Goal: Task Accomplishment & Management: Use online tool/utility

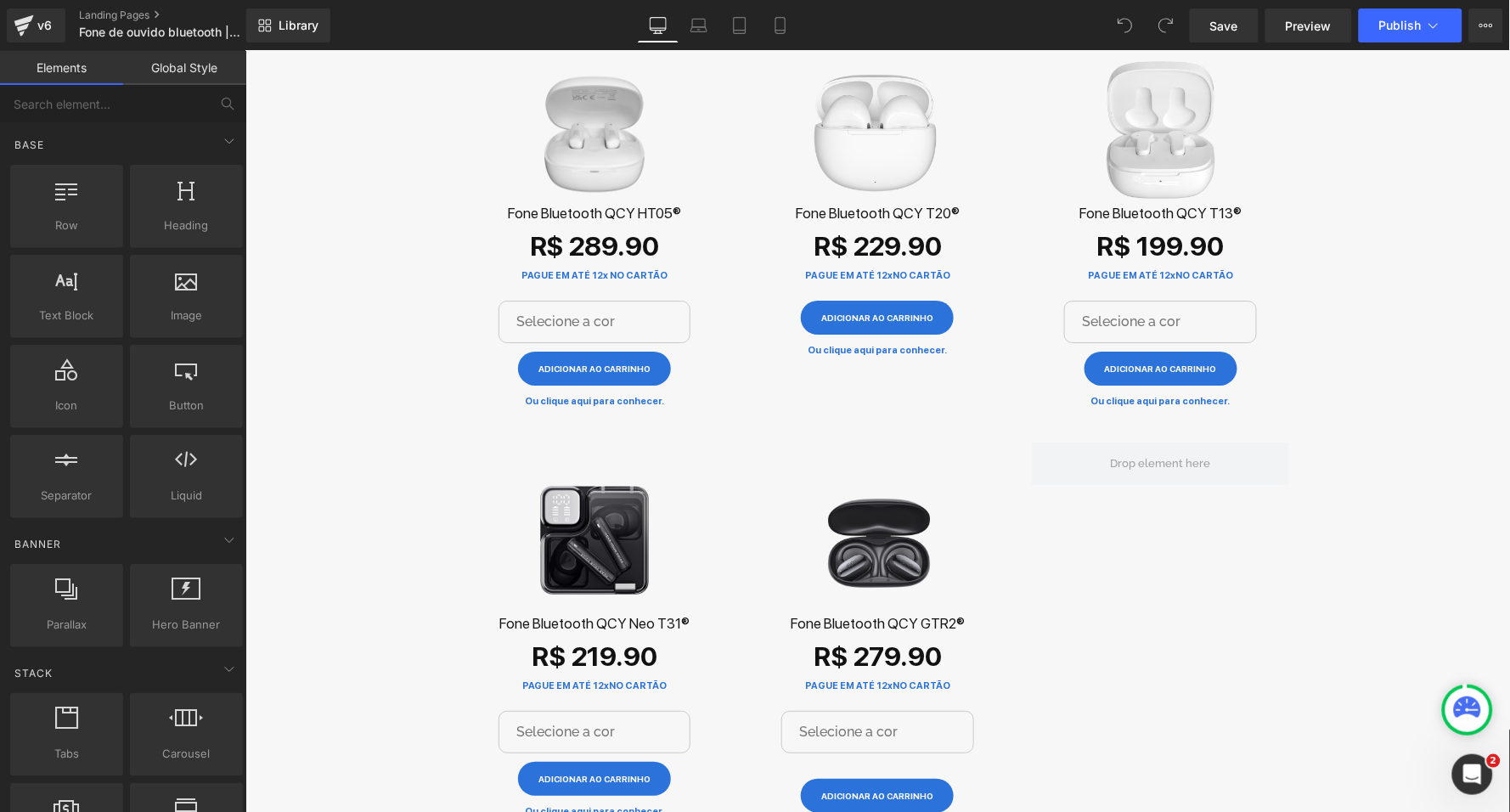
scroll to position [1587, 0]
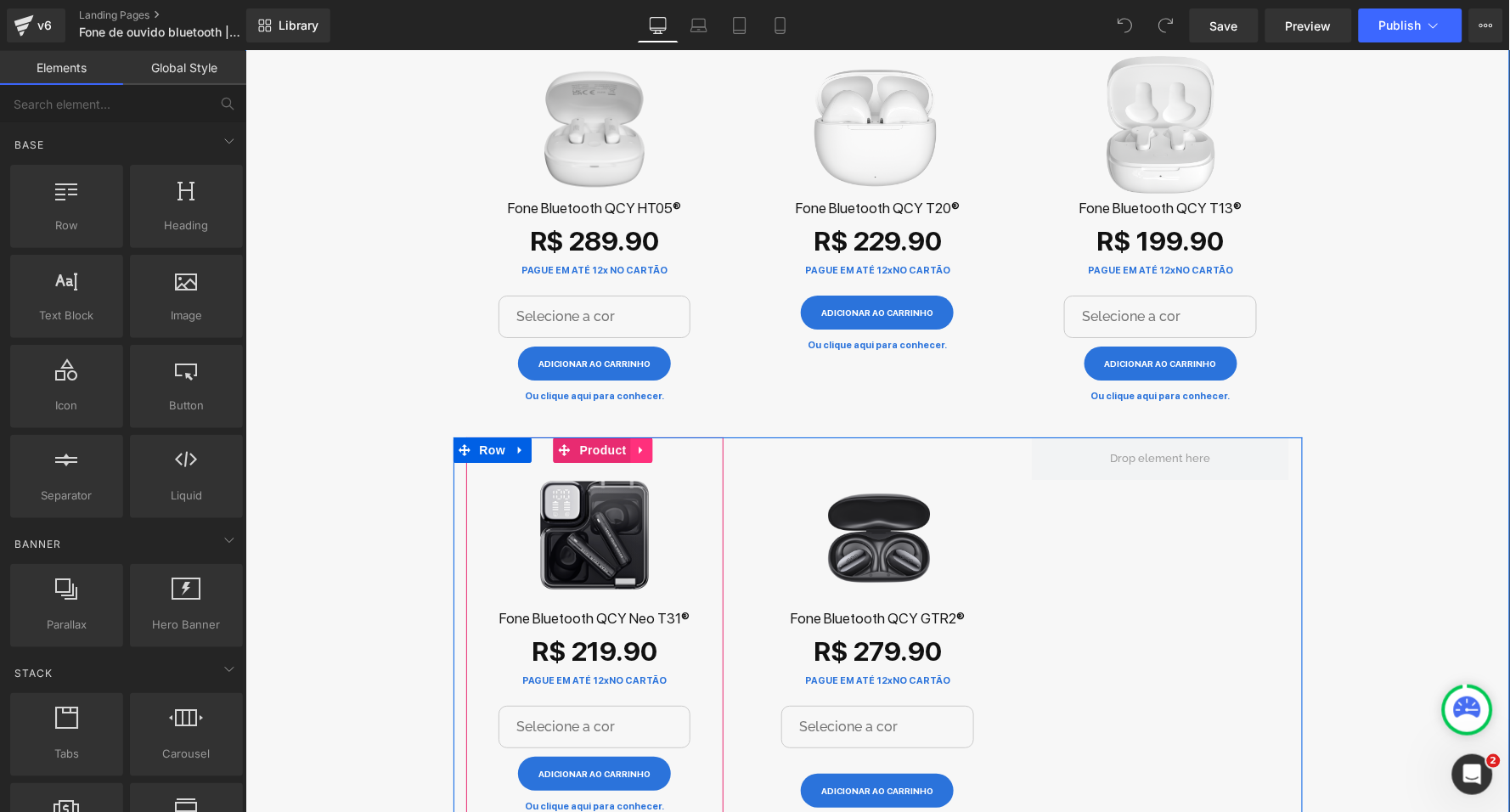
click at [643, 443] on icon at bounding box center [642, 449] width 12 height 13
click at [631, 443] on icon at bounding box center [631, 449] width 12 height 12
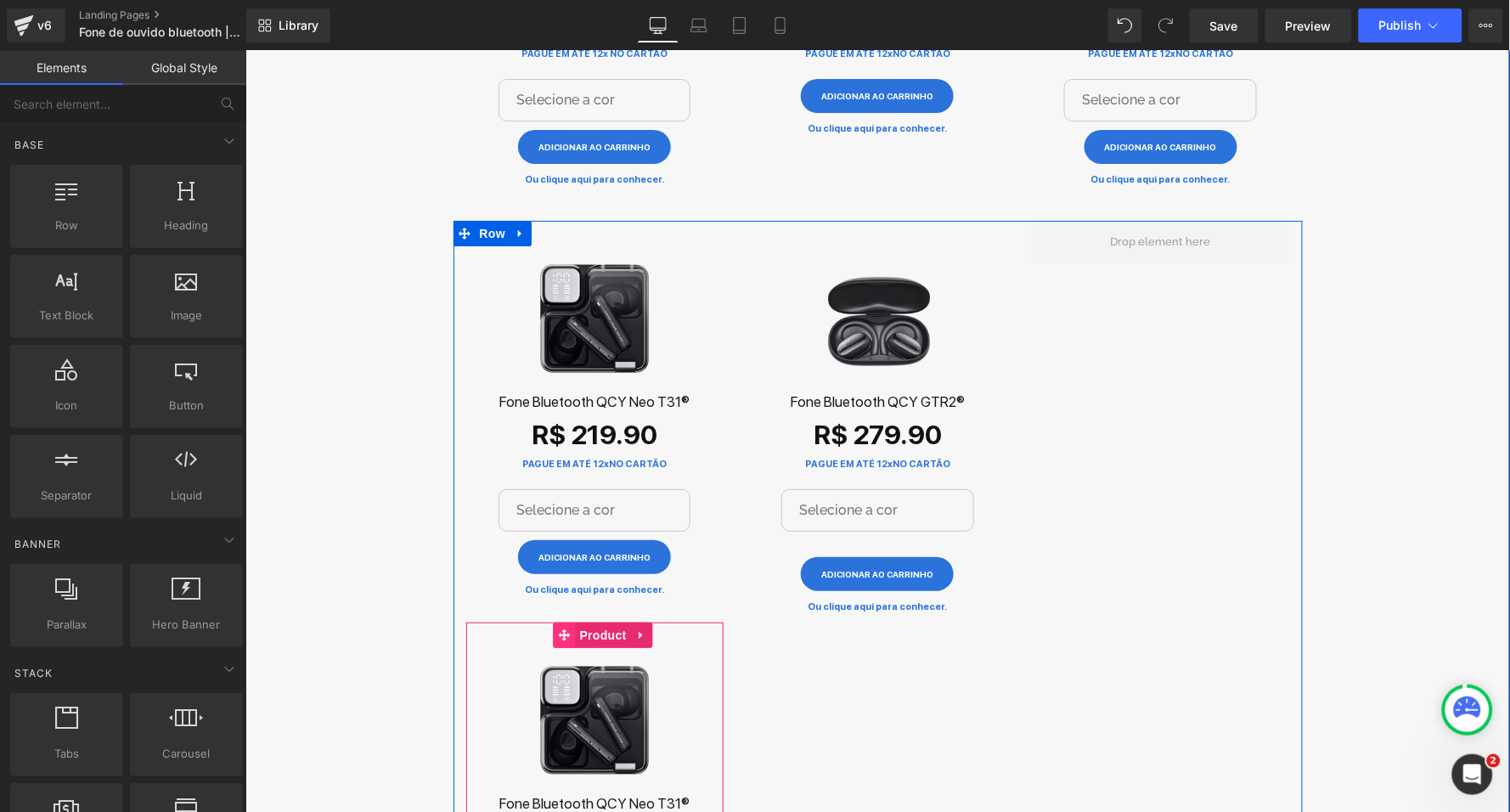
scroll to position [1767, 0]
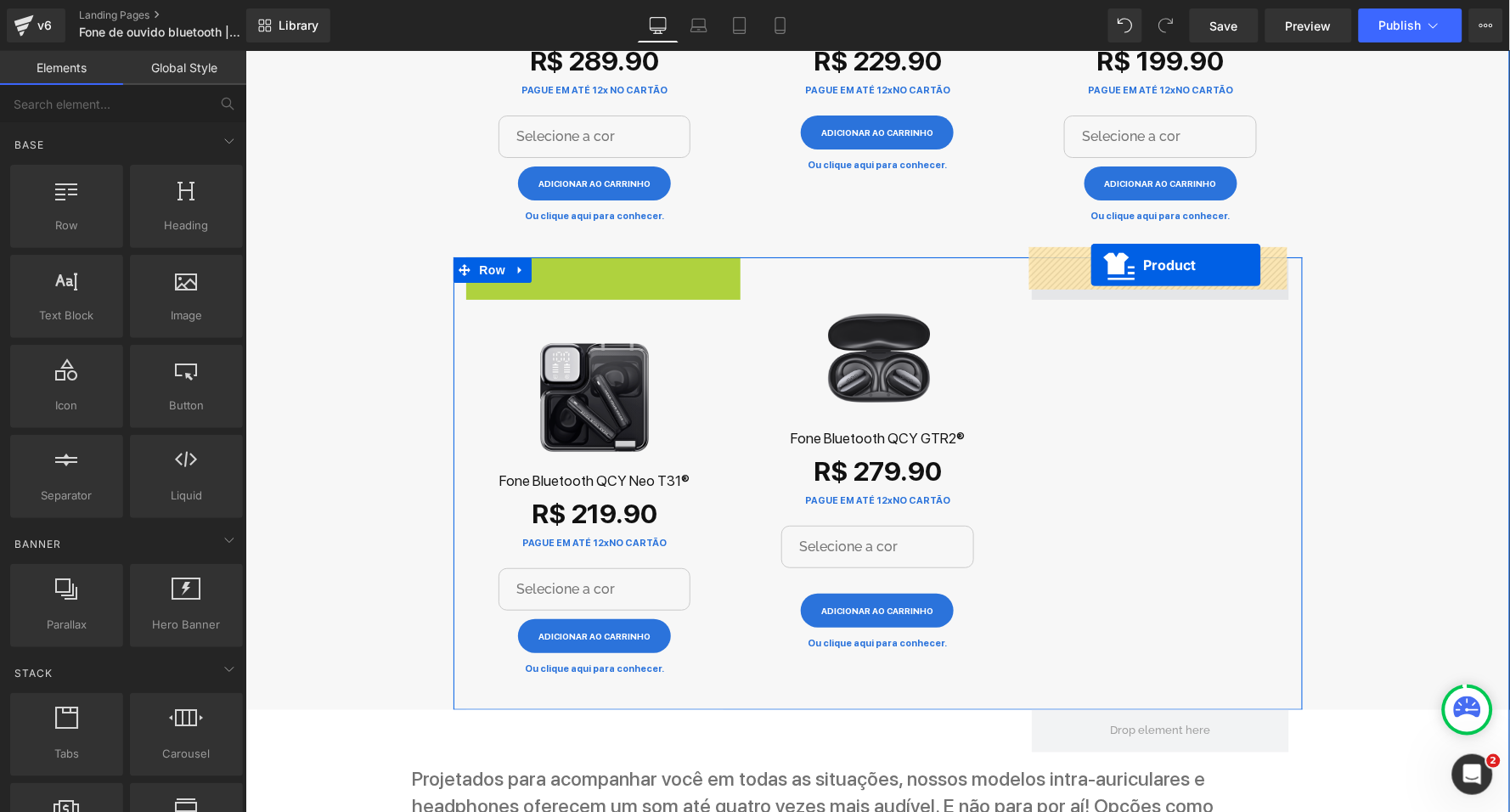
drag, startPoint x: 532, startPoint y: 261, endPoint x: 1090, endPoint y: 264, distance: 558.0
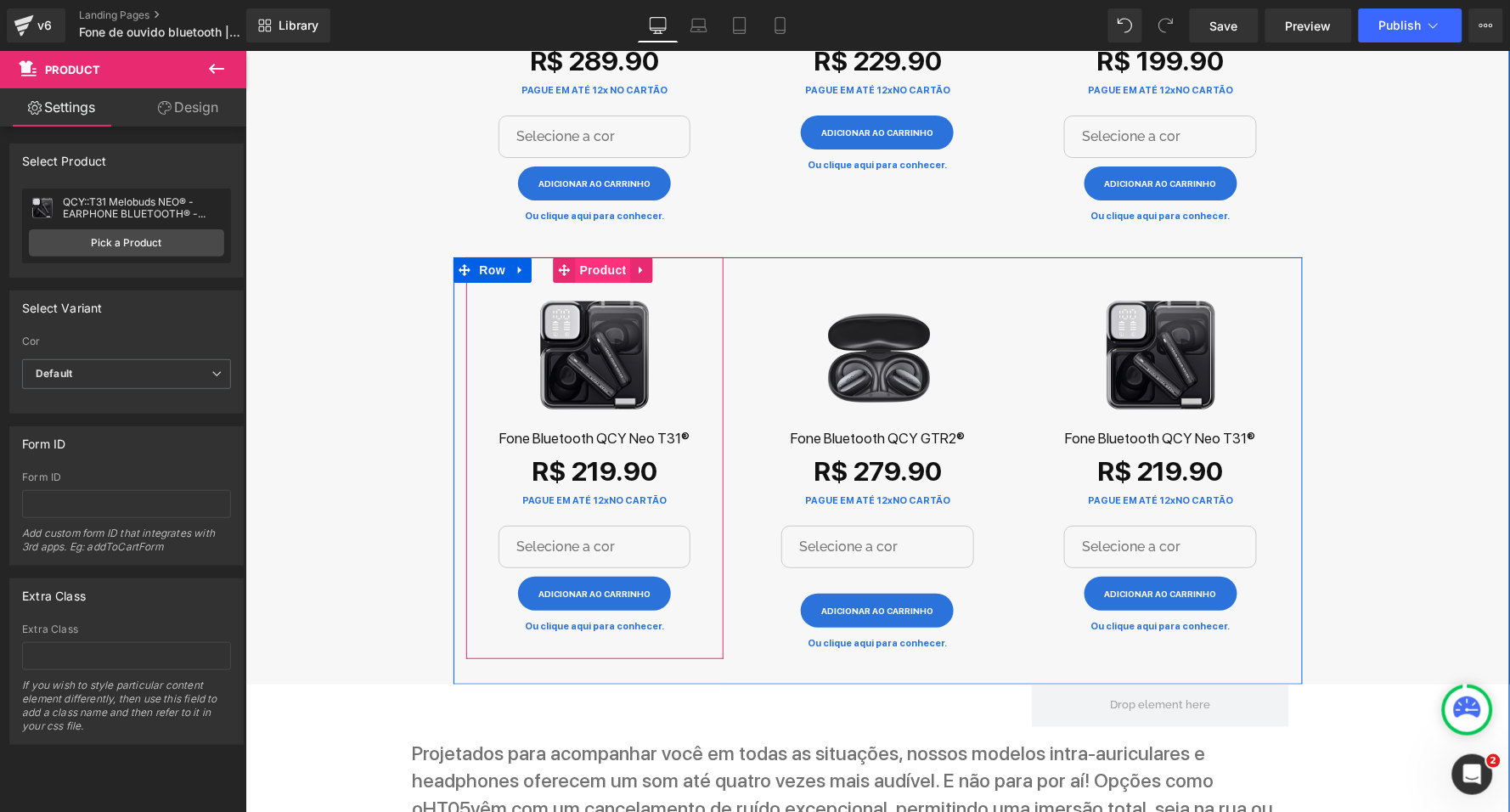
click at [579, 262] on span "Product" at bounding box center [602, 269] width 55 height 26
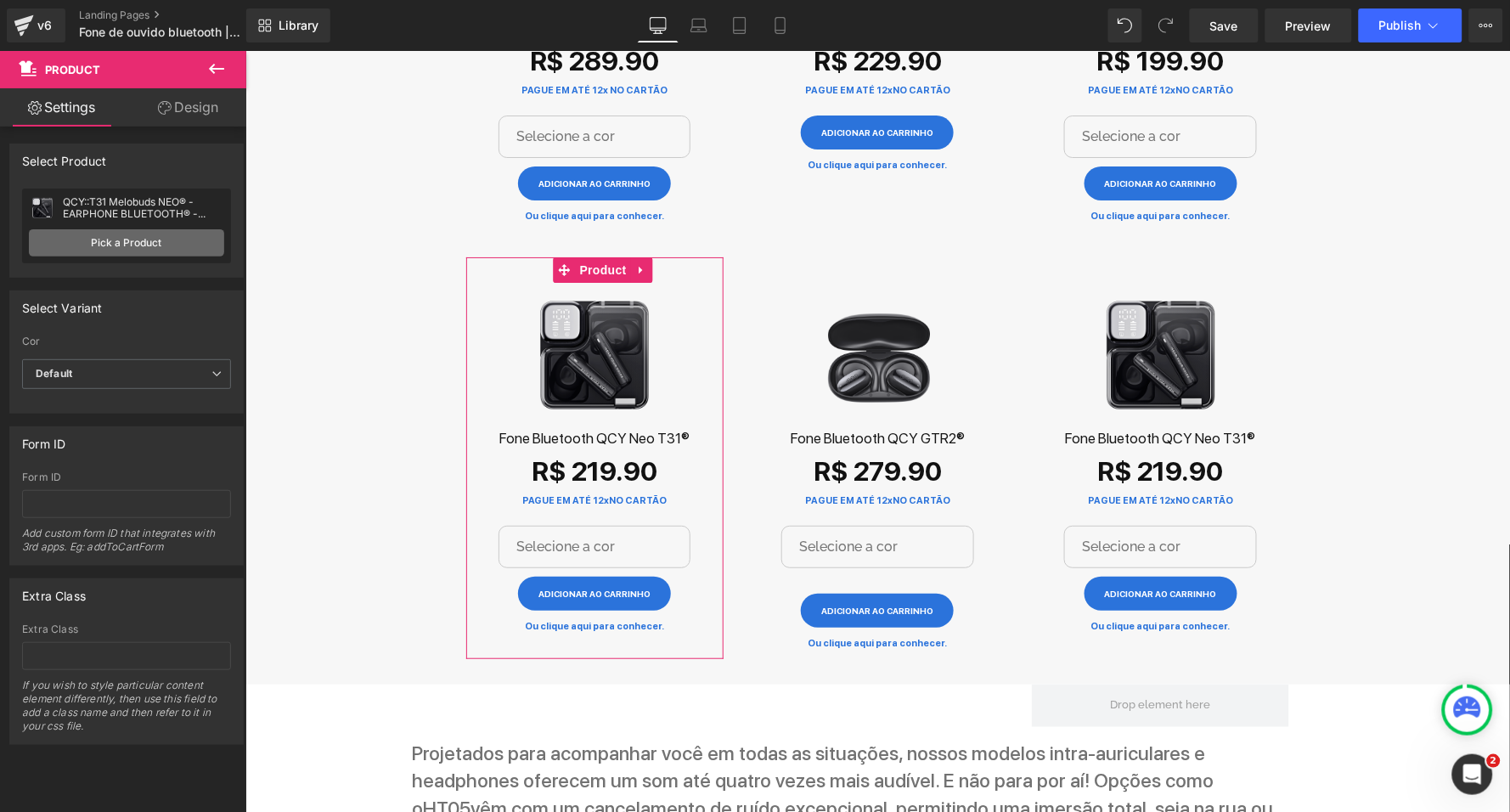
click at [150, 242] on link "Pick a Product" at bounding box center [126, 243] width 195 height 27
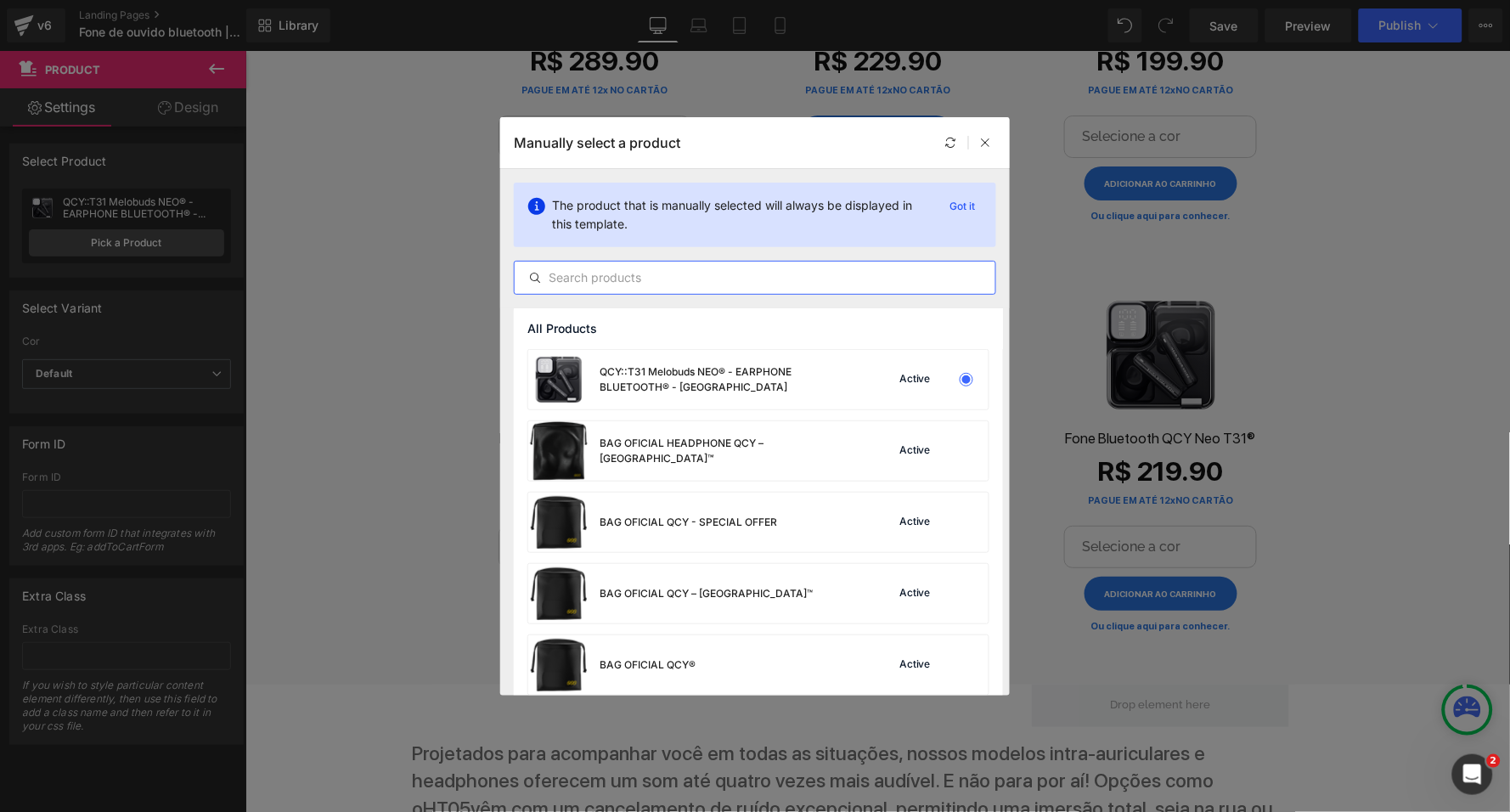
click at [689, 275] on input "text" at bounding box center [755, 278] width 481 height 20
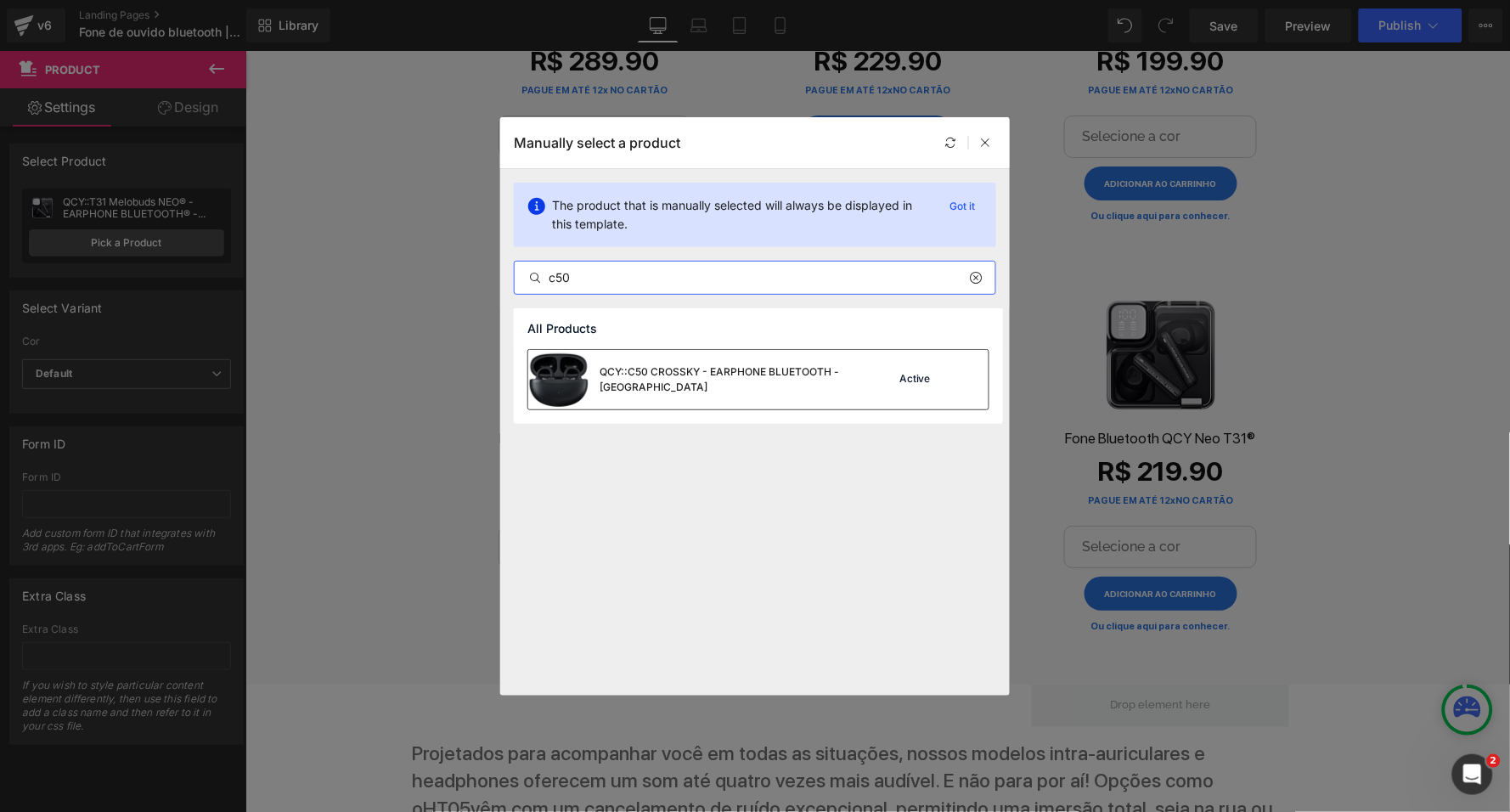
type input "c50"
click at [673, 367] on div "QCY::C50 CROSSKY - EARPHONE BLUETOOTH - [GEOGRAPHIC_DATA]" at bounding box center [727, 380] width 255 height 31
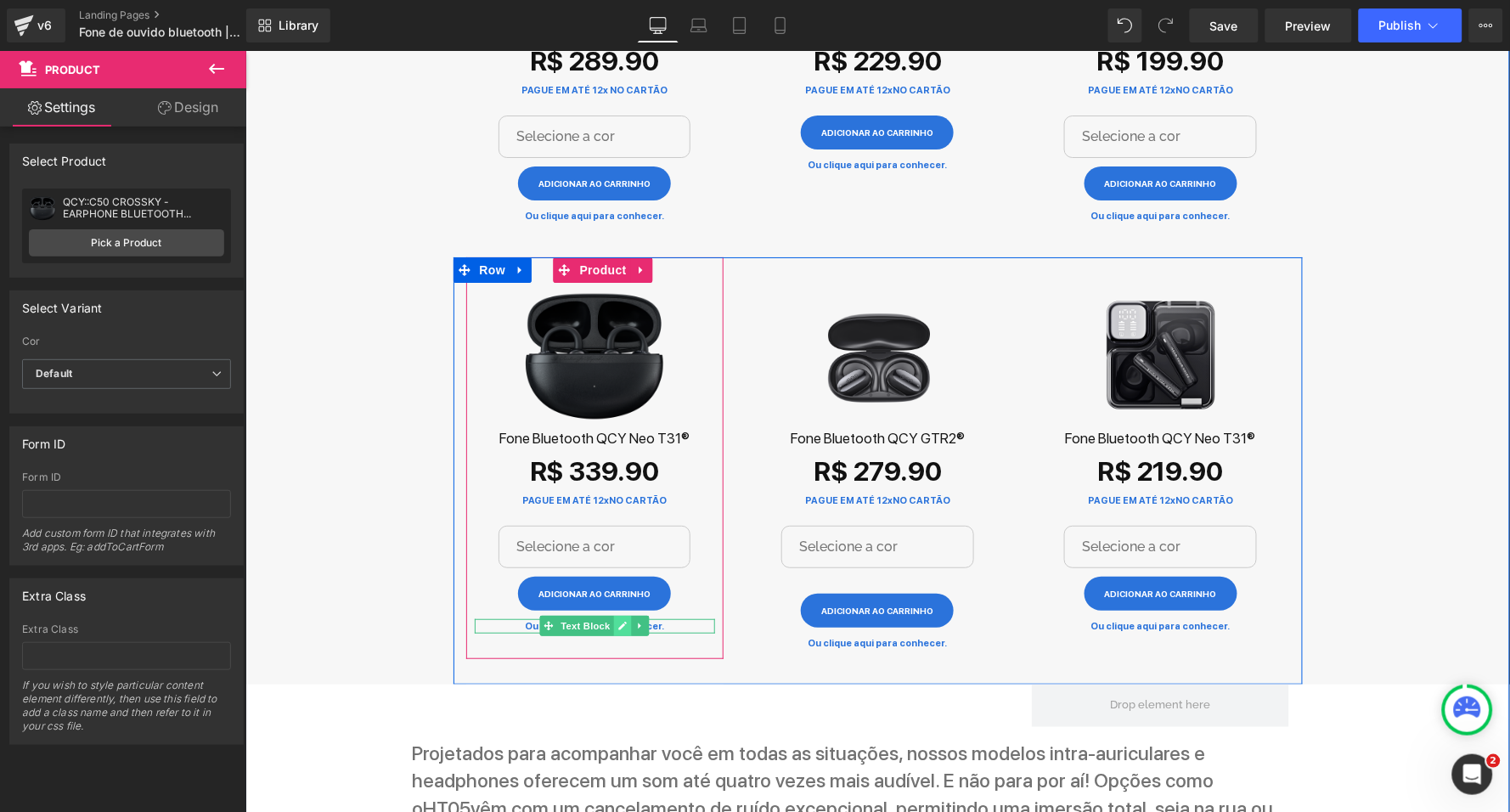
click at [618, 620] on icon at bounding box center [622, 625] width 9 height 10
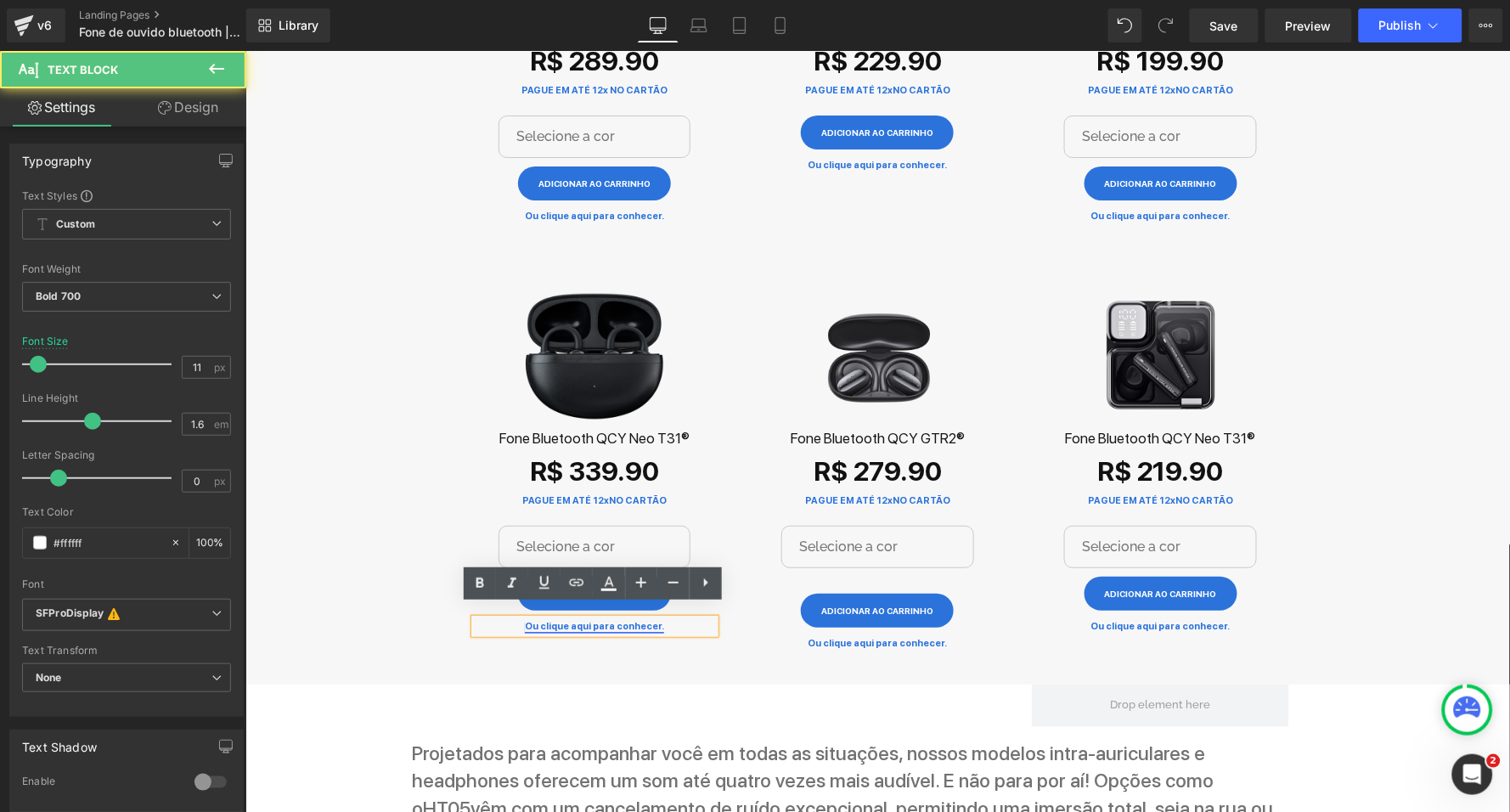
click at [604, 620] on link "Ou clique aqui para conhecer." at bounding box center [593, 625] width 139 height 11
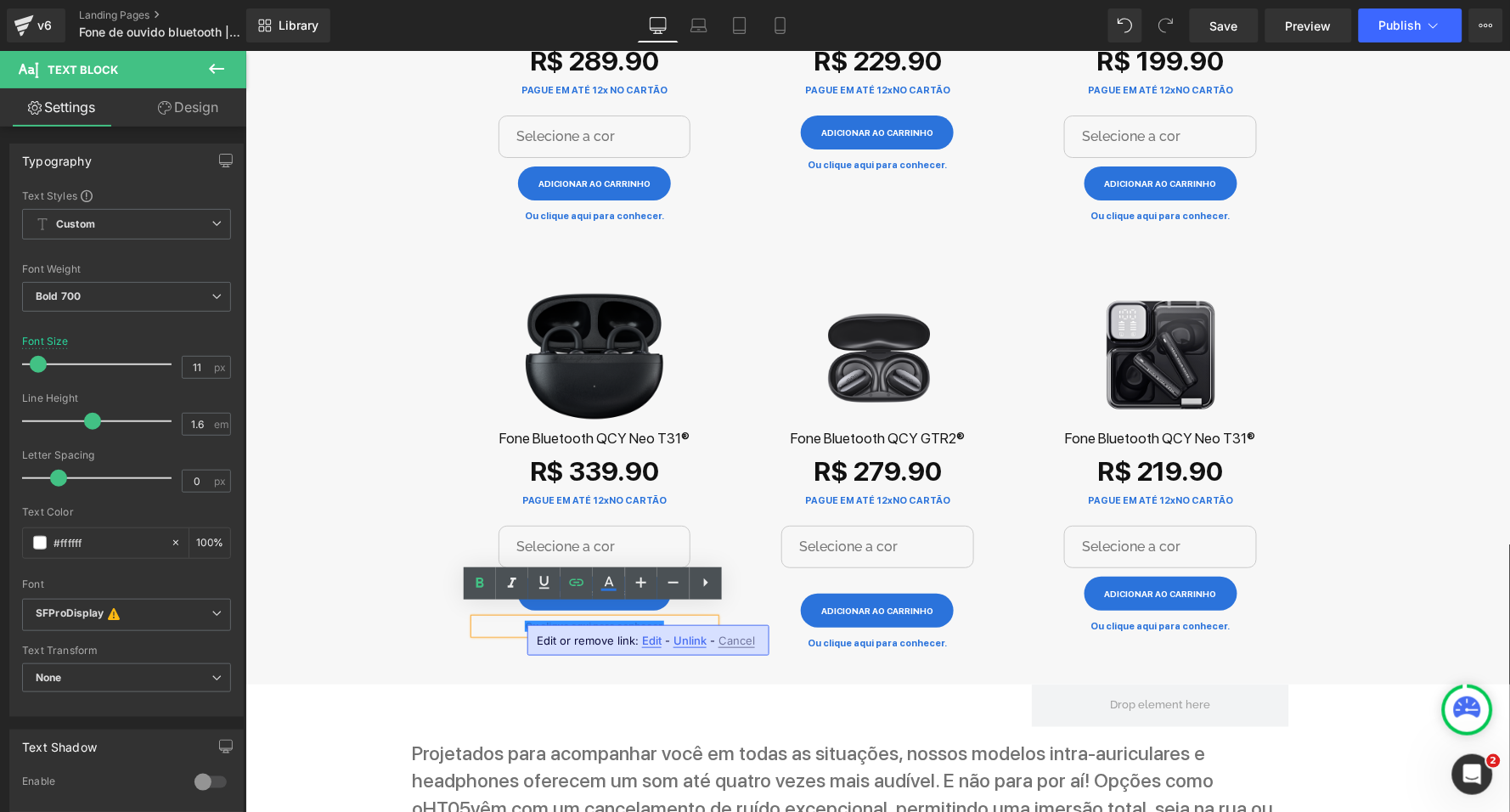
click at [648, 635] on span "Edit" at bounding box center [652, 641] width 20 height 14
click at [584, 649] on input "[URL][DOMAIN_NAME]" at bounding box center [504, 647] width 262 height 43
type input "[URL][DOMAIN_NAME]"
click at [658, 648] on icon "button" at bounding box center [653, 647] width 20 height 20
click at [721, 458] on div "(P) Image Fone Bluetooth QCY Neo T31® Heading R$ 339.90 (P) Price PAGUE EM ATÉ …" at bounding box center [594, 458] width 283 height 402
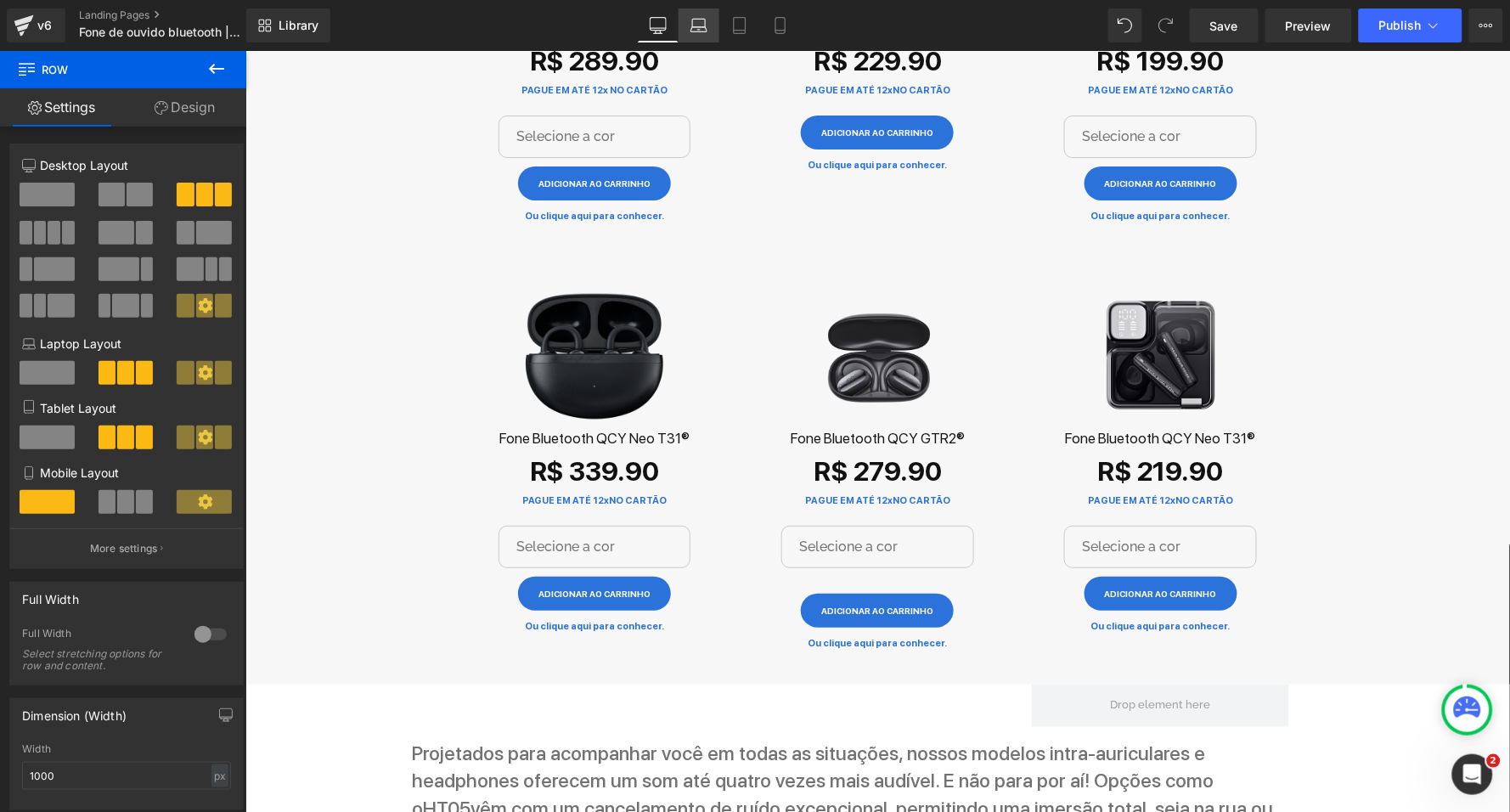
click at [707, 24] on icon at bounding box center [699, 26] width 17 height 17
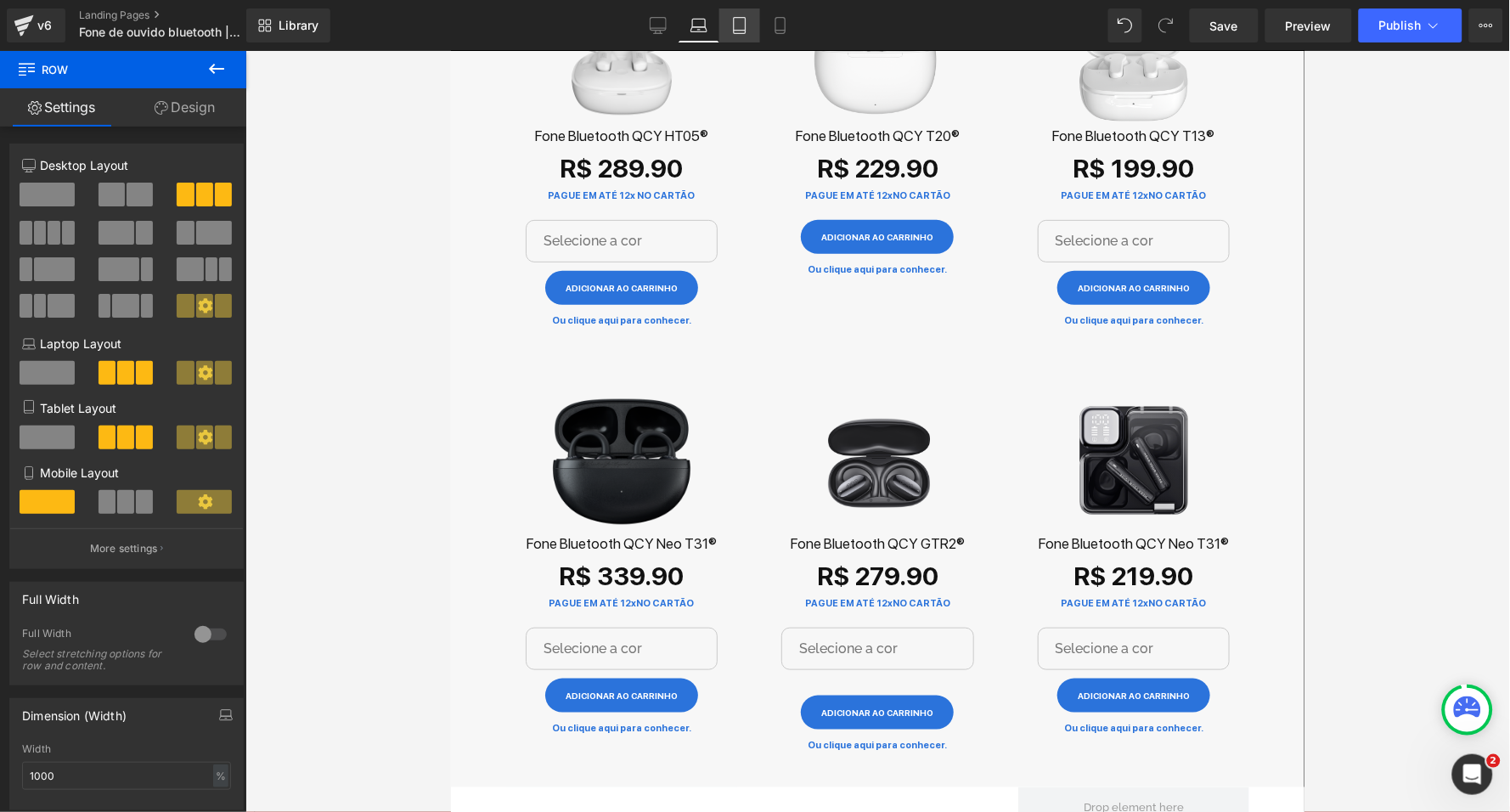
click at [732, 25] on icon at bounding box center [740, 26] width 17 height 17
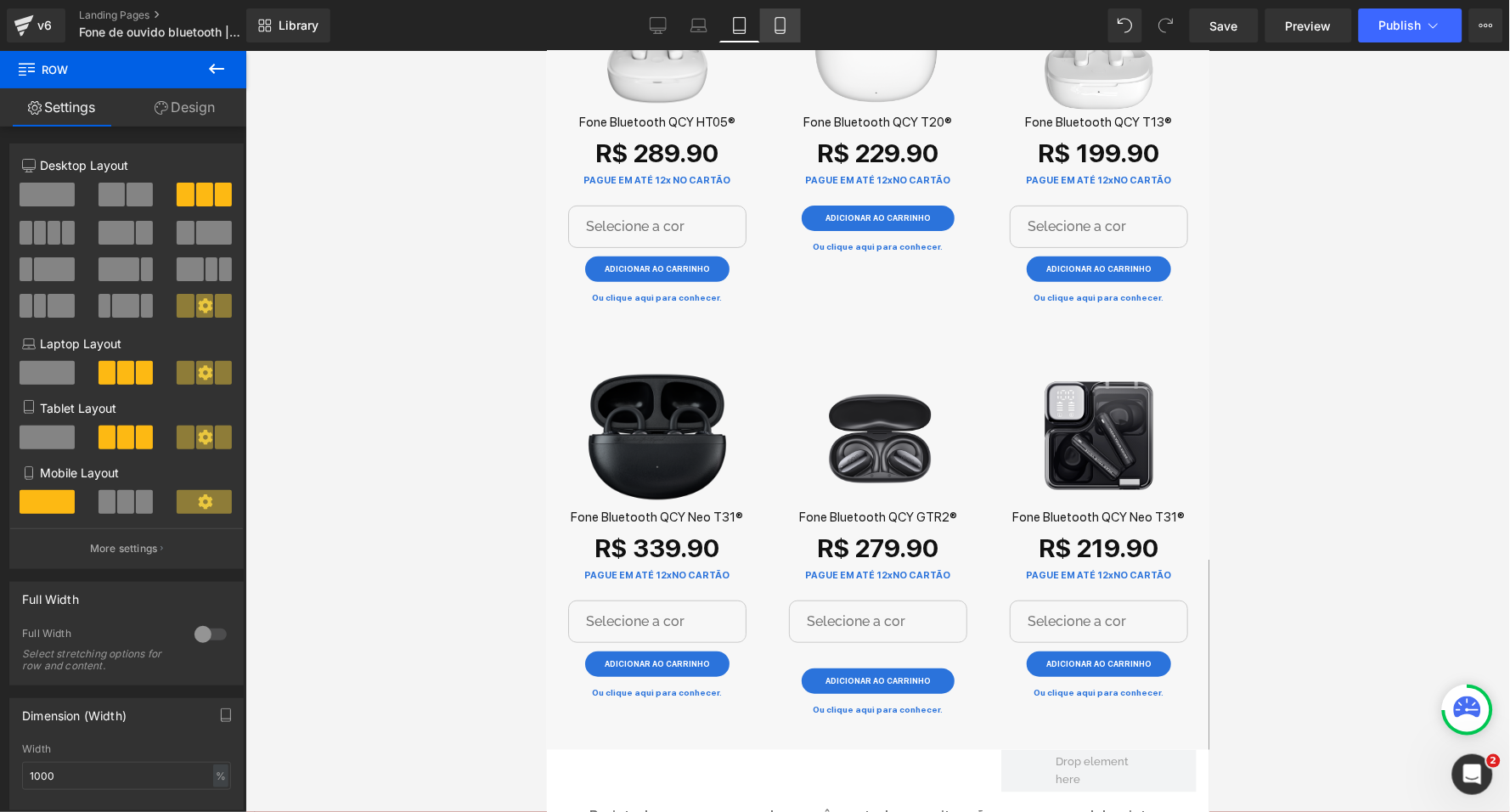
click at [771, 32] on link "Mobile" at bounding box center [781, 26] width 41 height 34
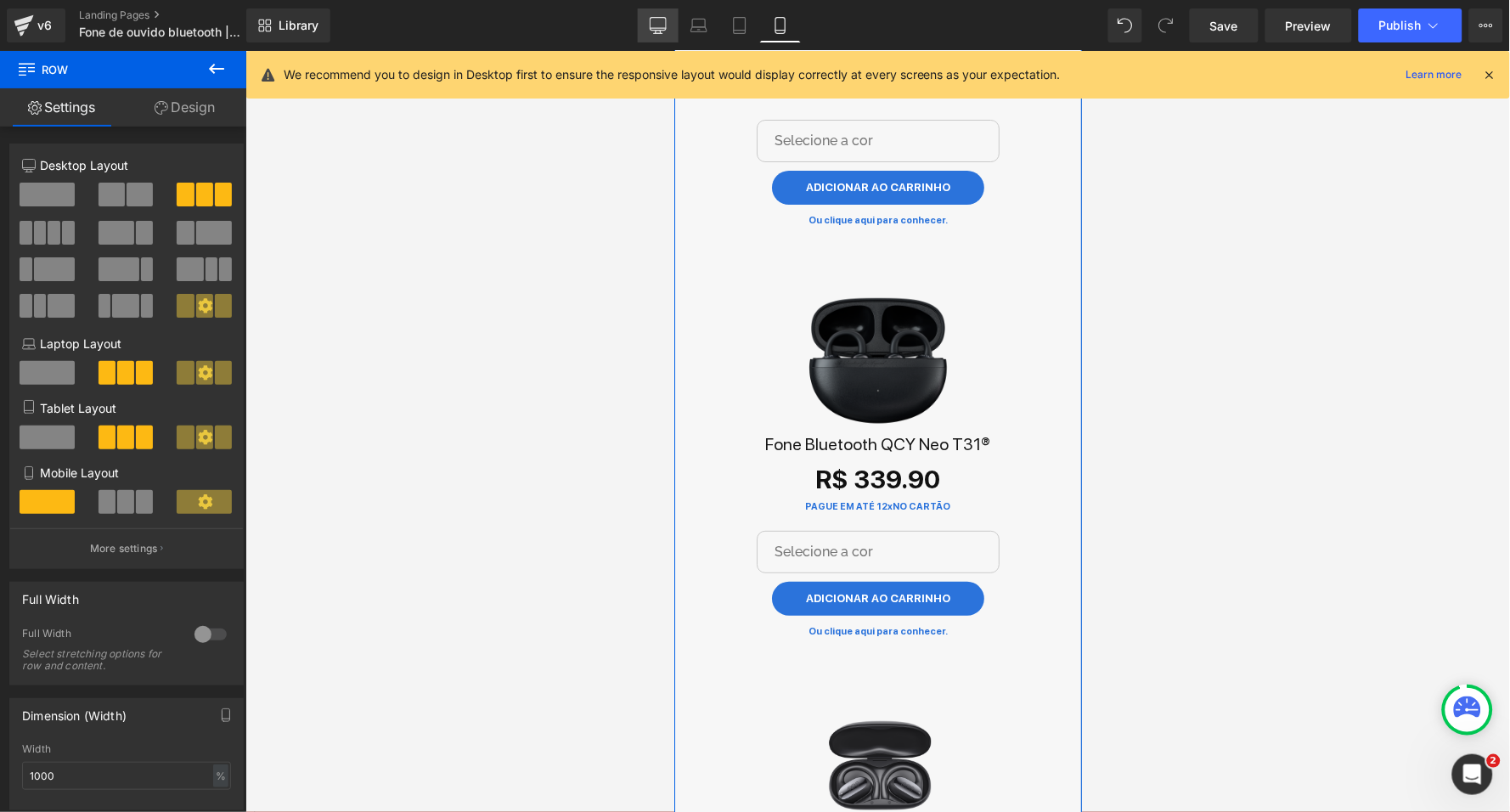
drag, startPoint x: 660, startPoint y: 31, endPoint x: 445, endPoint y: 37, distance: 215.1
click at [660, 31] on icon at bounding box center [659, 26] width 17 height 17
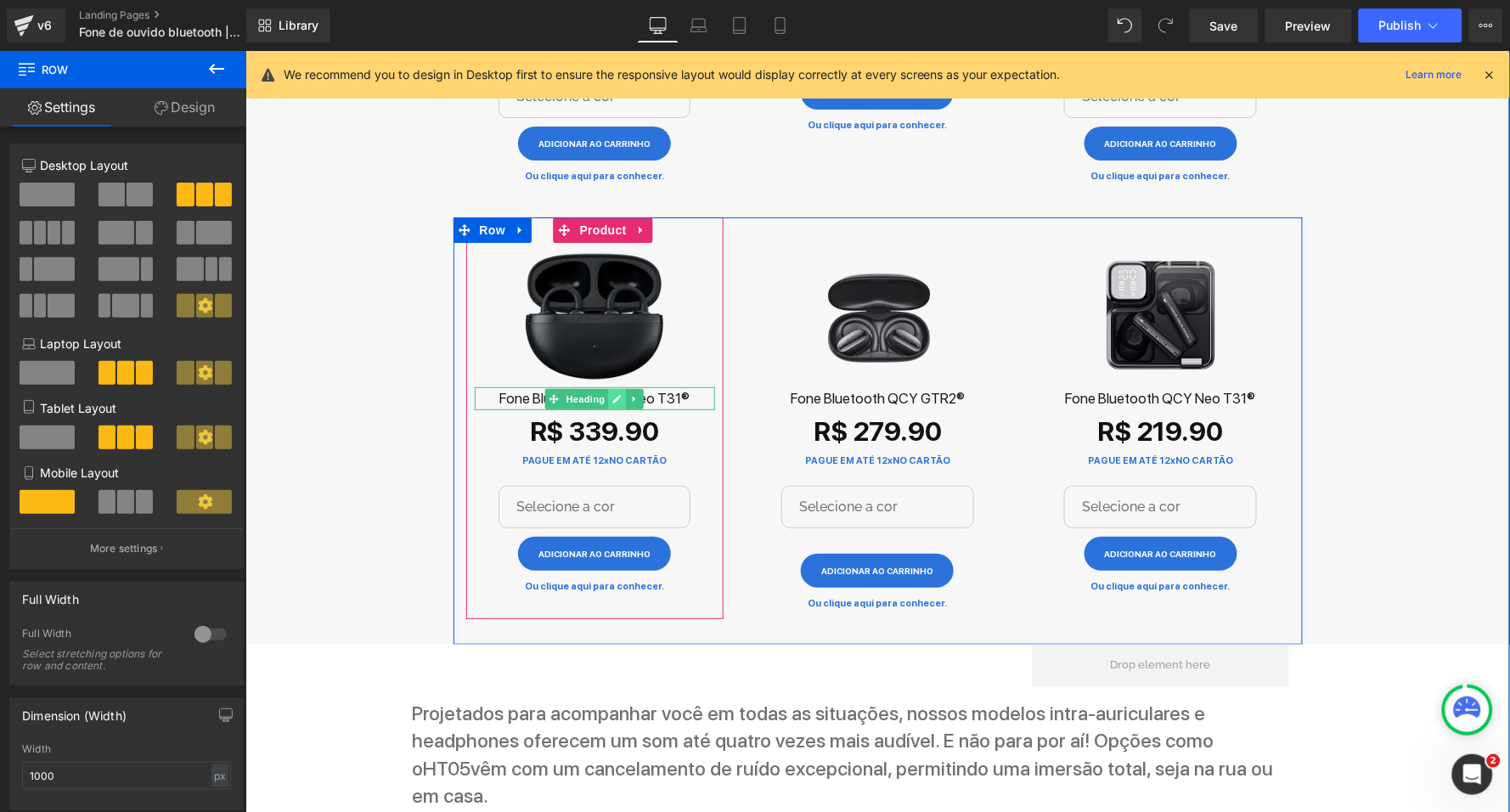
click at [608, 393] on link at bounding box center [617, 399] width 18 height 20
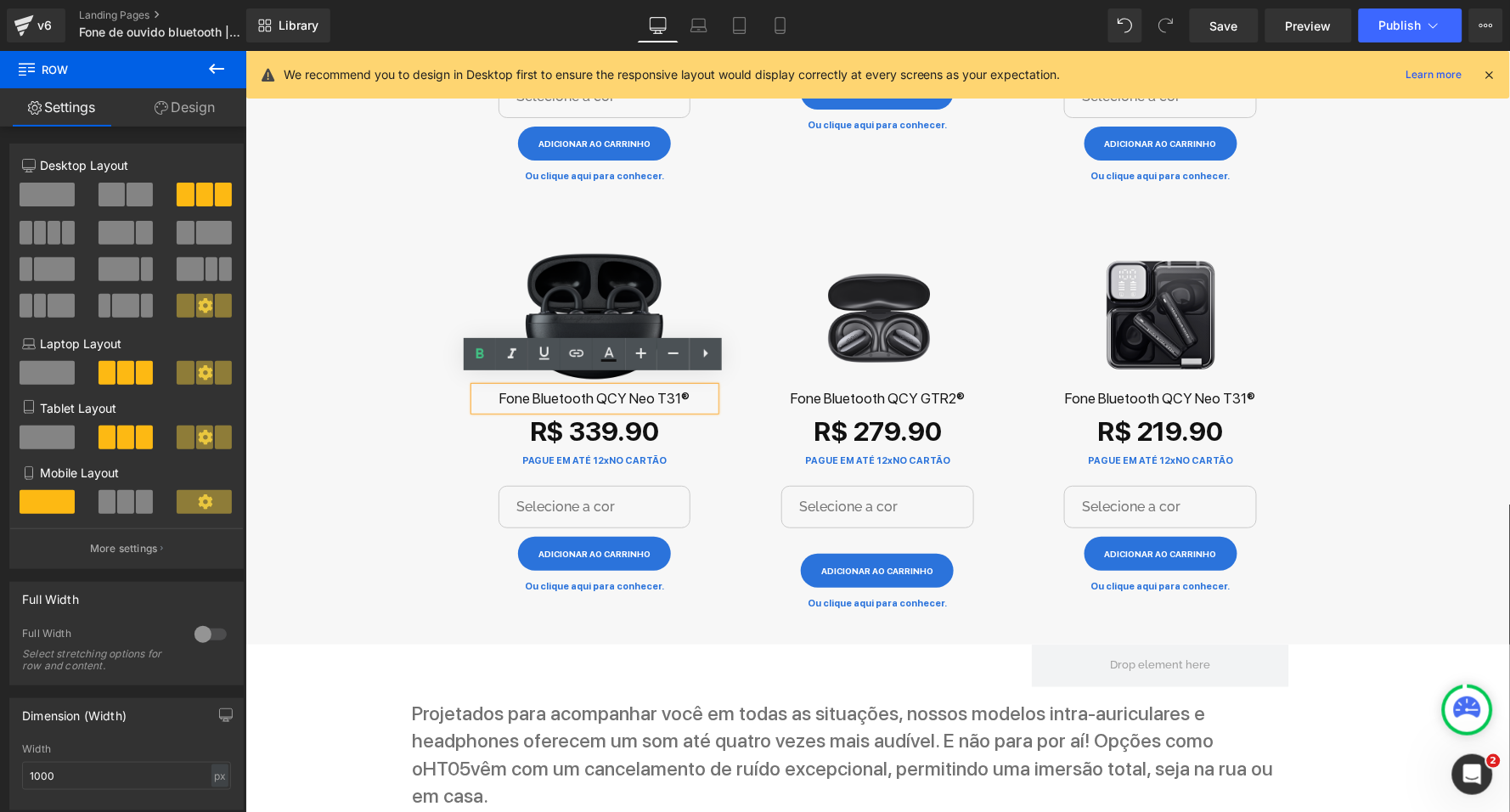
click at [603, 392] on h2 "Fone Bluetooth QCY Neo T31®" at bounding box center [594, 398] width 240 height 23
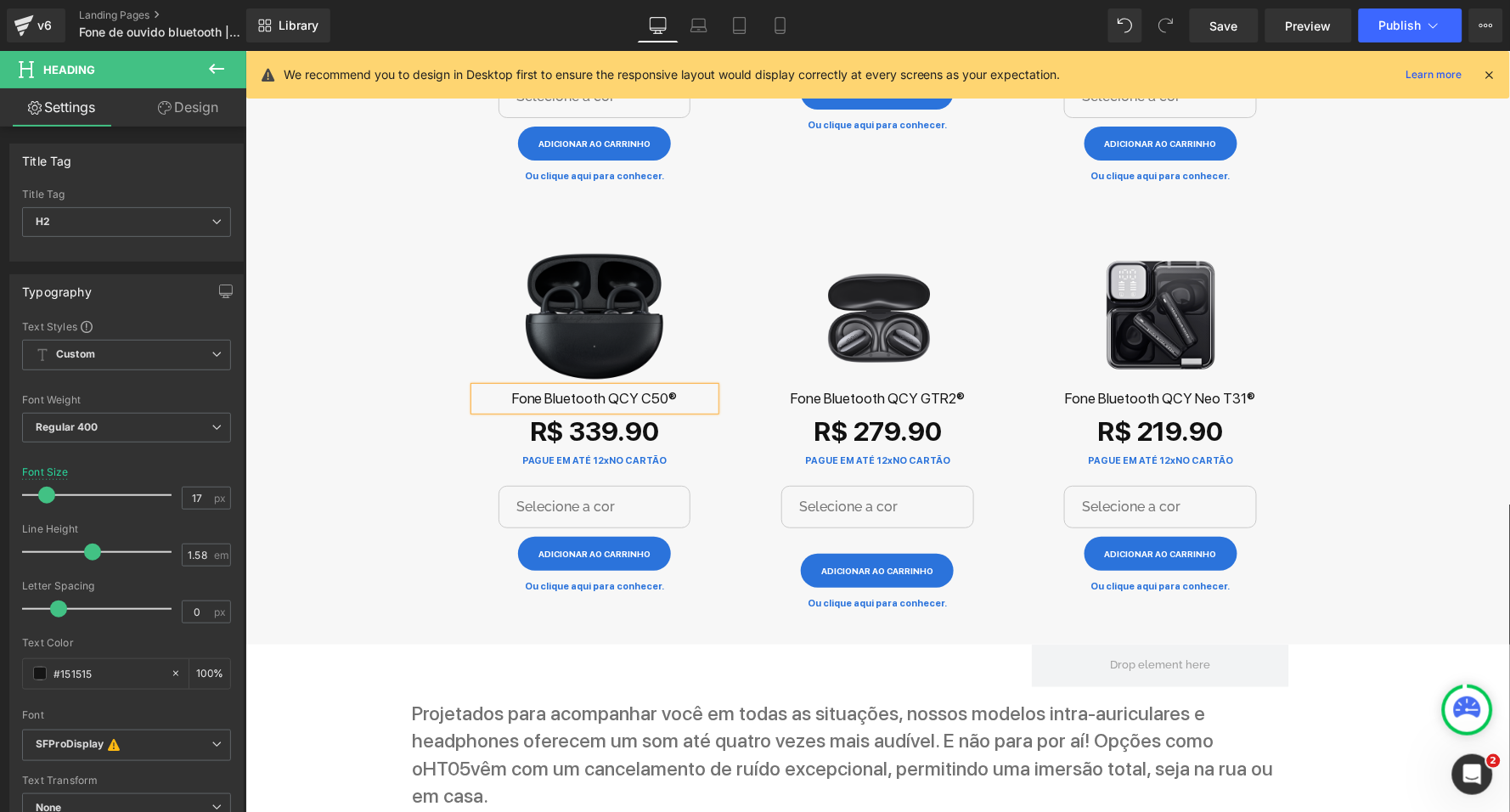
click at [394, 492] on div "Som 4x mais audível Text Block Sinta a revolução sonora com os fones de ouvido …" at bounding box center [877, 406] width 1265 height 2828
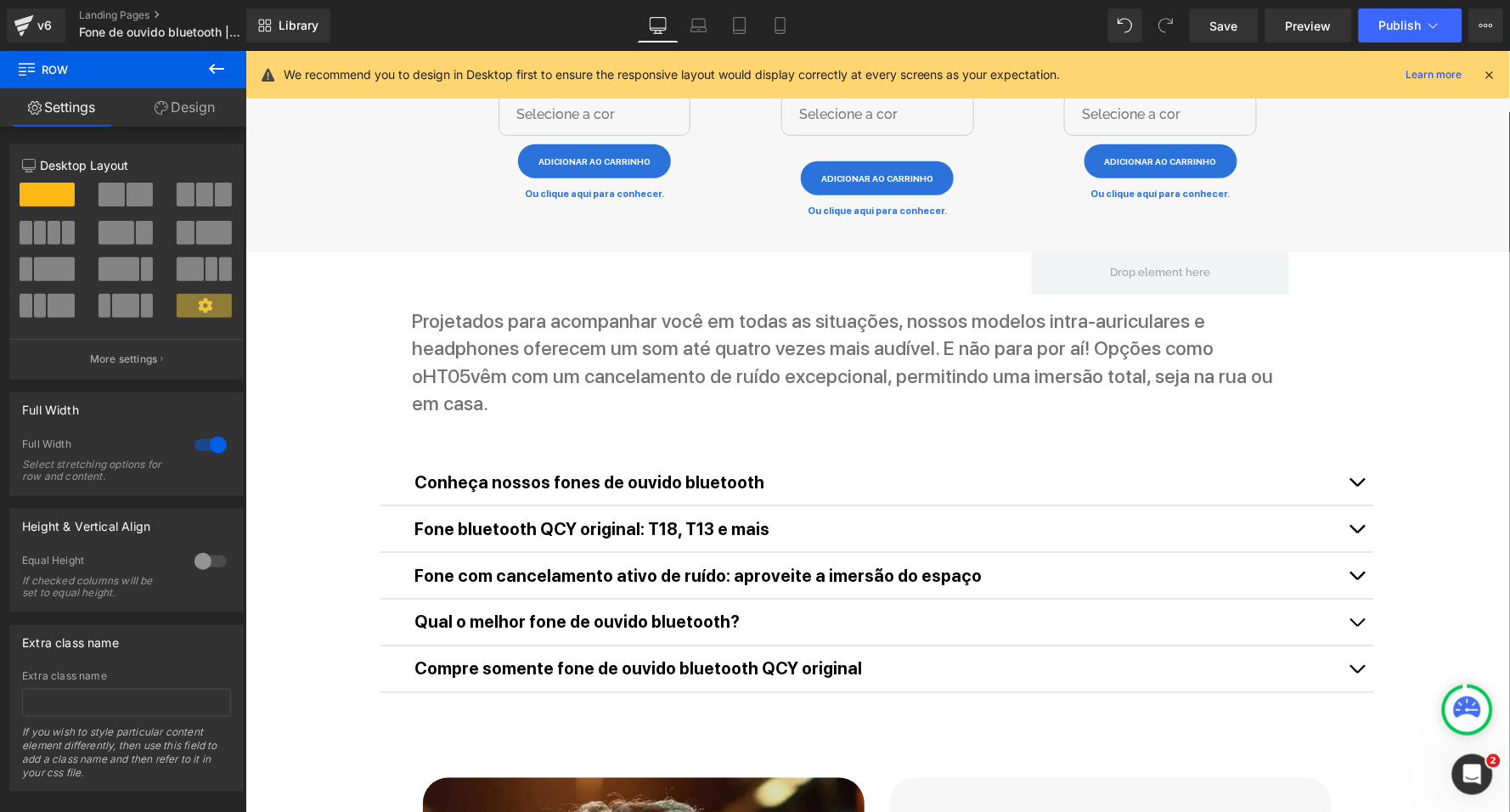
scroll to position [2229, 0]
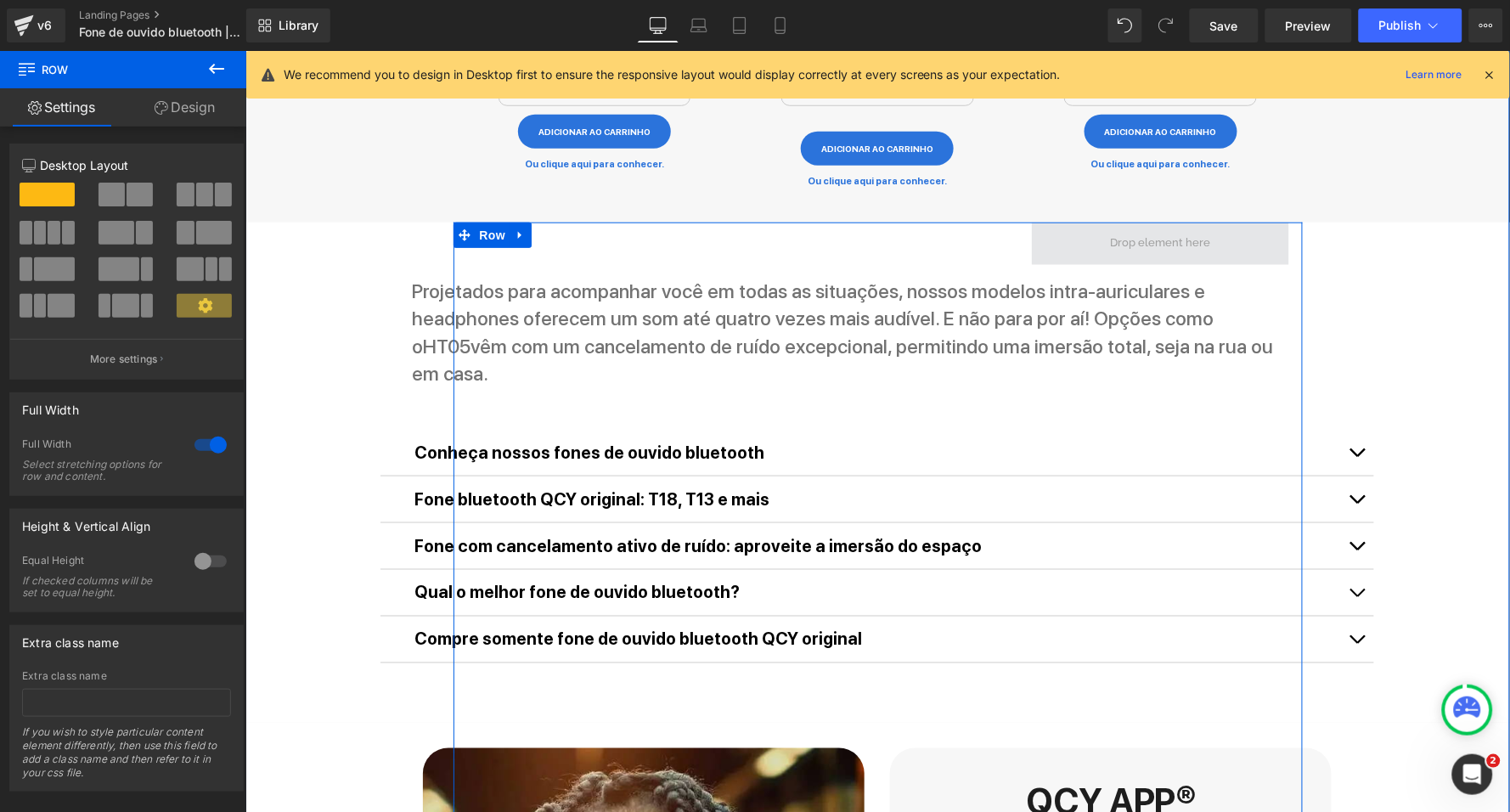
click at [1141, 230] on span at bounding box center [1161, 243] width 112 height 26
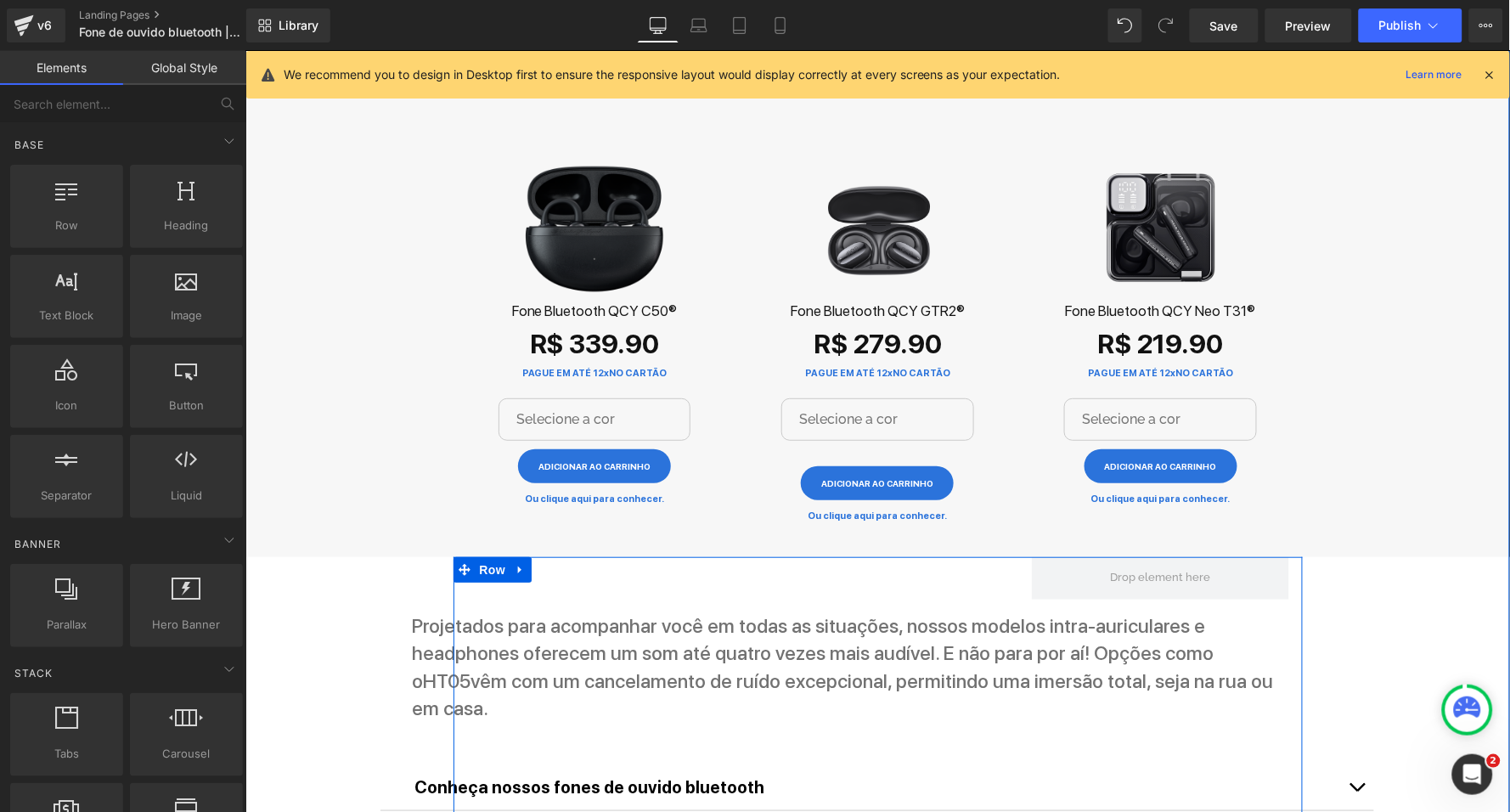
scroll to position [1809, 0]
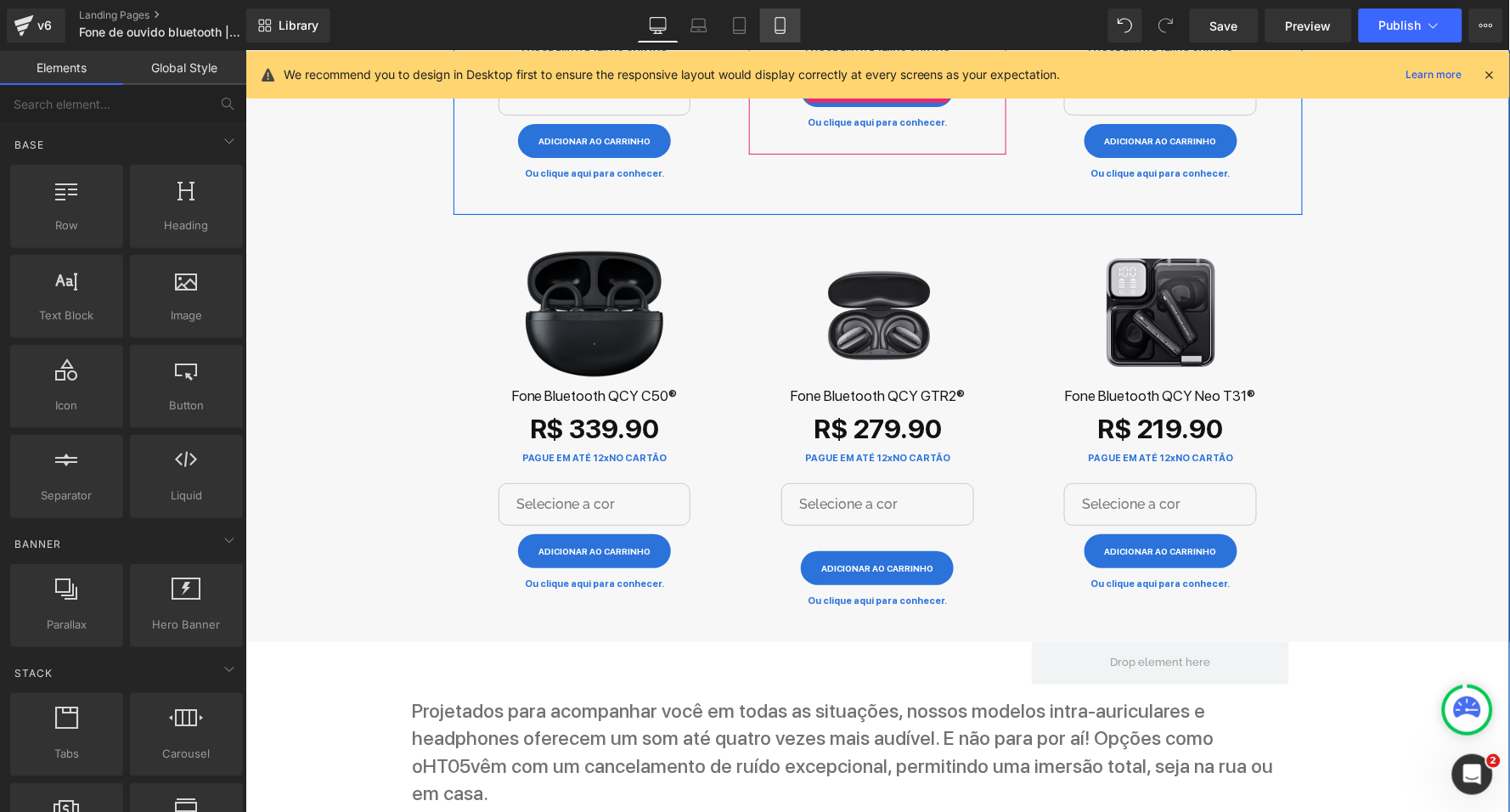
drag, startPoint x: 787, startPoint y: 35, endPoint x: 135, endPoint y: 29, distance: 652.0
click at [787, 35] on link "Mobile" at bounding box center [781, 26] width 41 height 34
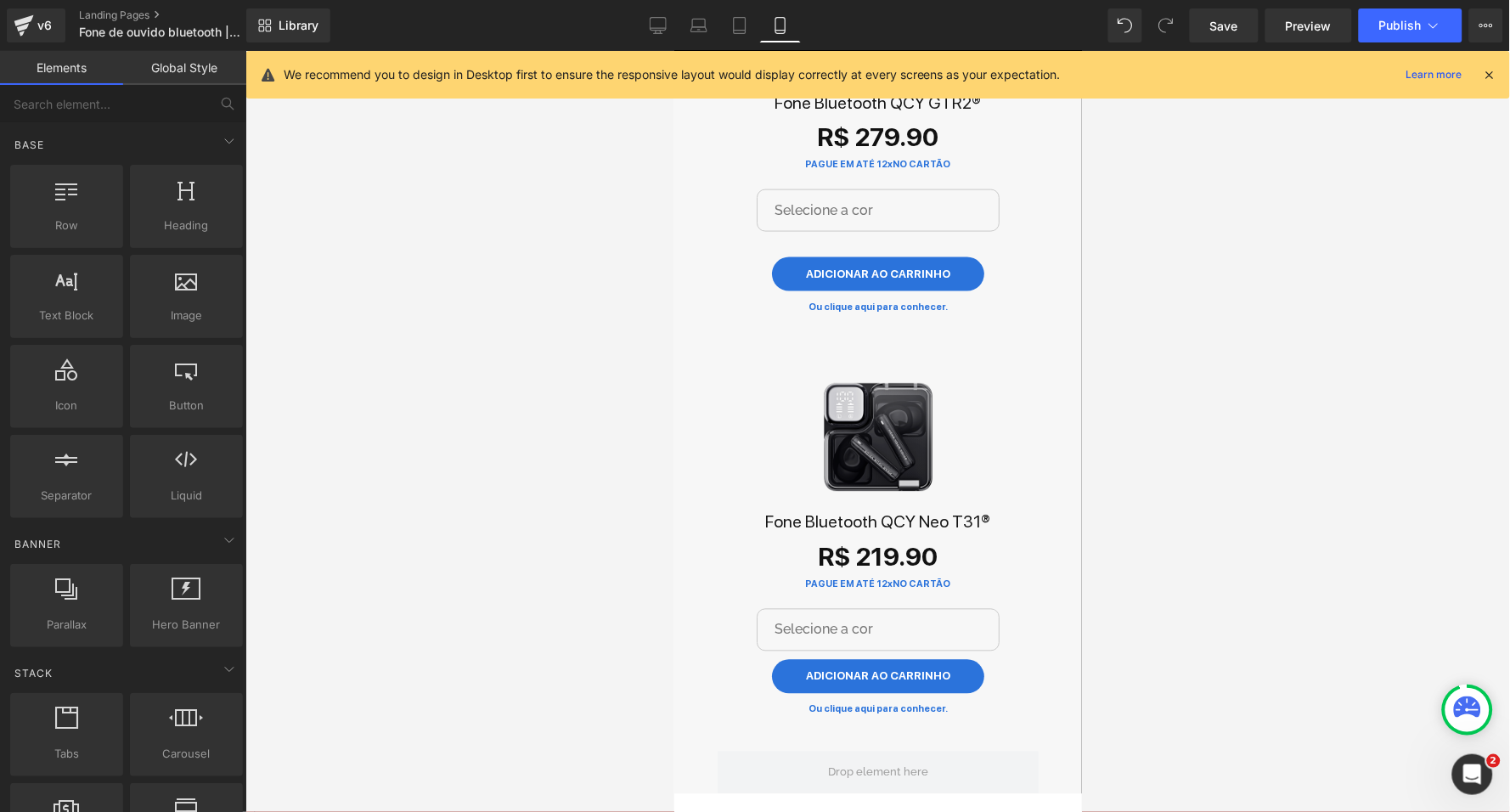
scroll to position [4375, 0]
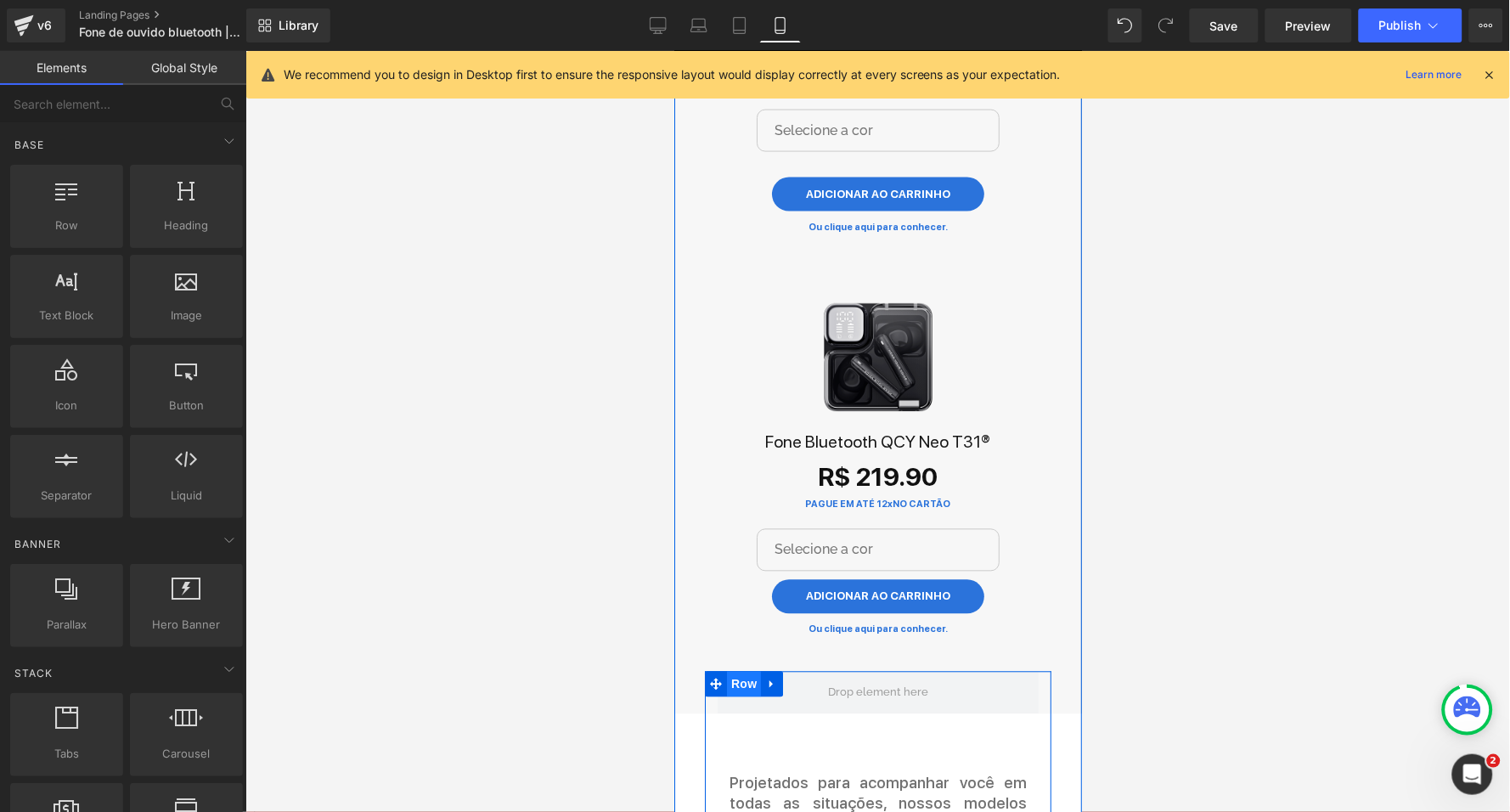
click at [736, 671] on span "Row" at bounding box center [743, 684] width 34 height 26
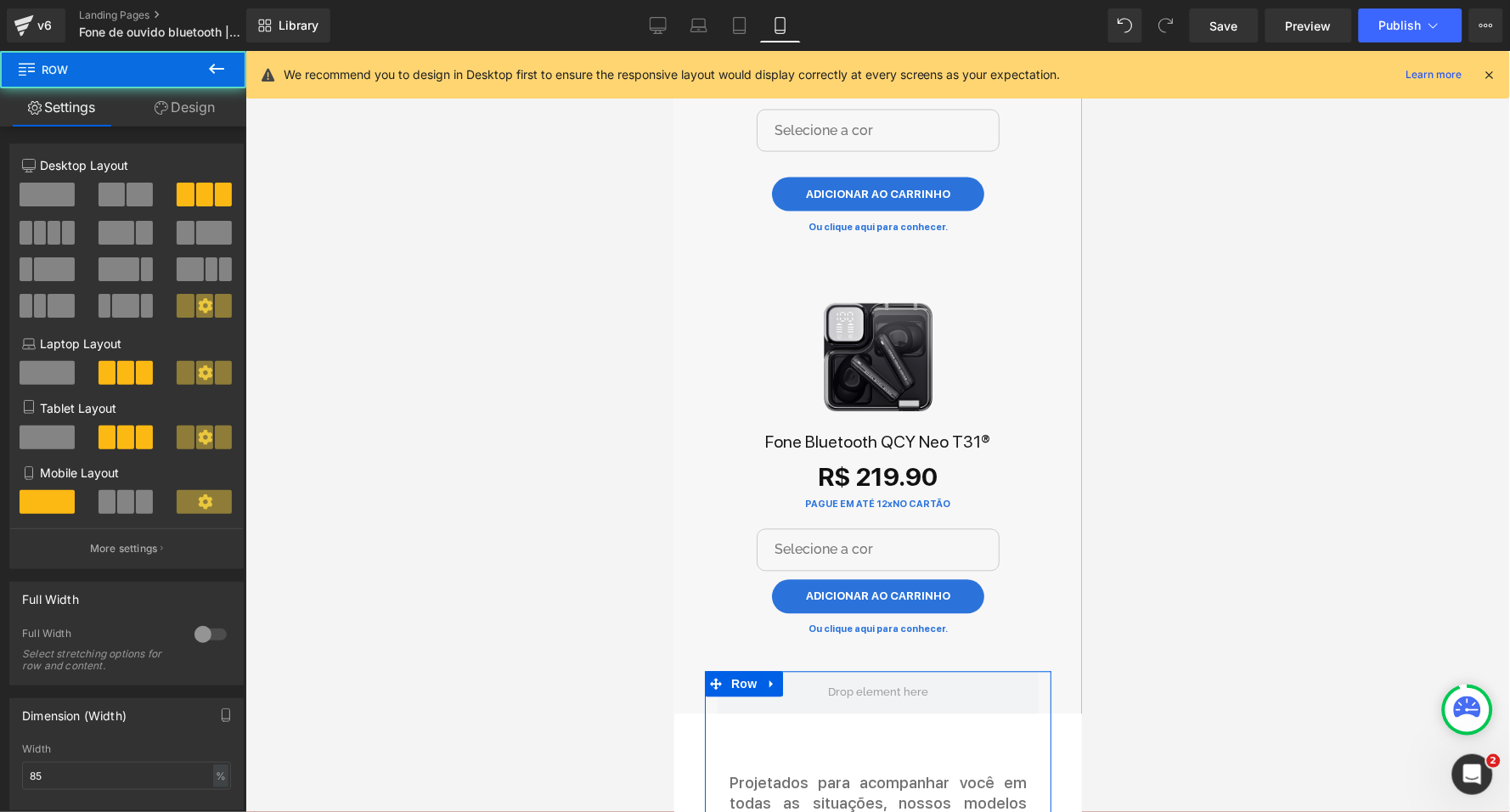
click at [172, 101] on link "Design" at bounding box center [185, 107] width 124 height 38
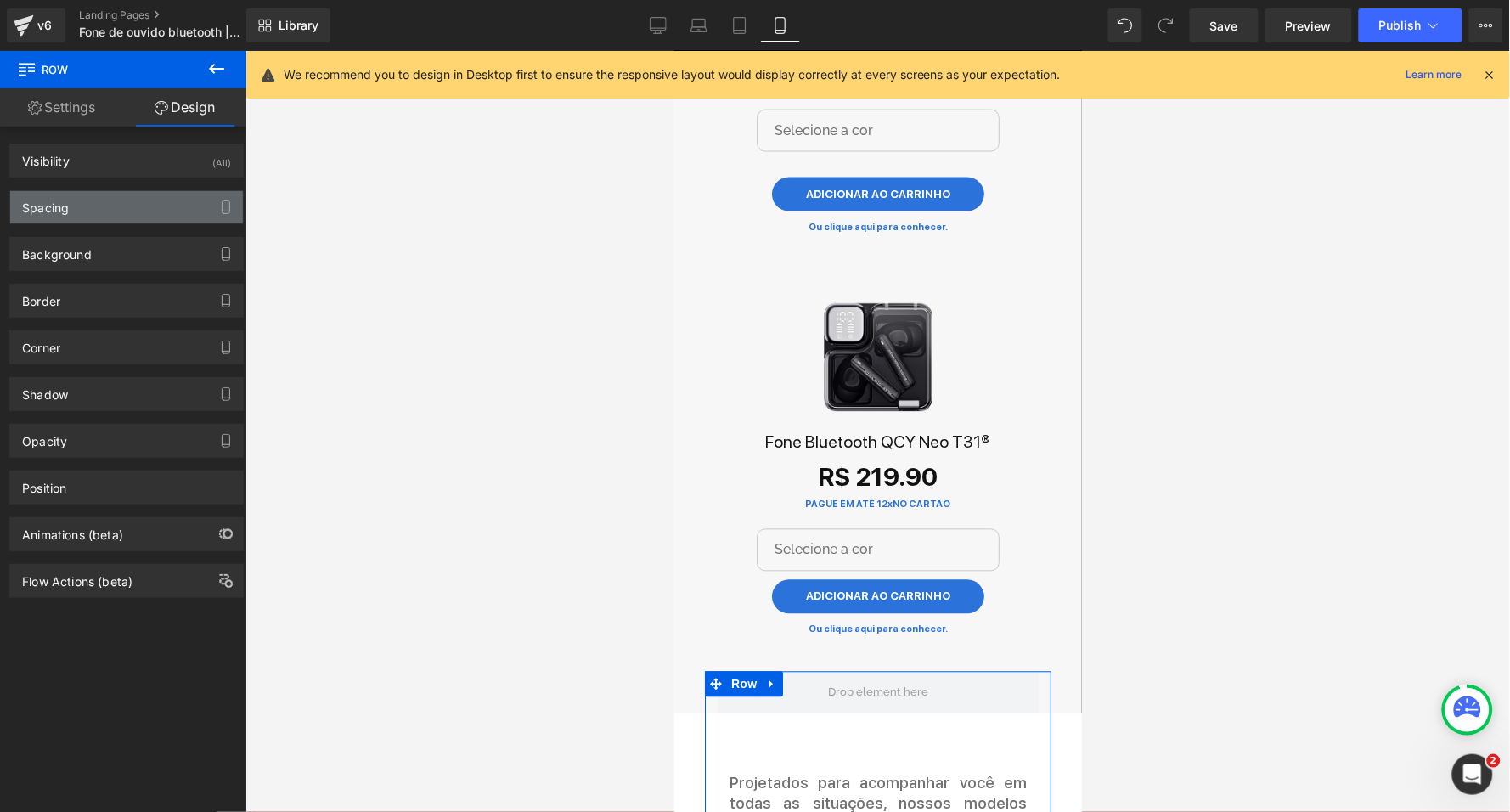
click at [114, 194] on div "Spacing" at bounding box center [126, 207] width 233 height 32
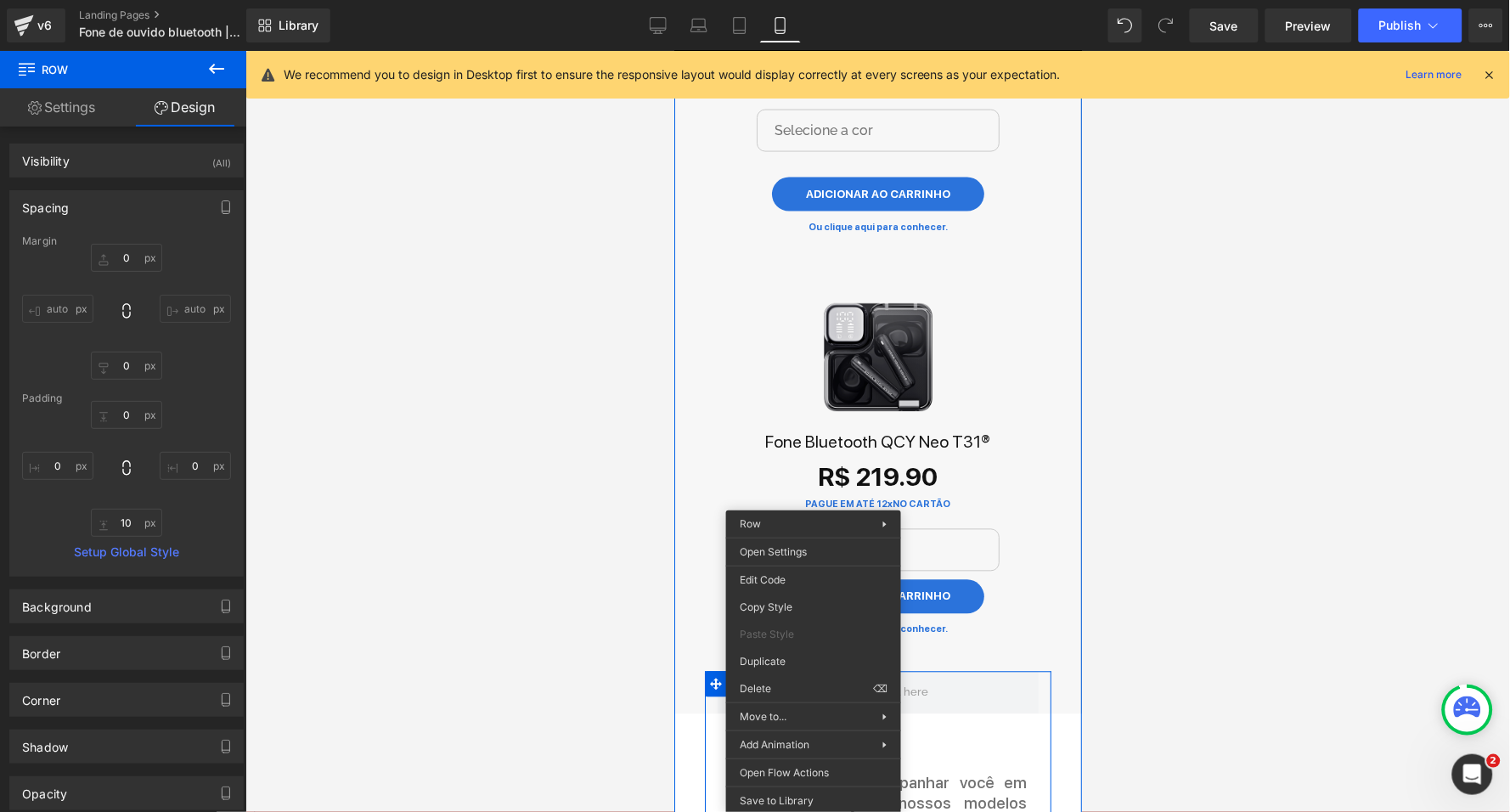
click at [571, 554] on div at bounding box center [878, 431] width 1265 height 761
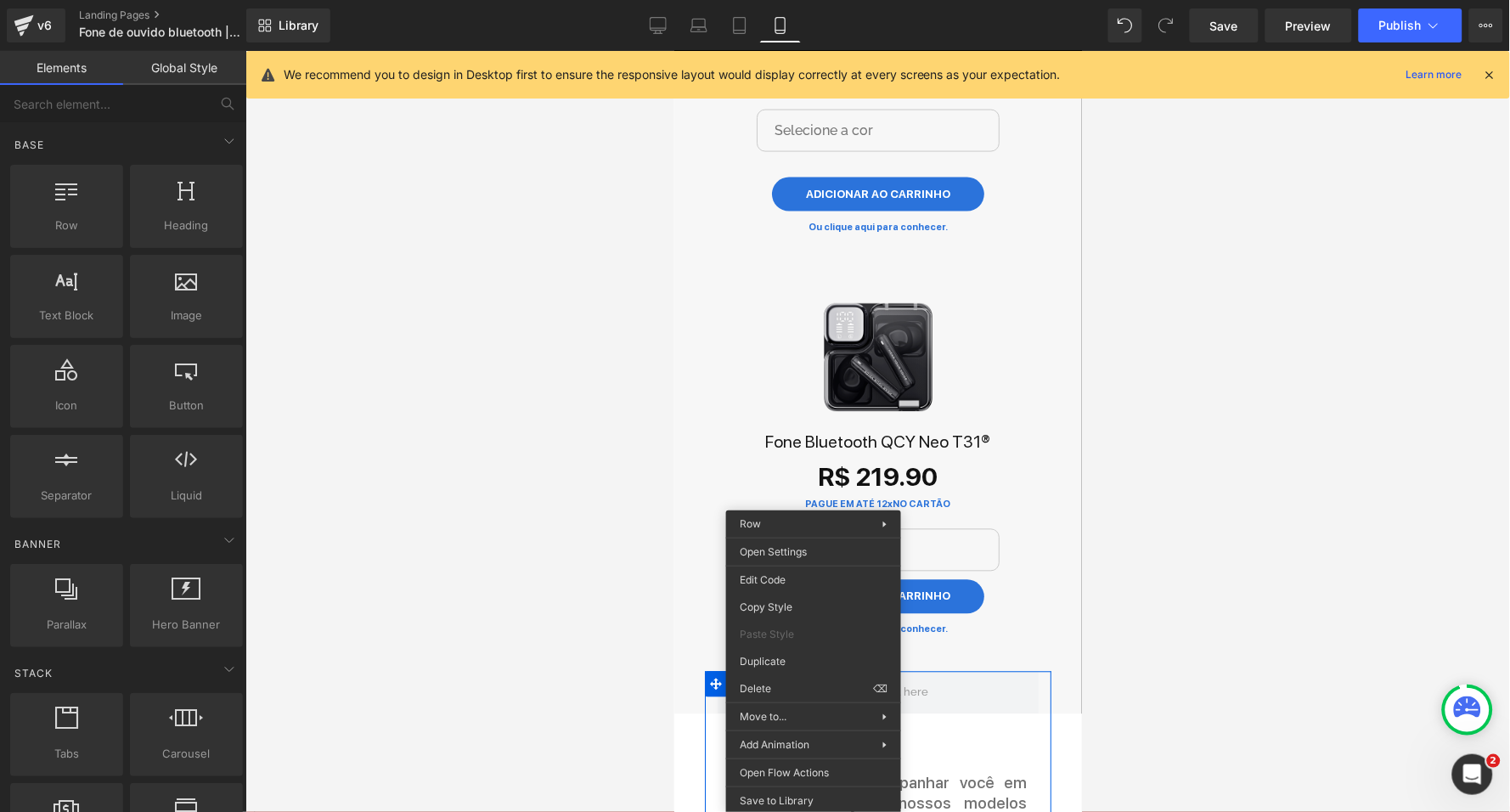
click at [571, 554] on div at bounding box center [878, 431] width 1265 height 761
click at [611, 596] on div at bounding box center [878, 431] width 1265 height 761
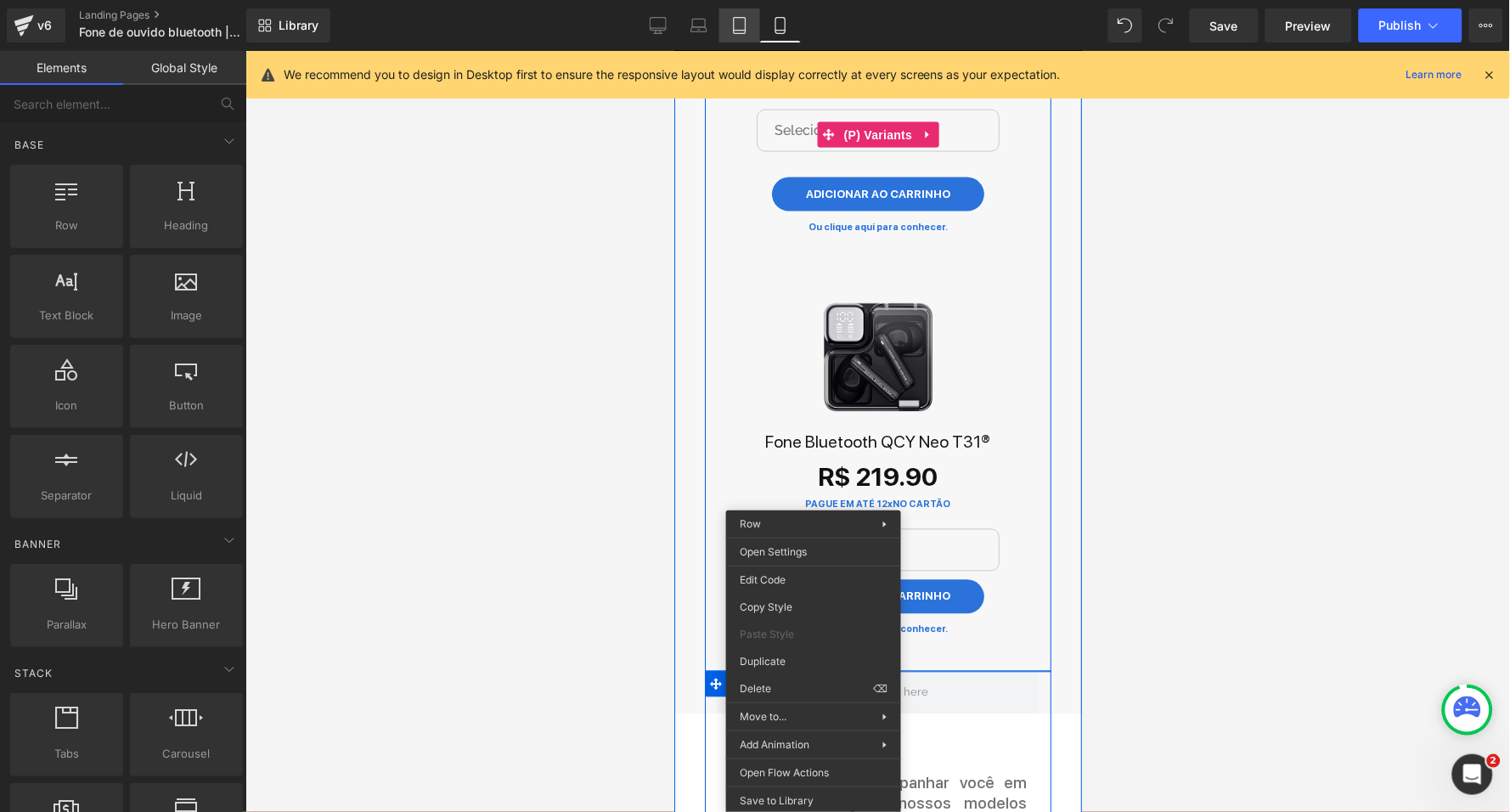
click at [725, 26] on link "Tablet" at bounding box center [740, 26] width 41 height 34
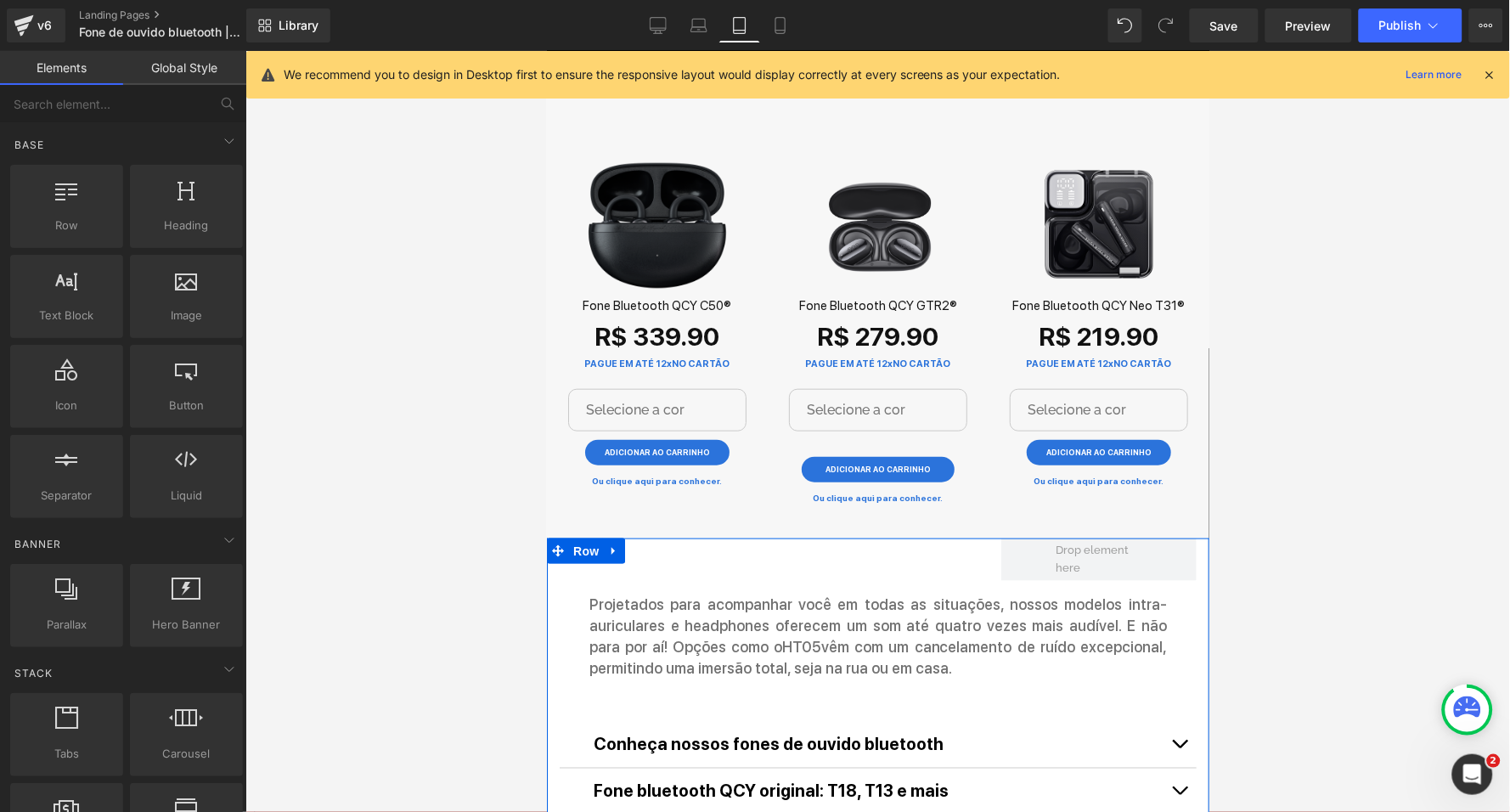
scroll to position [1940, 0]
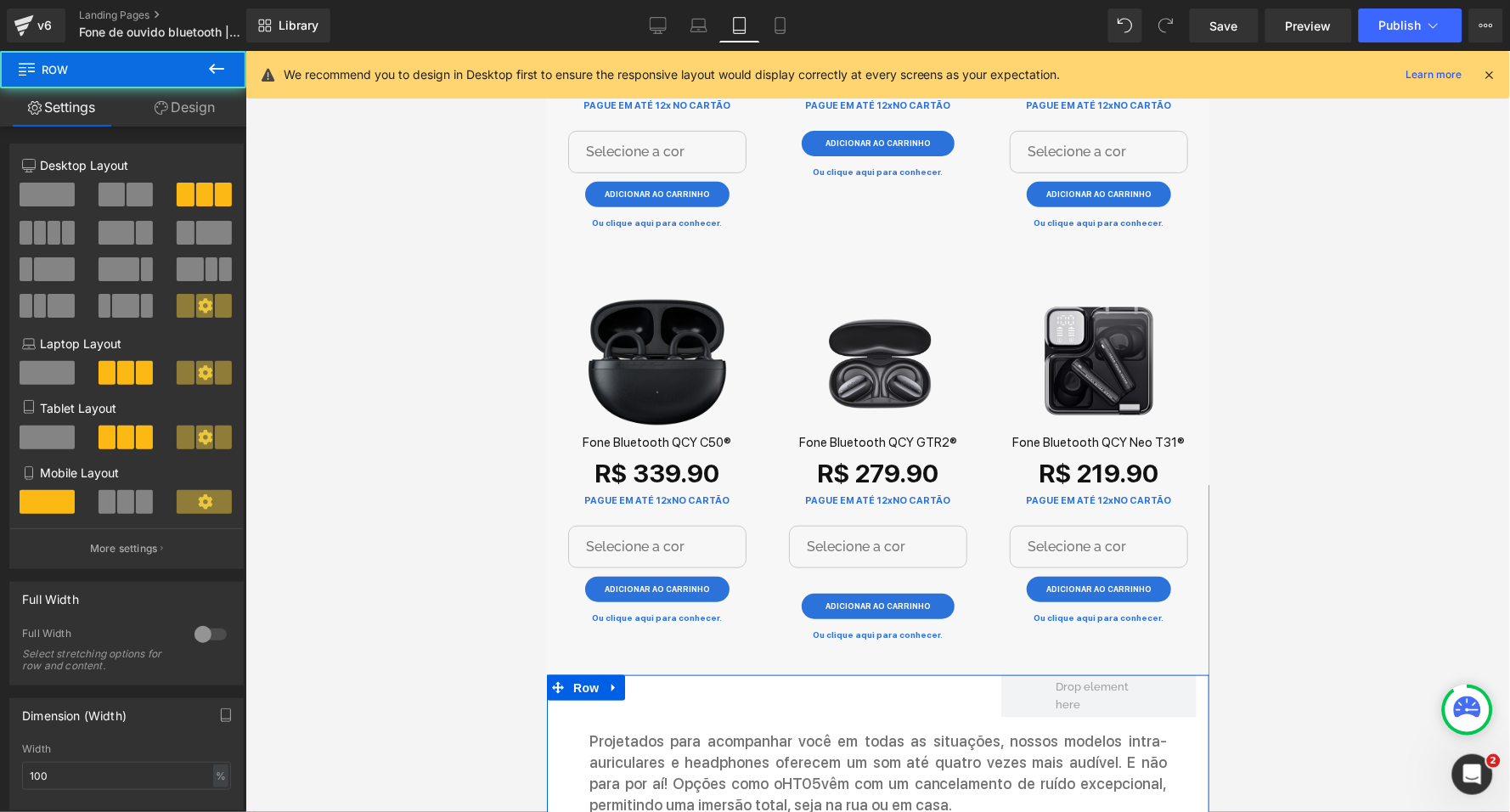
click at [186, 100] on link "Design" at bounding box center [185, 107] width 124 height 38
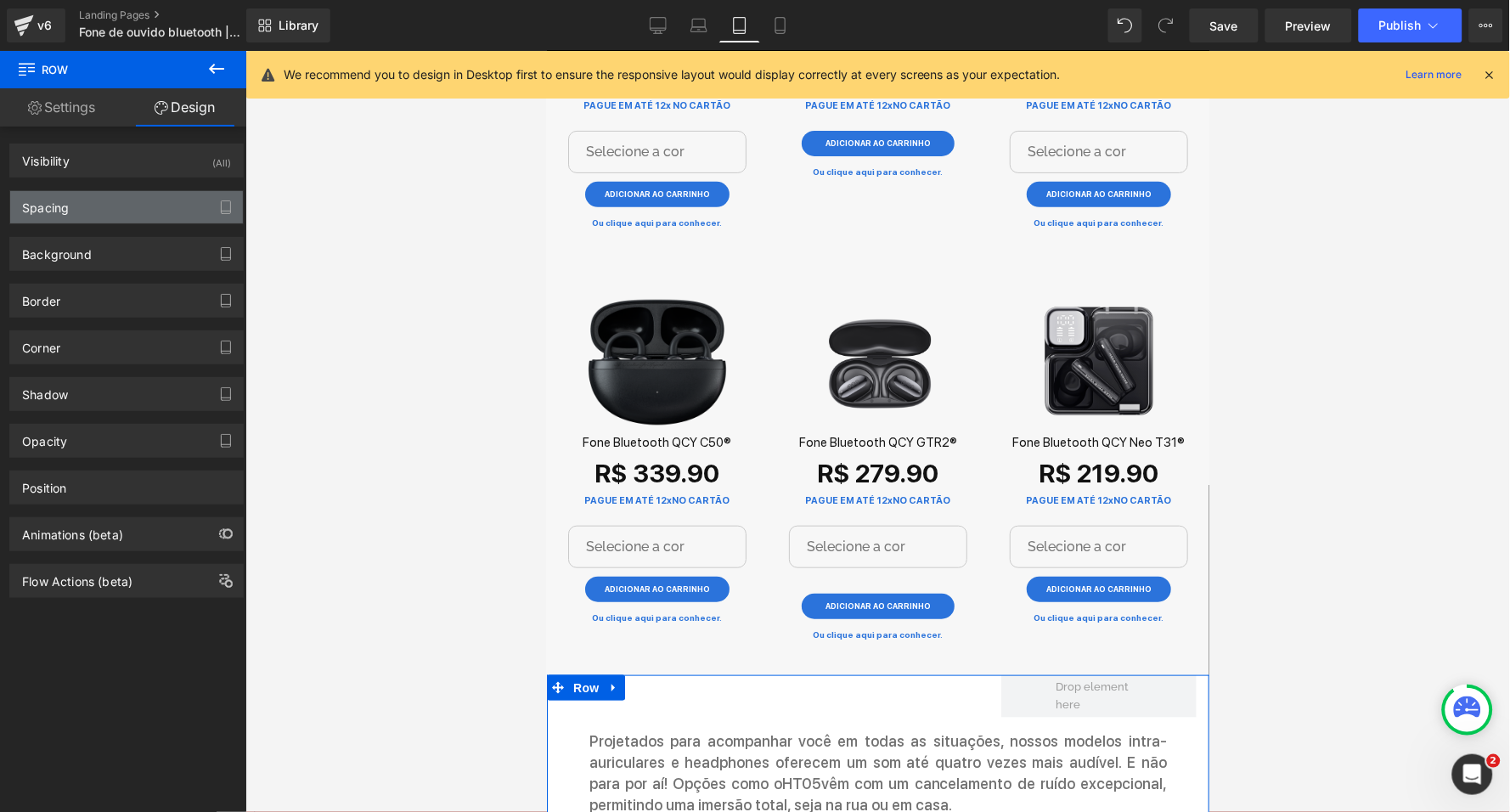
click at [129, 204] on div "Spacing" at bounding box center [126, 207] width 233 height 32
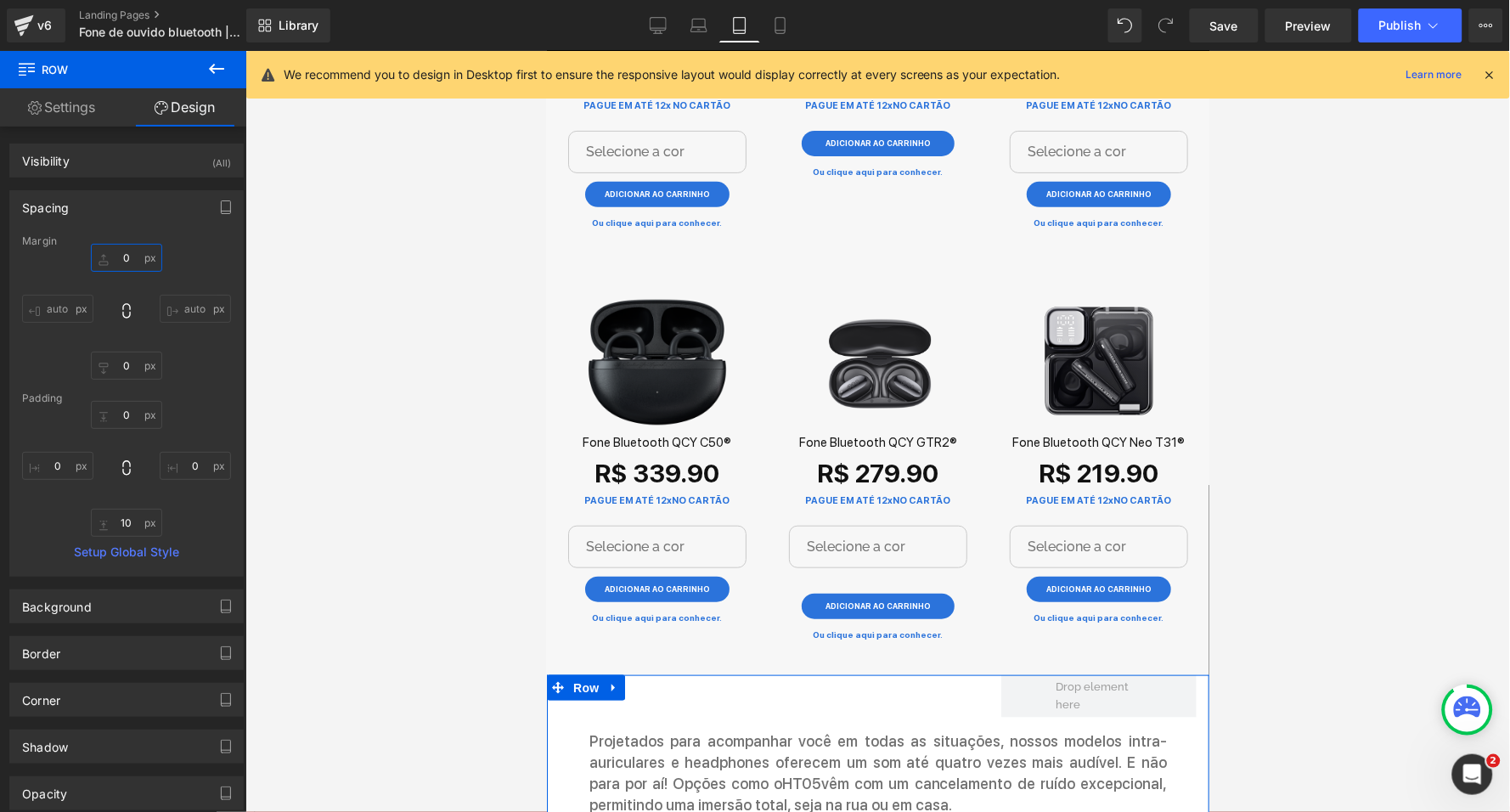
click at [111, 256] on input "text" at bounding box center [127, 257] width 72 height 28
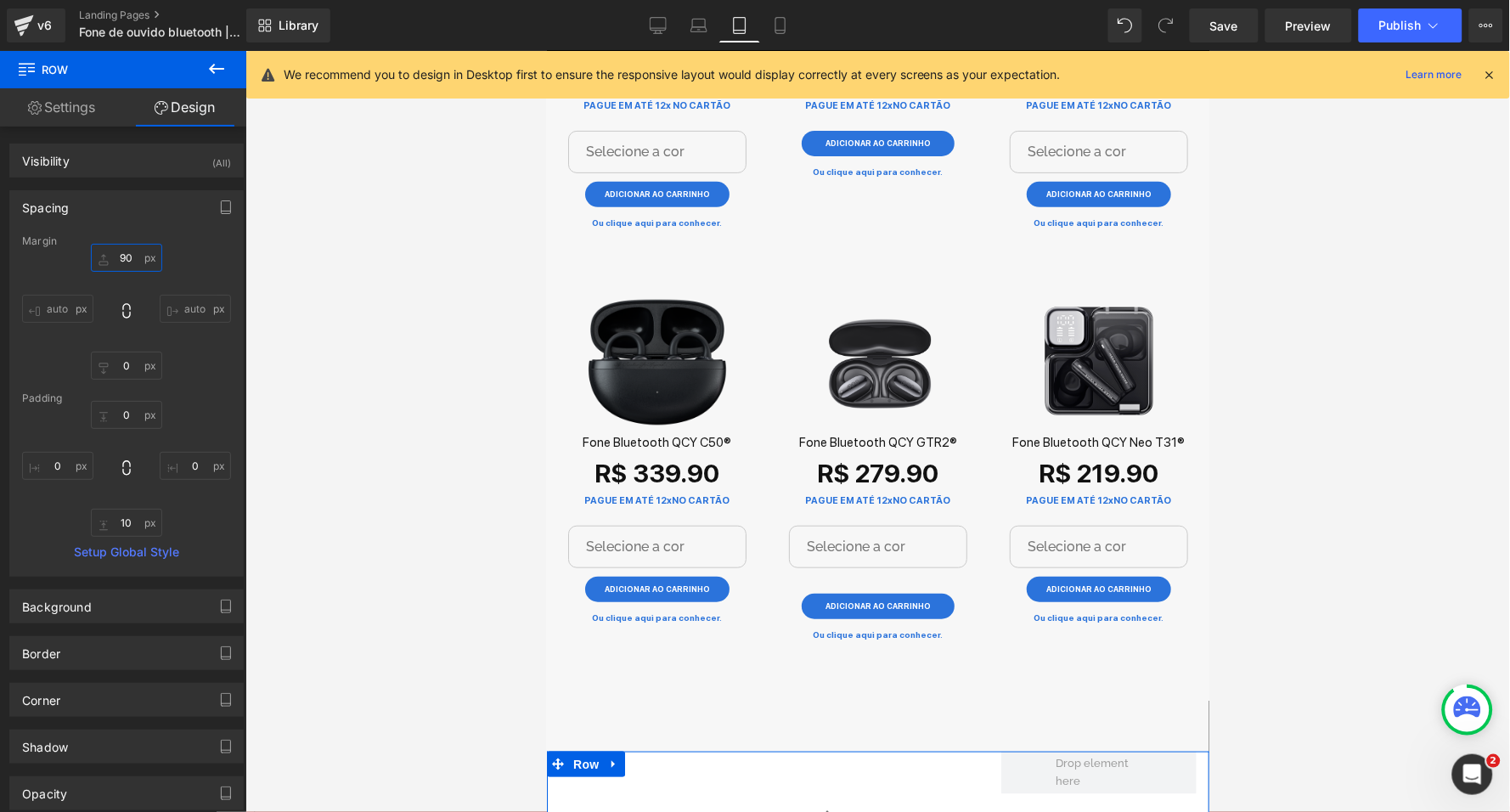
type input "0"
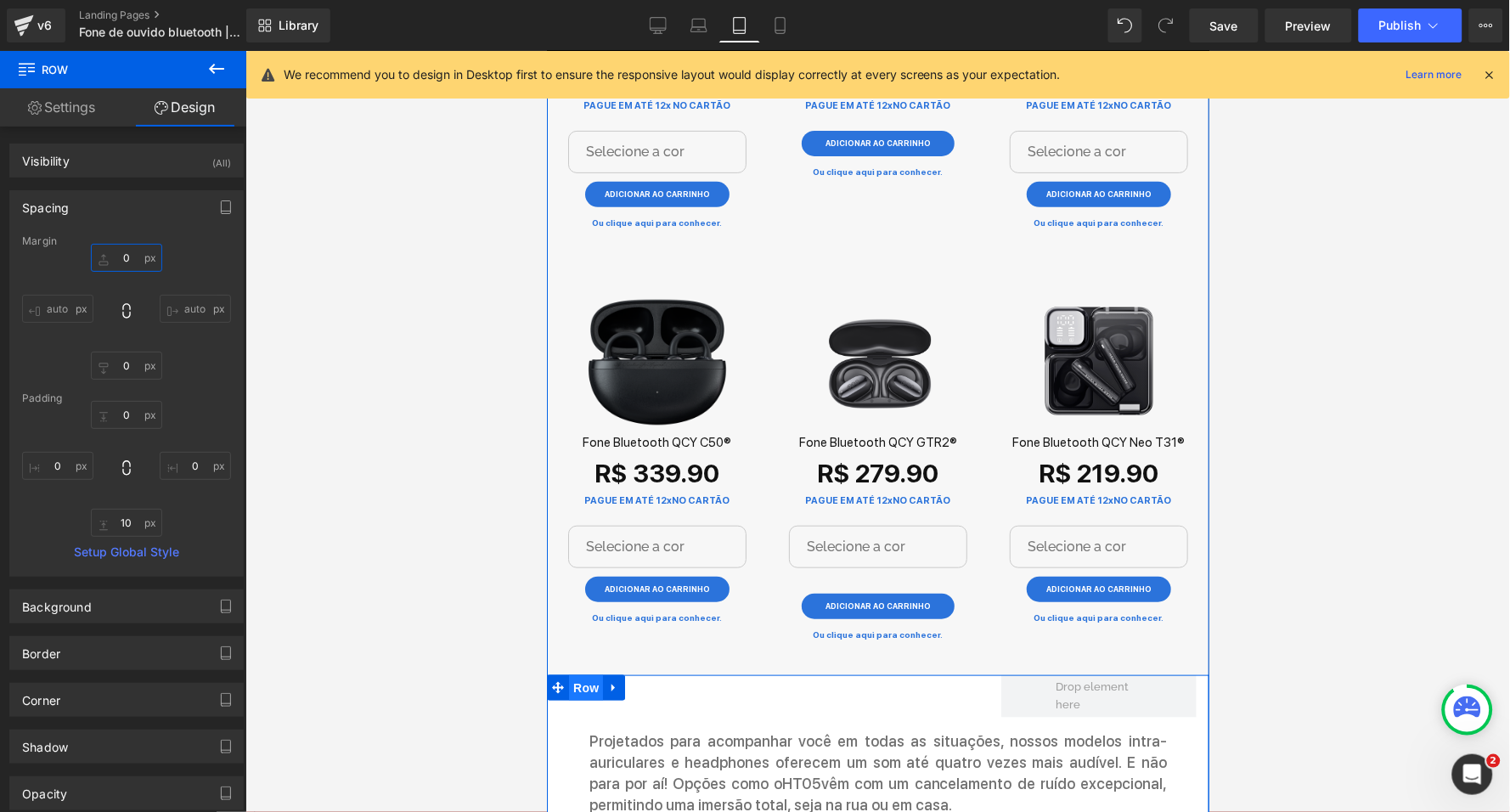
click at [572, 675] on span "Row" at bounding box center [585, 688] width 34 height 26
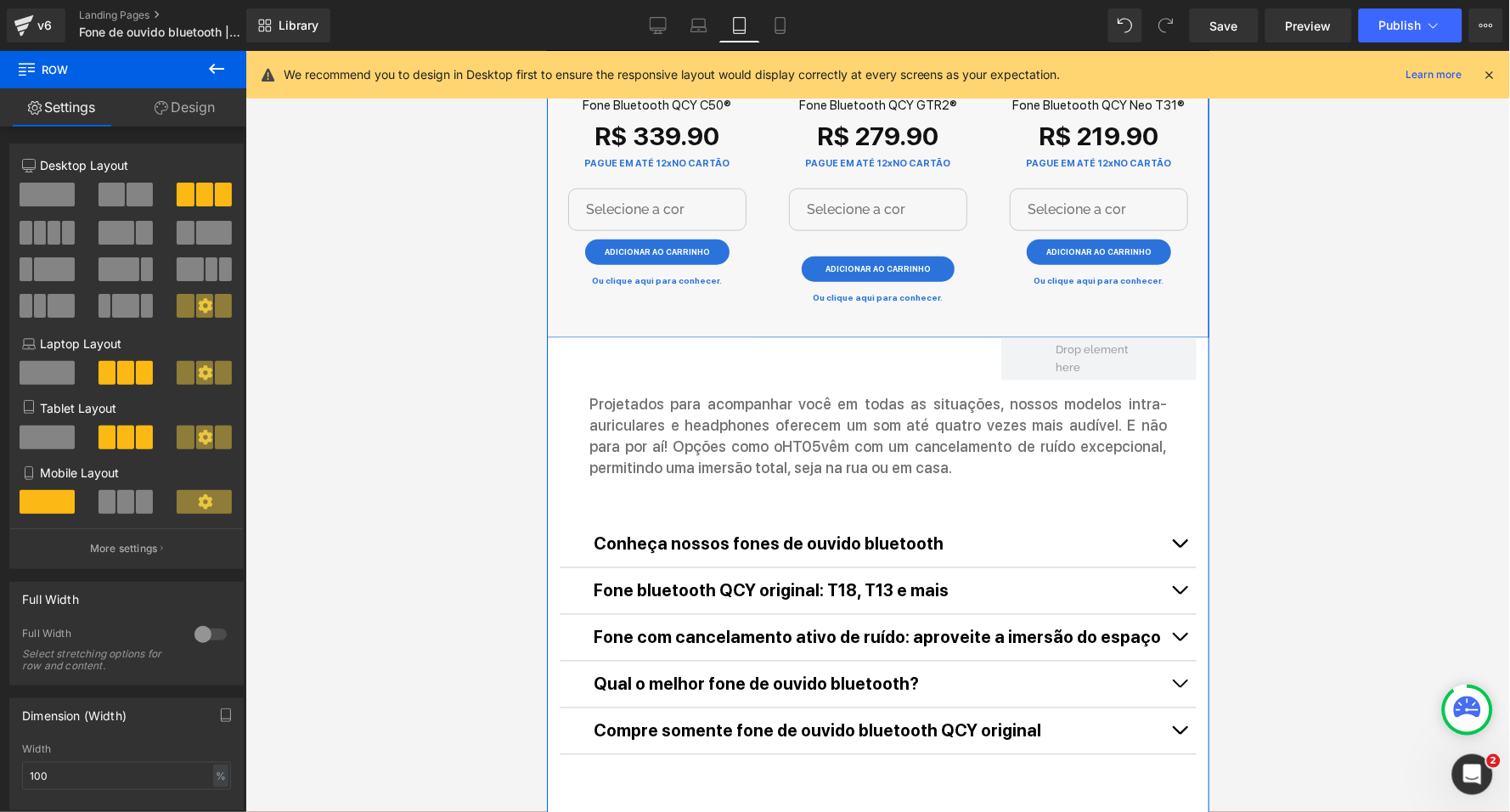
scroll to position [2289, 0]
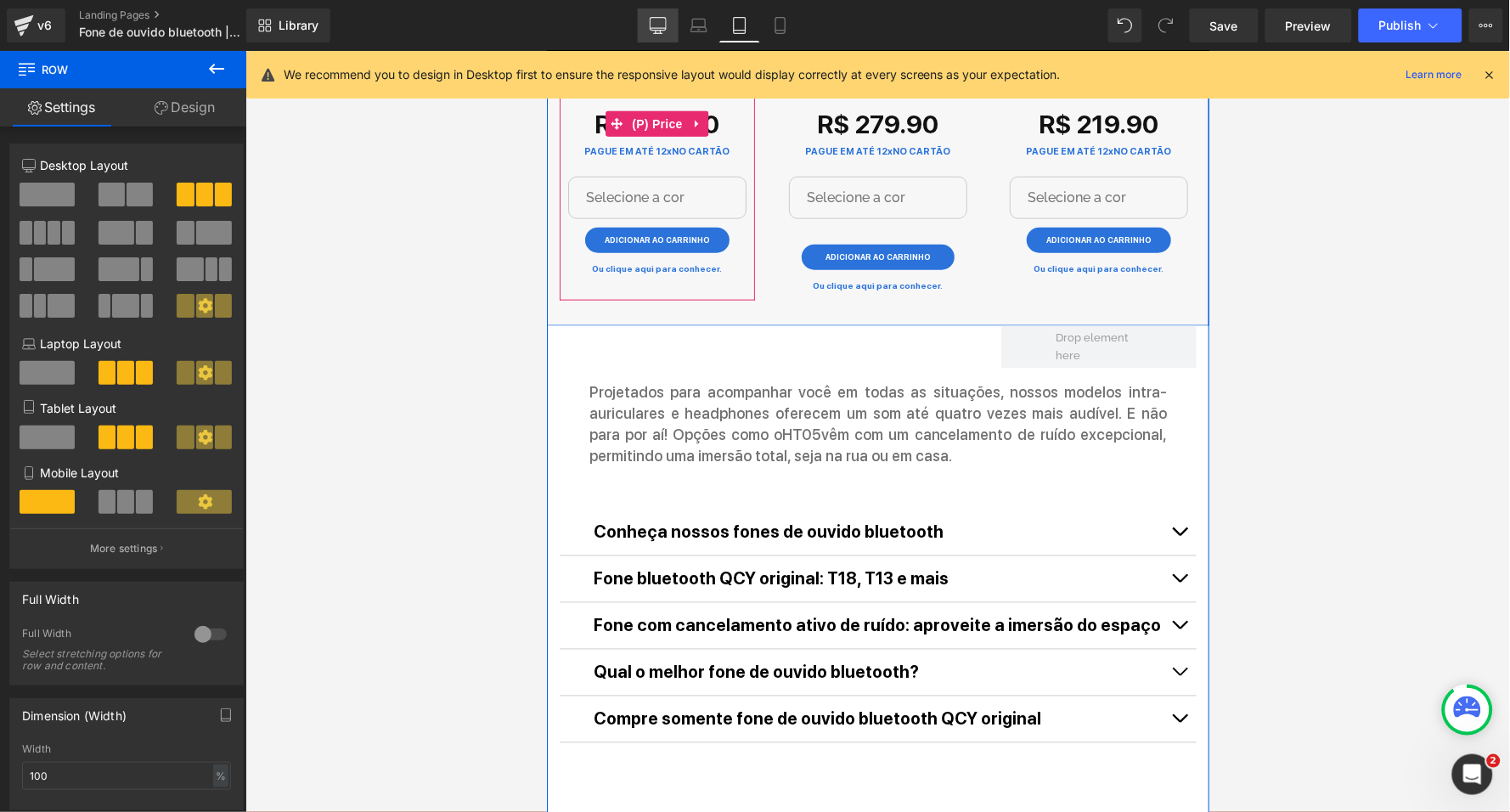
click at [669, 33] on link "Desktop" at bounding box center [659, 26] width 41 height 34
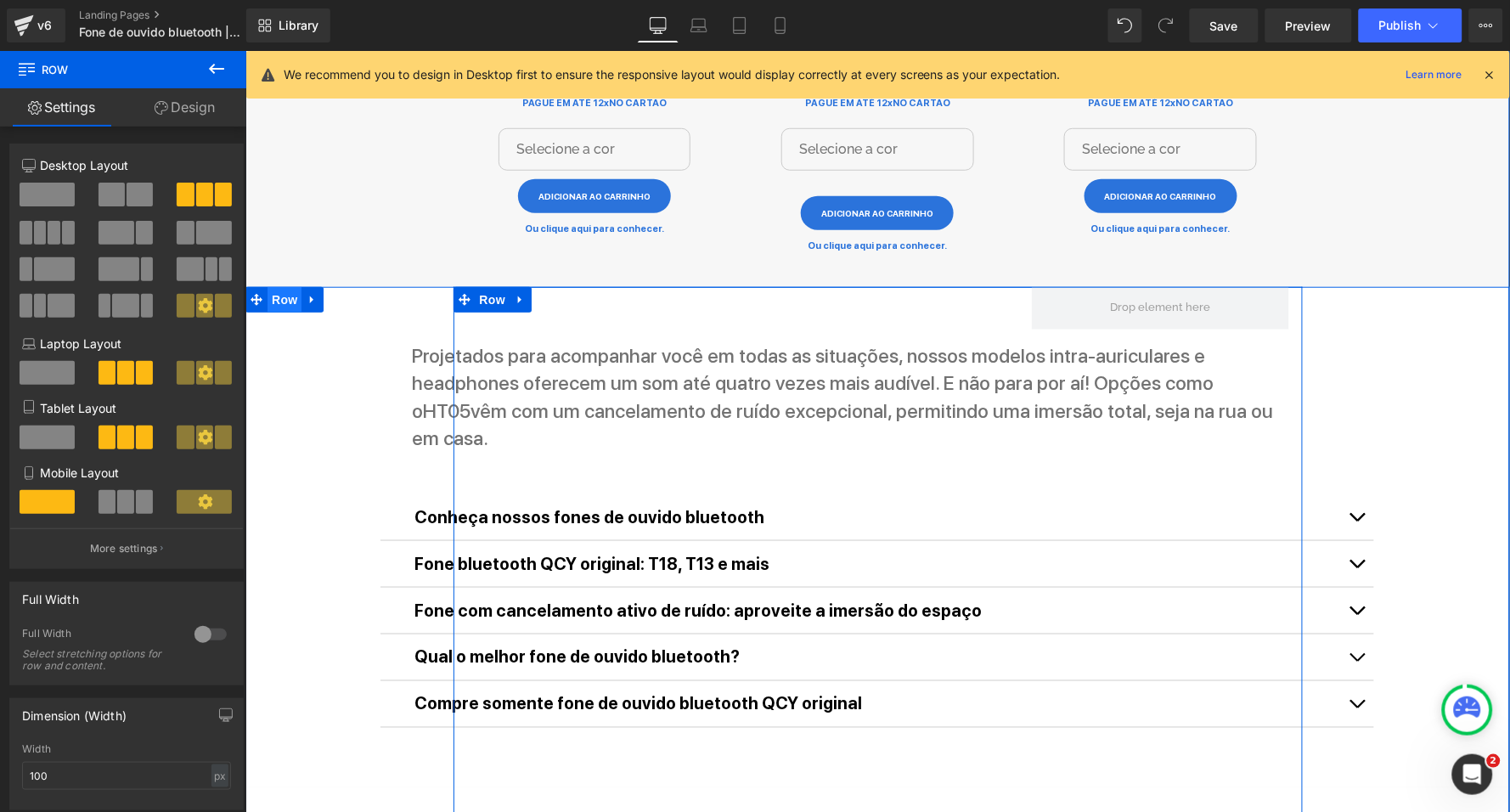
click at [285, 286] on span "Row" at bounding box center [284, 299] width 34 height 26
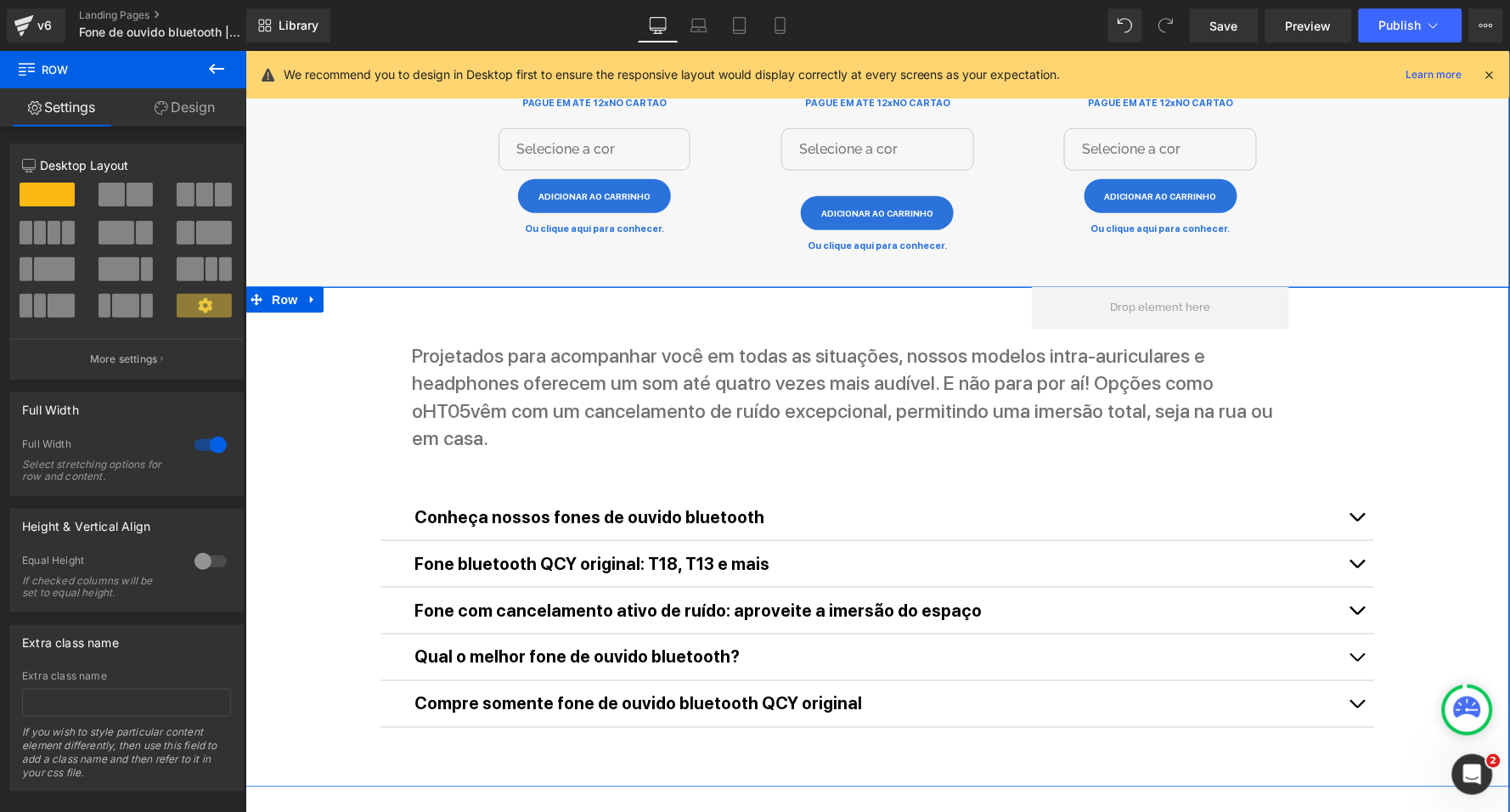
click at [422, 286] on div "Projetados para acompanhar você em todas as situações, nossos modelos intra-aur…" at bounding box center [877, 536] width 1265 height 500
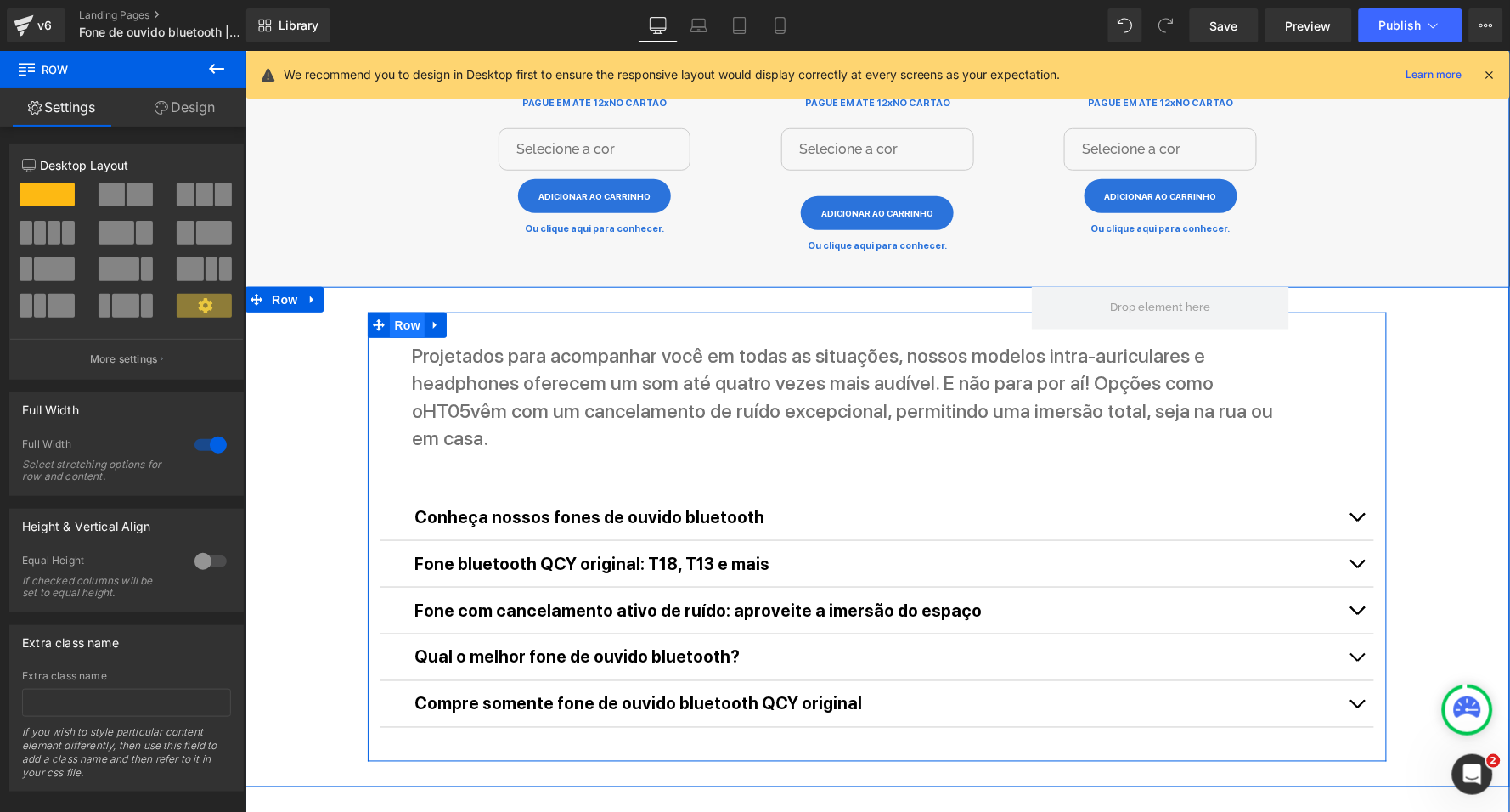
click at [391, 314] on span "Row" at bounding box center [406, 325] width 34 height 26
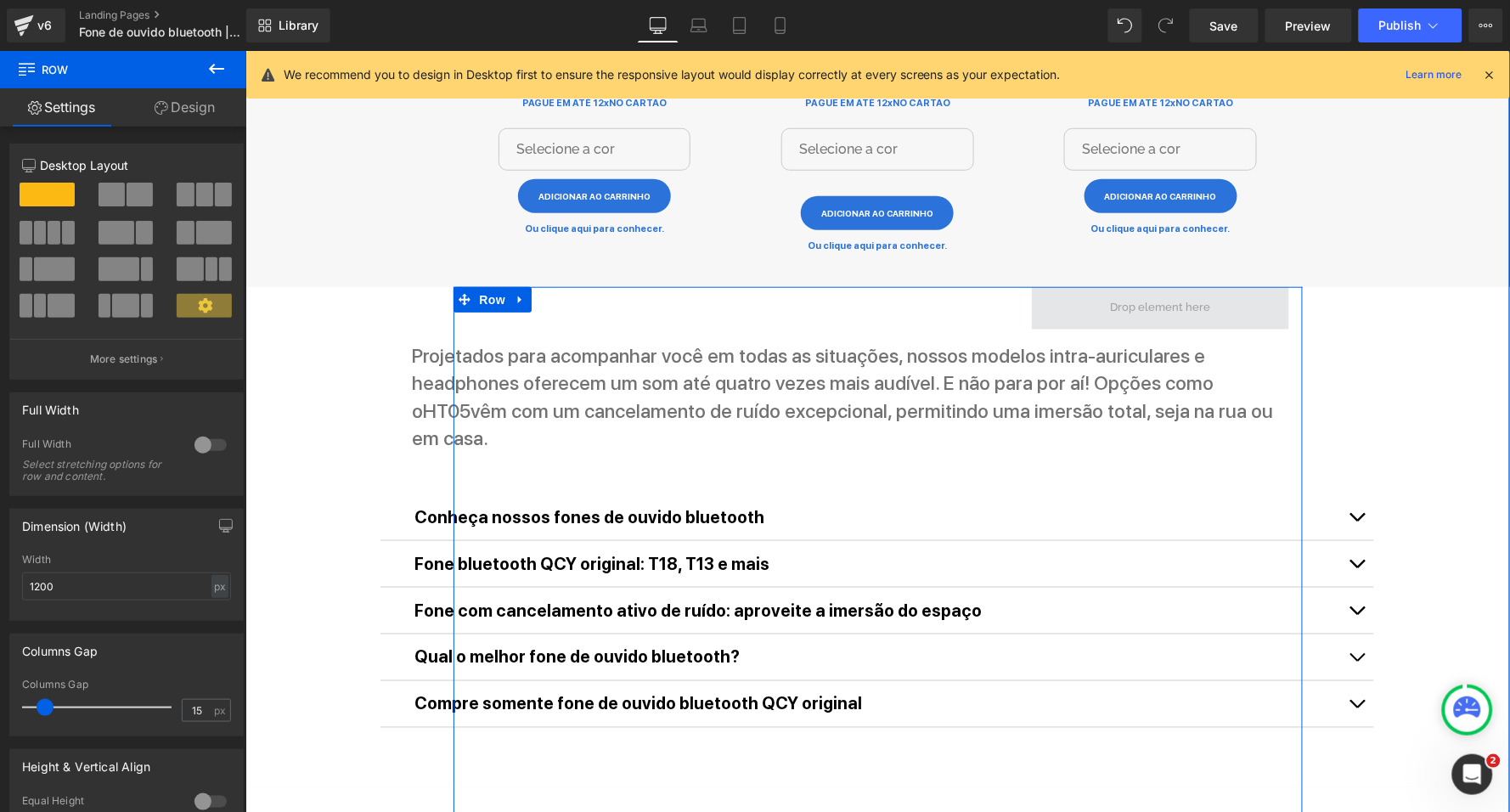
click at [1115, 297] on span at bounding box center [1161, 308] width 112 height 26
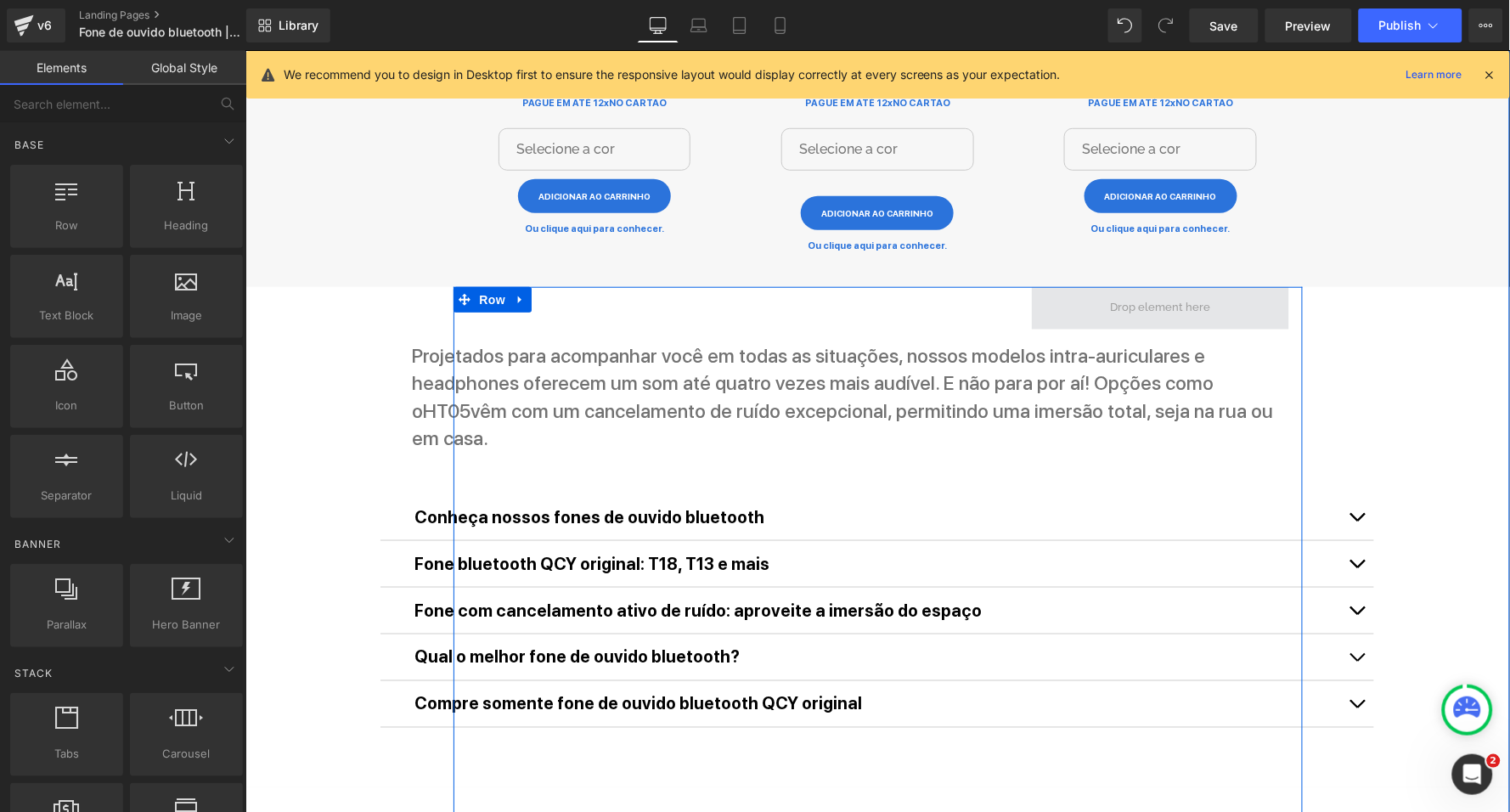
click at [1150, 295] on span at bounding box center [1161, 308] width 112 height 26
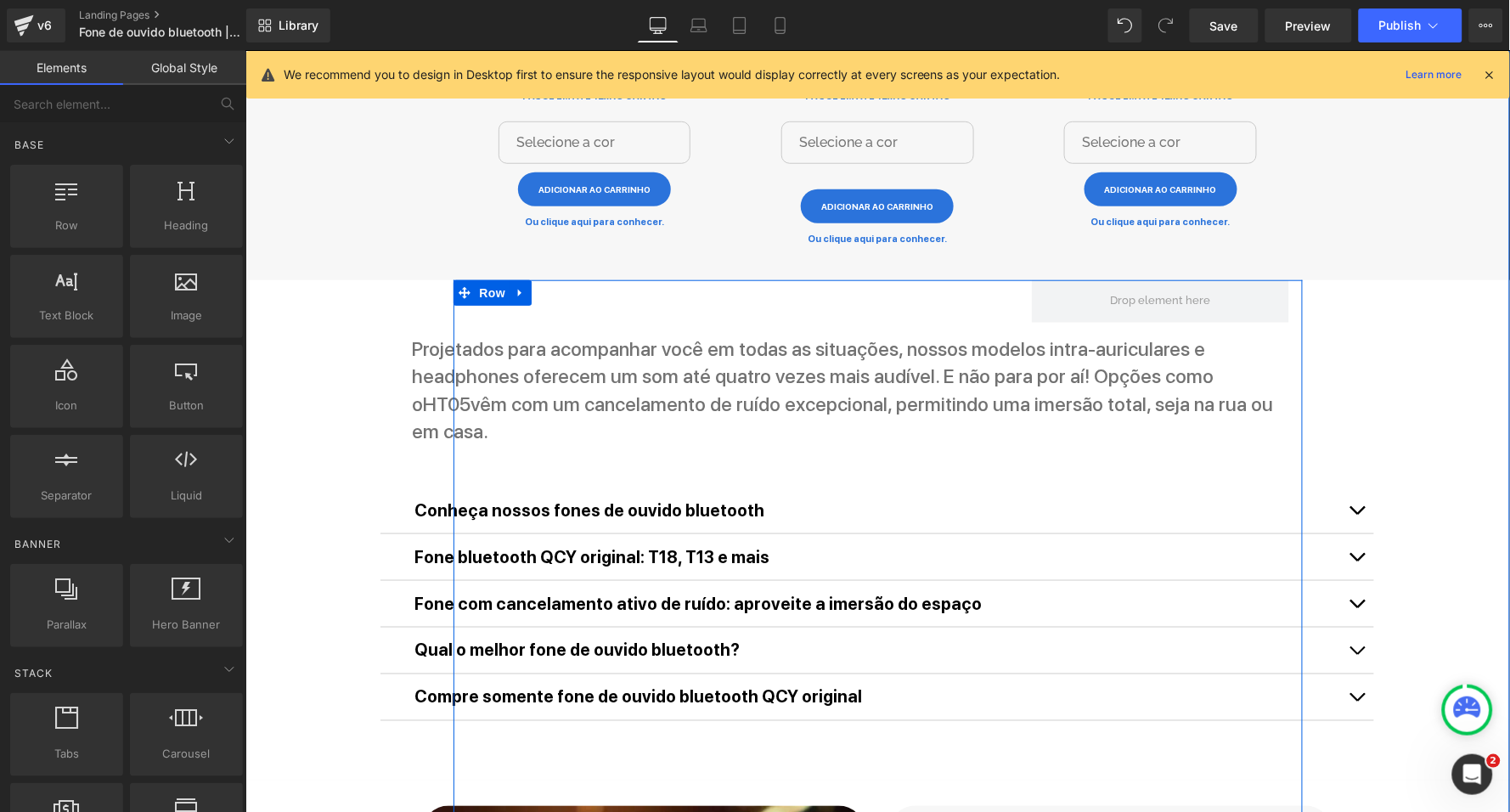
scroll to position [2153, 0]
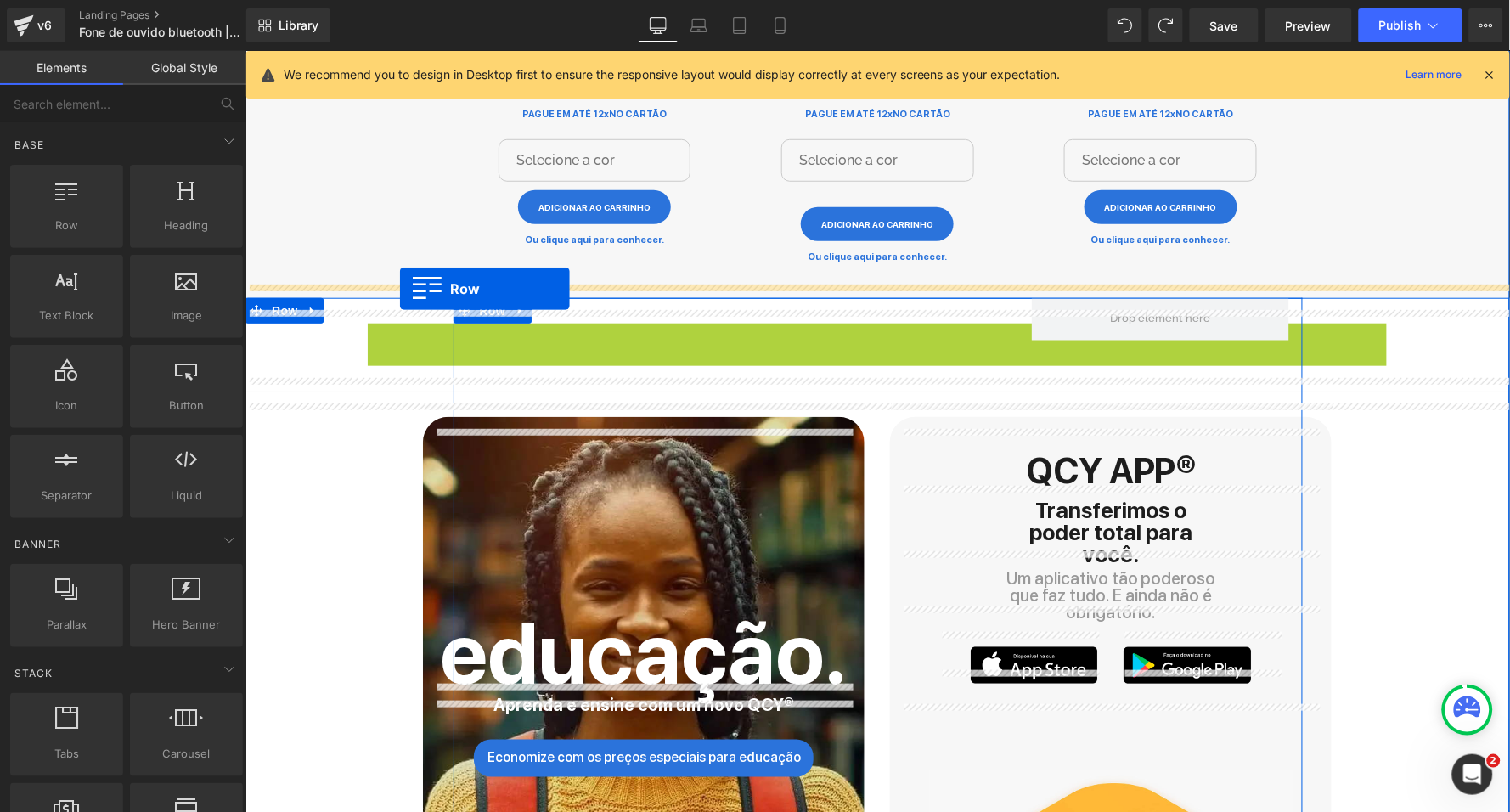
drag, startPoint x: 374, startPoint y: 321, endPoint x: 399, endPoint y: 287, distance: 42.2
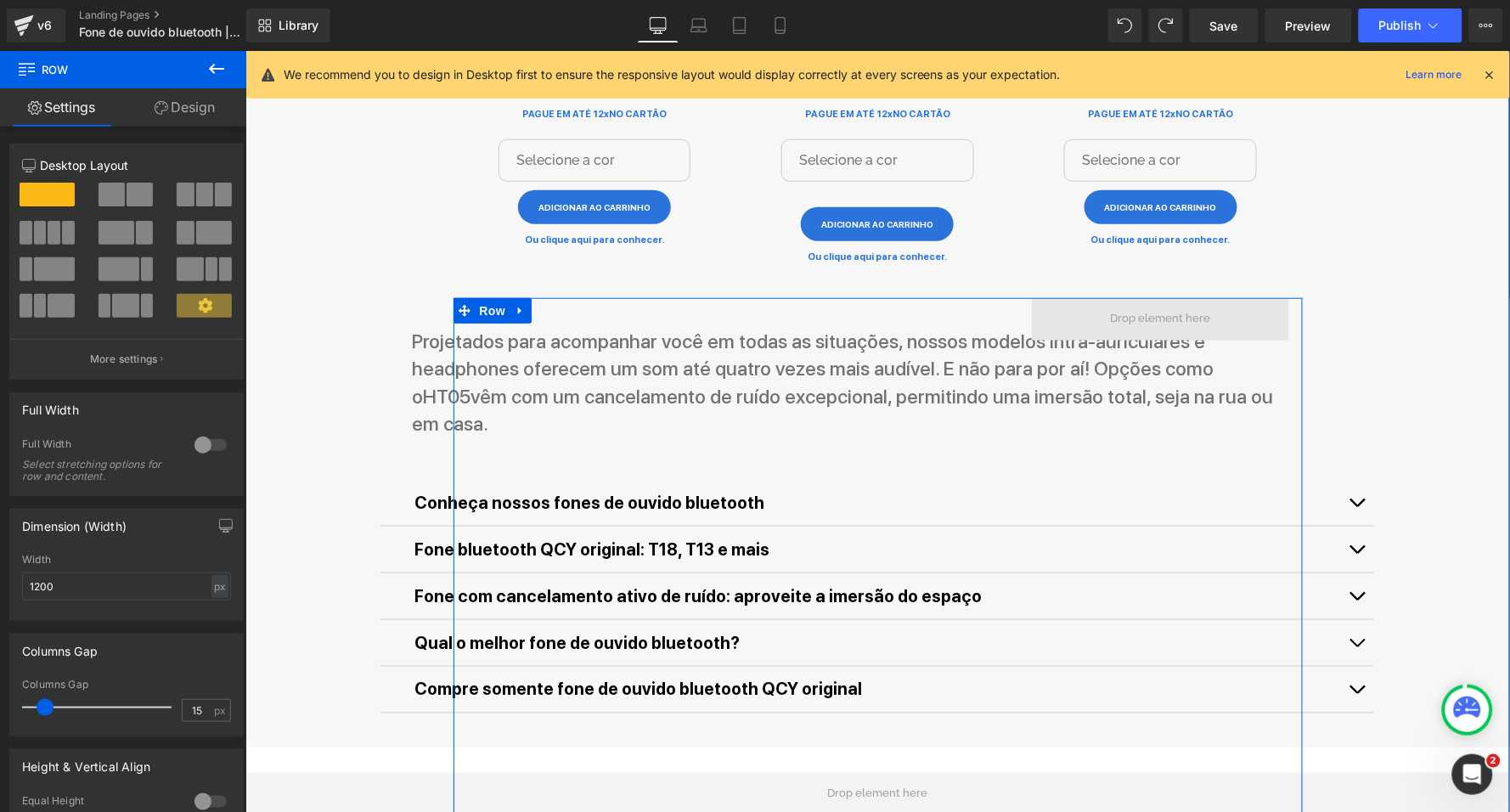
click at [1166, 306] on span at bounding box center [1161, 319] width 112 height 26
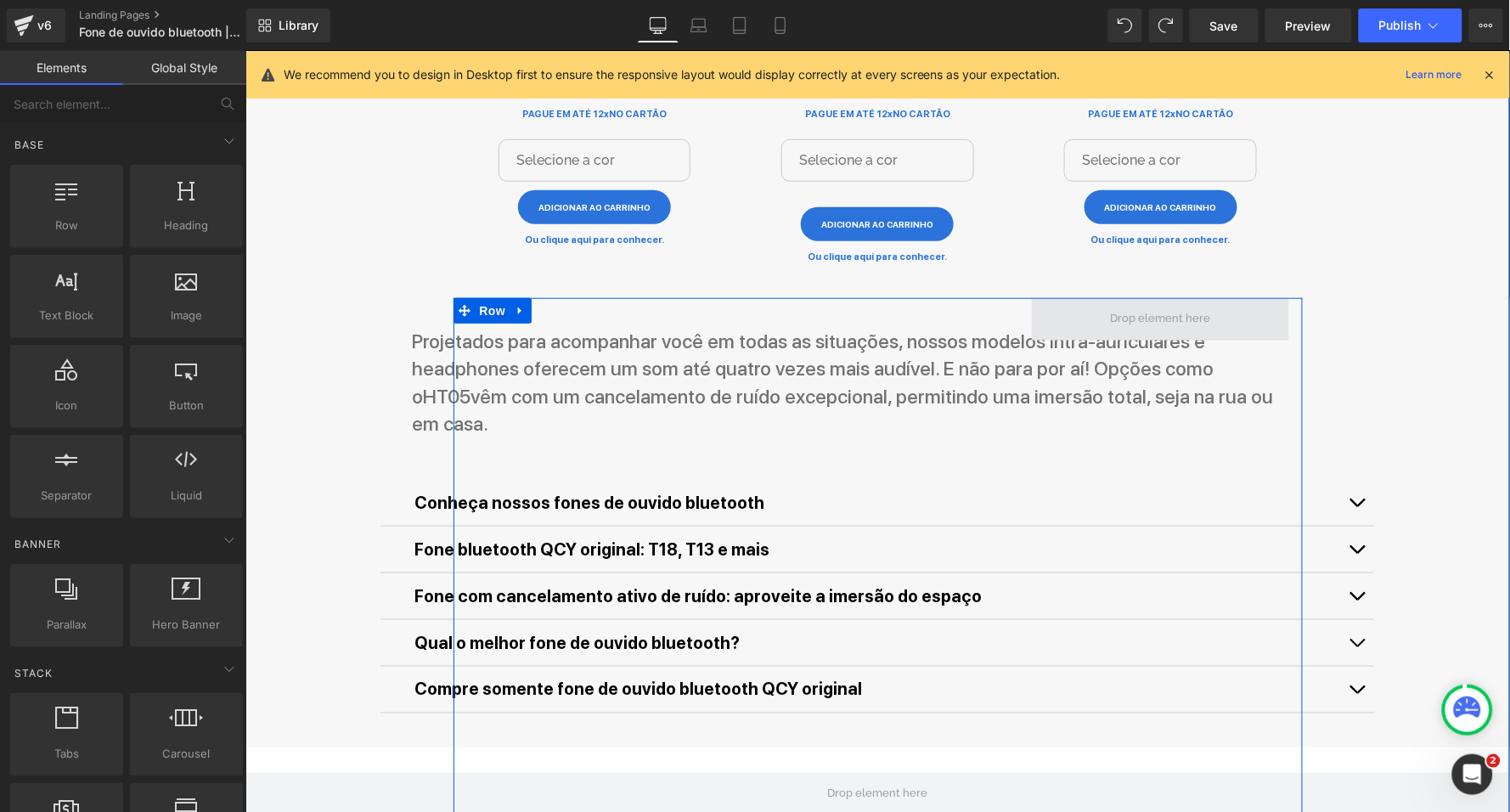
click at [1081, 304] on span at bounding box center [1160, 319] width 257 height 43
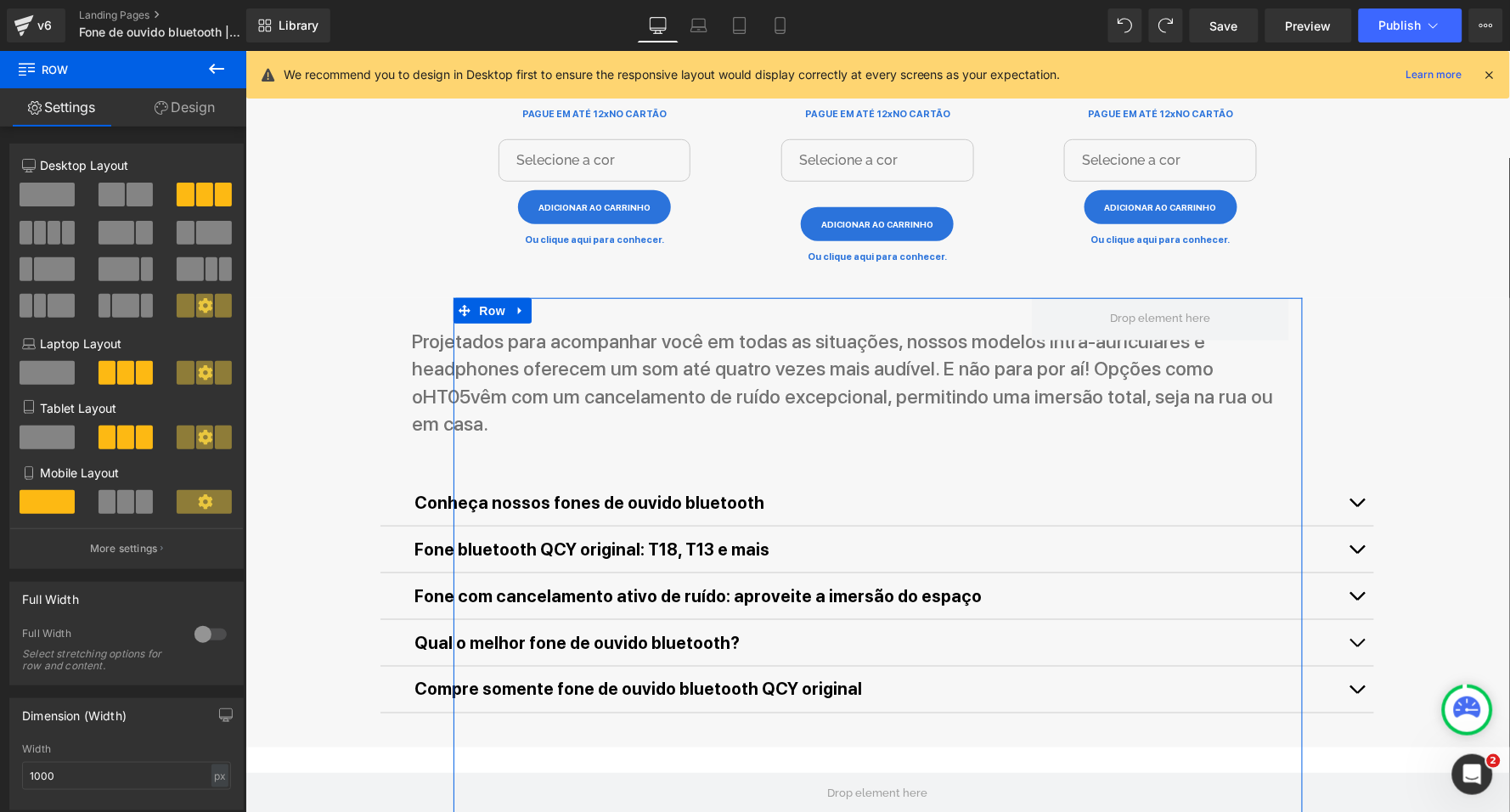
click at [57, 190] on span at bounding box center [47, 194] width 55 height 24
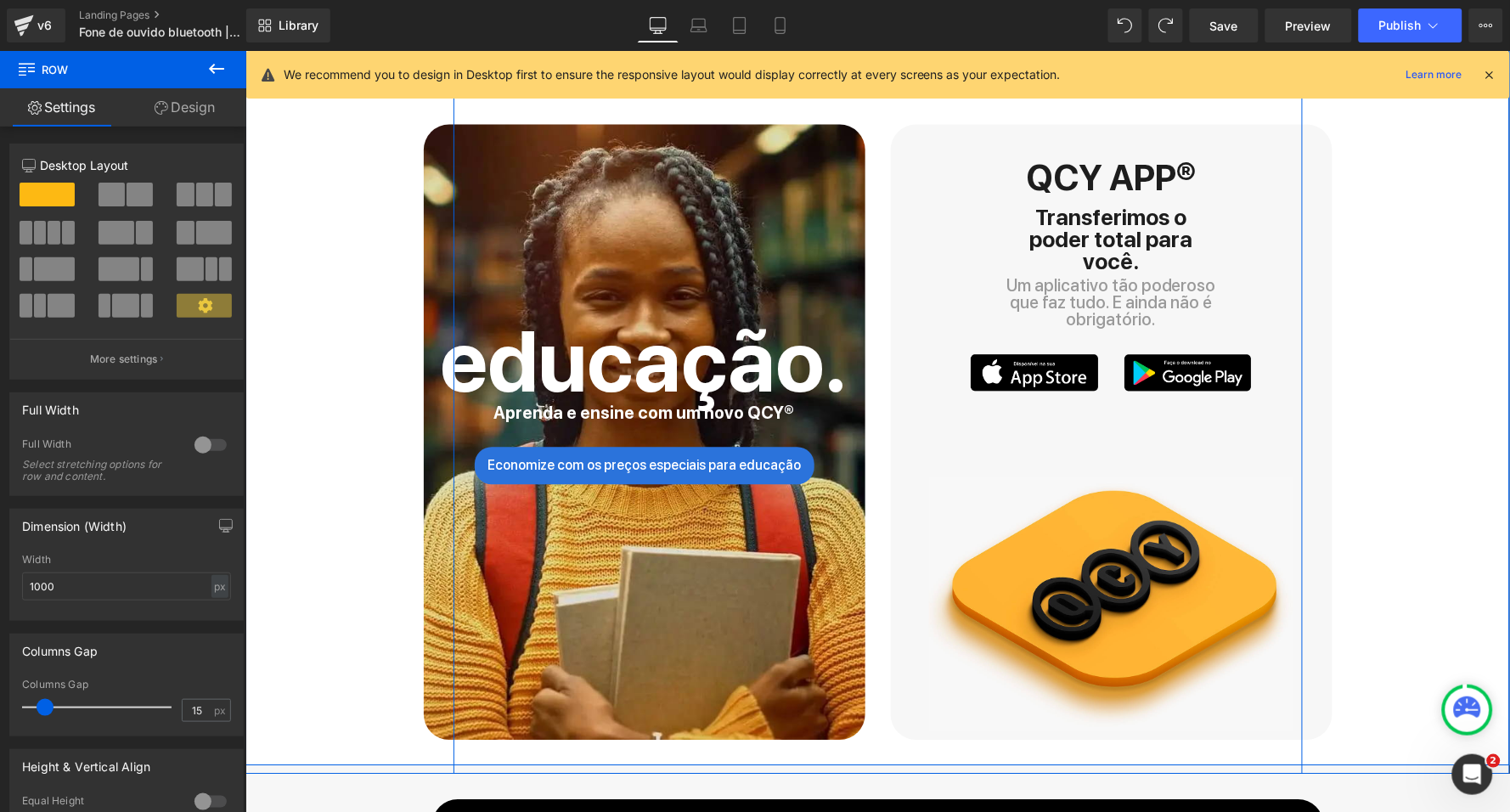
scroll to position [3157, 0]
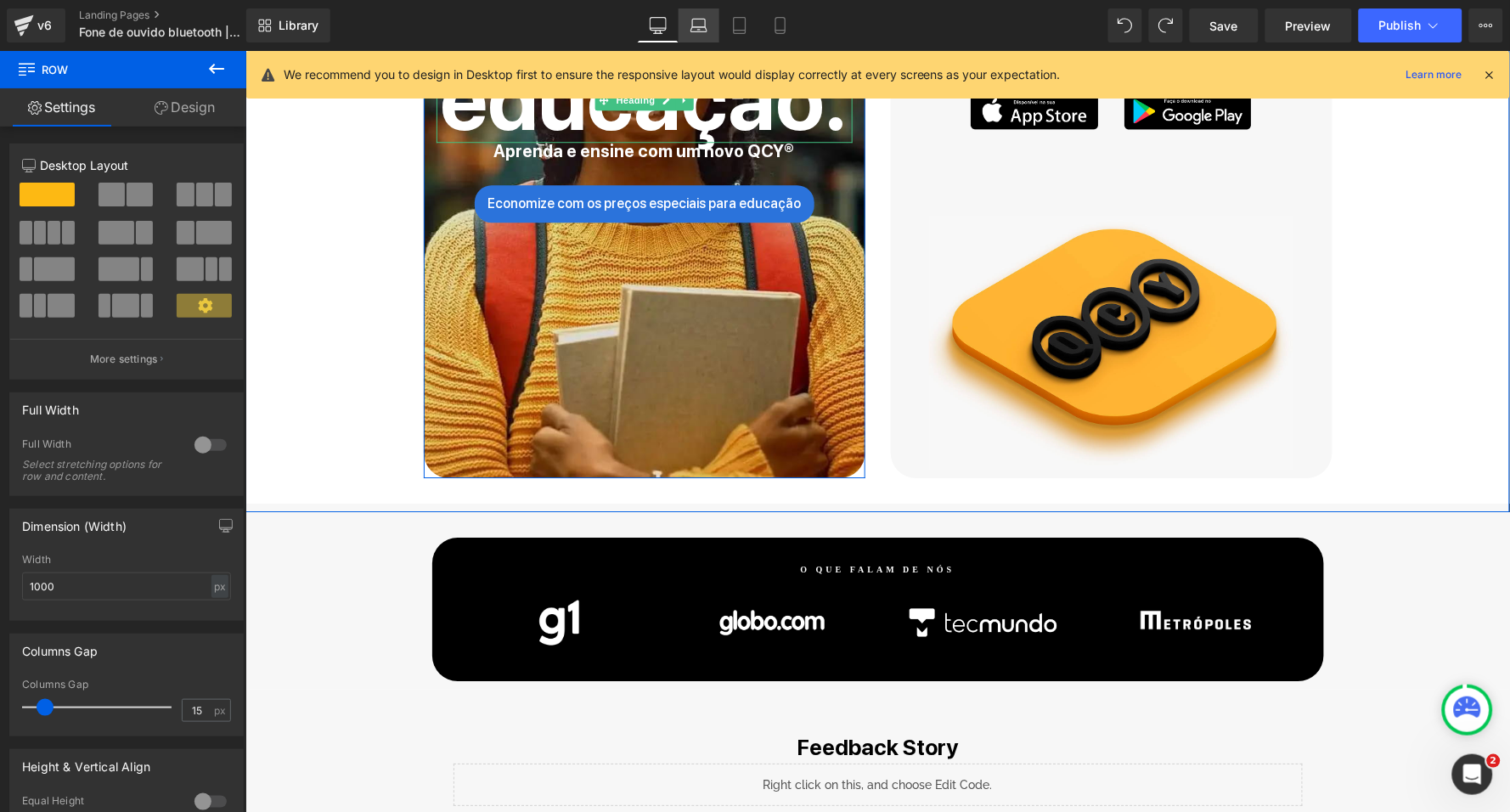
click at [685, 16] on link "Laptop" at bounding box center [700, 26] width 41 height 34
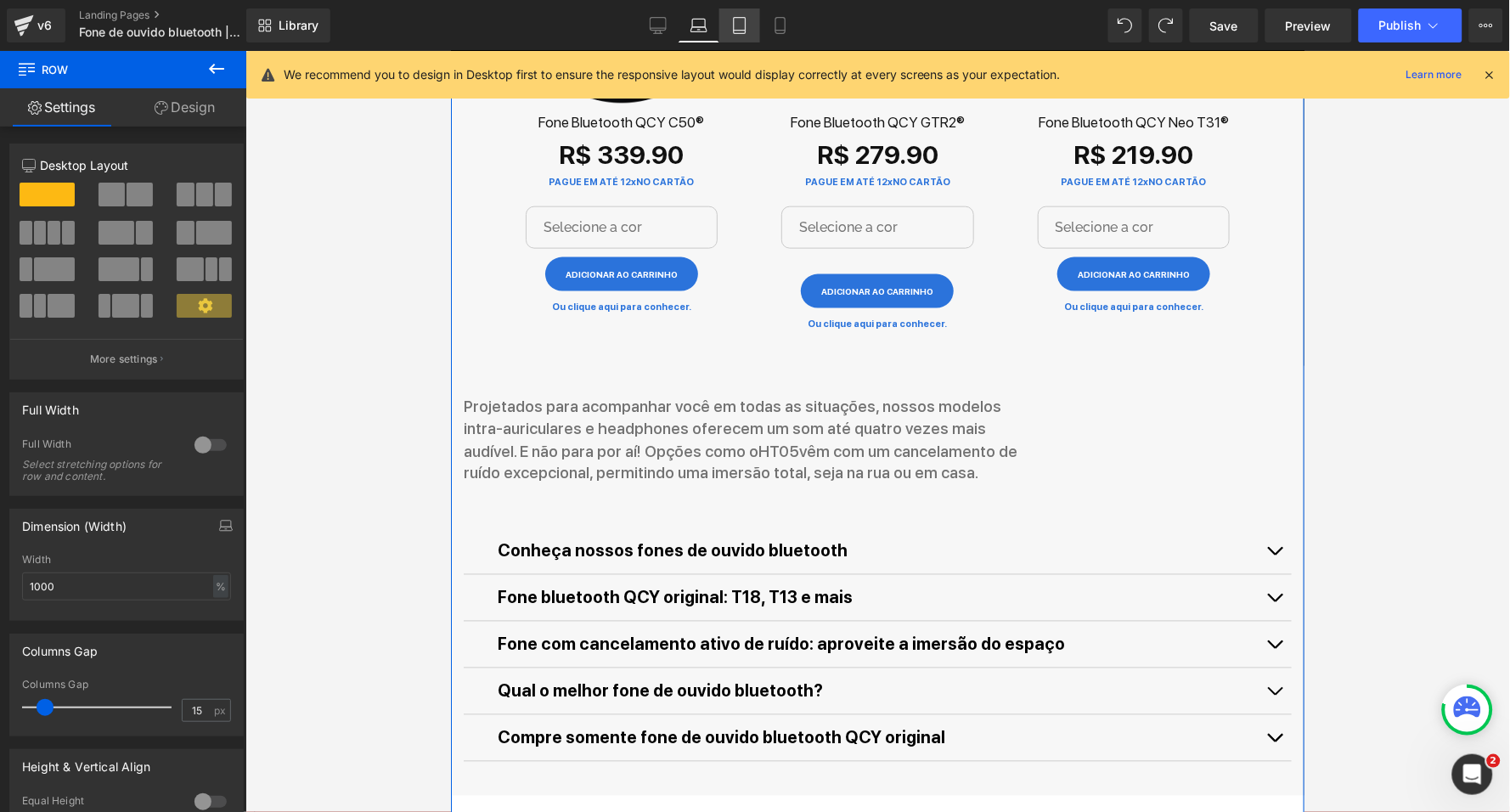
click at [738, 26] on icon at bounding box center [740, 26] width 17 height 17
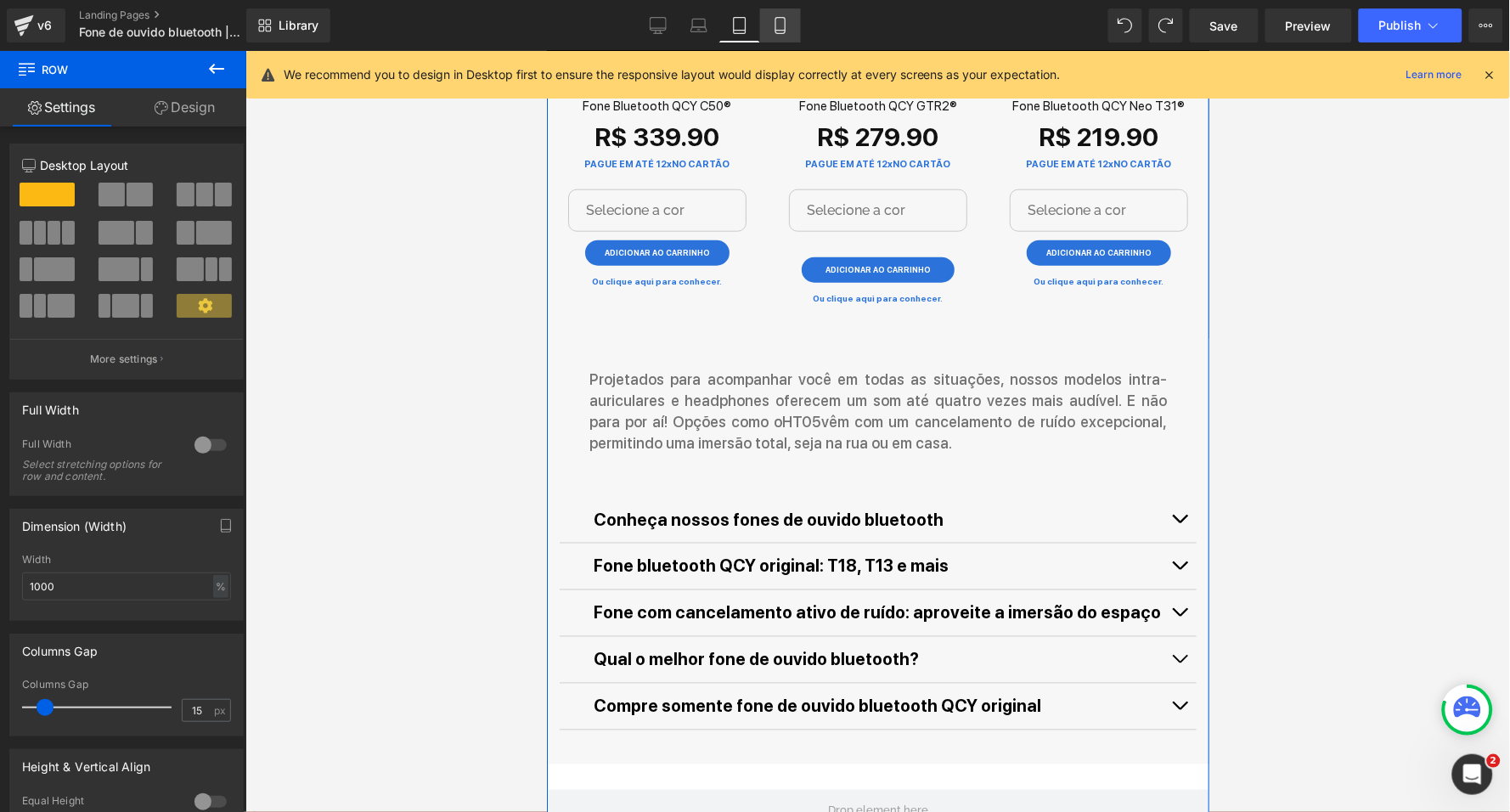
click at [782, 29] on icon at bounding box center [781, 26] width 17 height 17
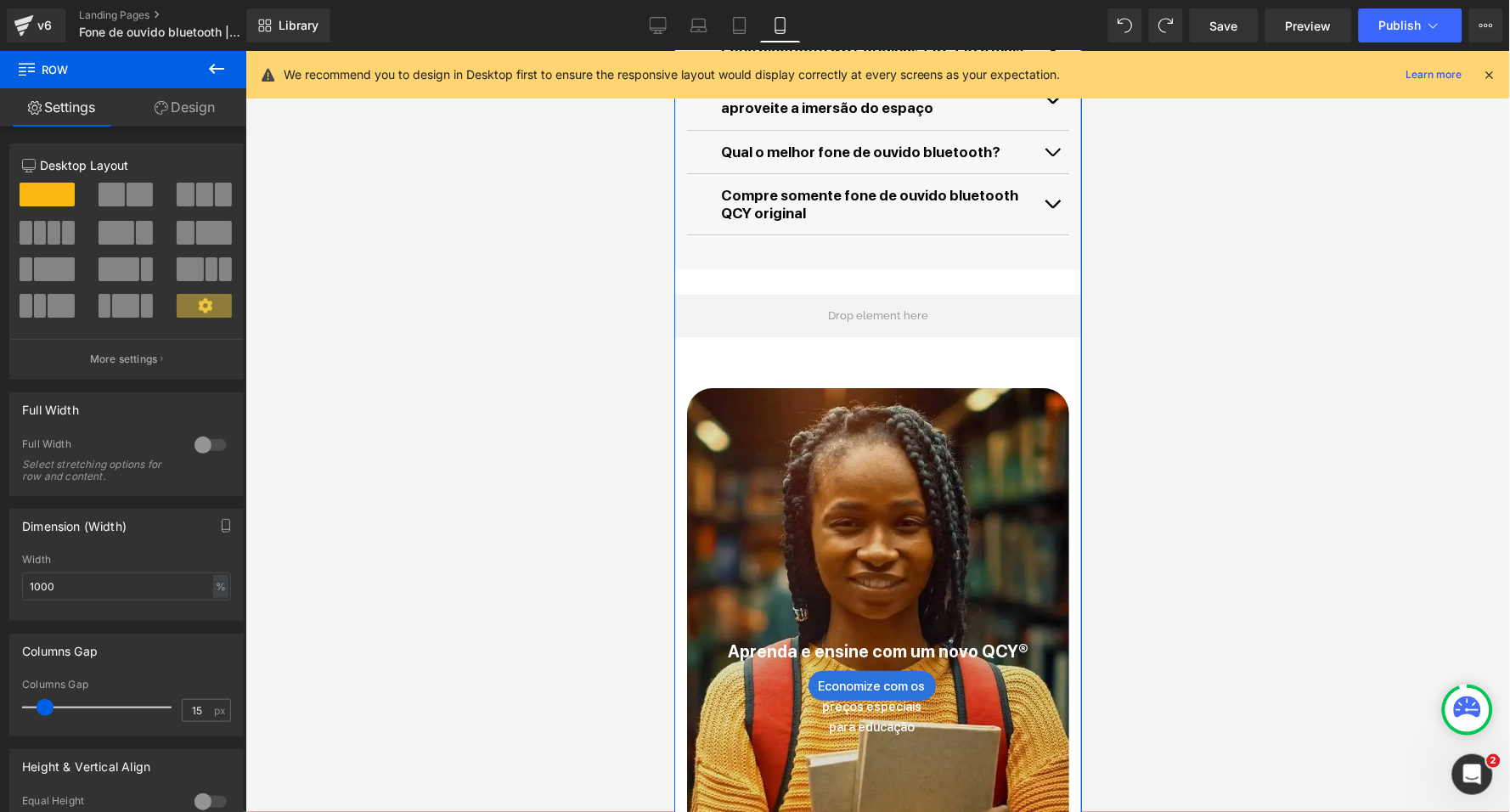
scroll to position [5137, 0]
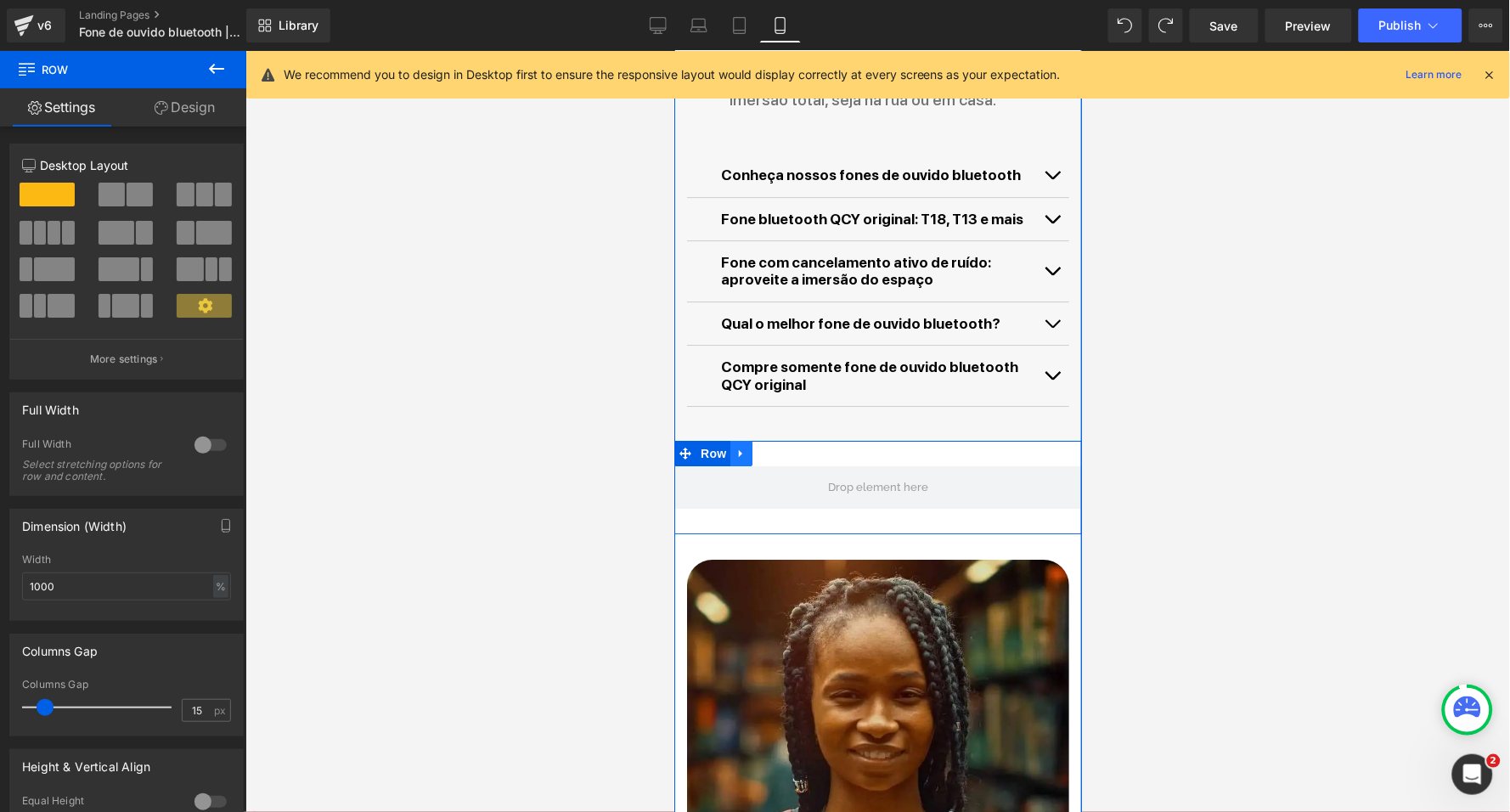
click at [738, 449] on icon at bounding box center [740, 452] width 3 height 8
click at [779, 446] on icon at bounding box center [785, 452] width 12 height 12
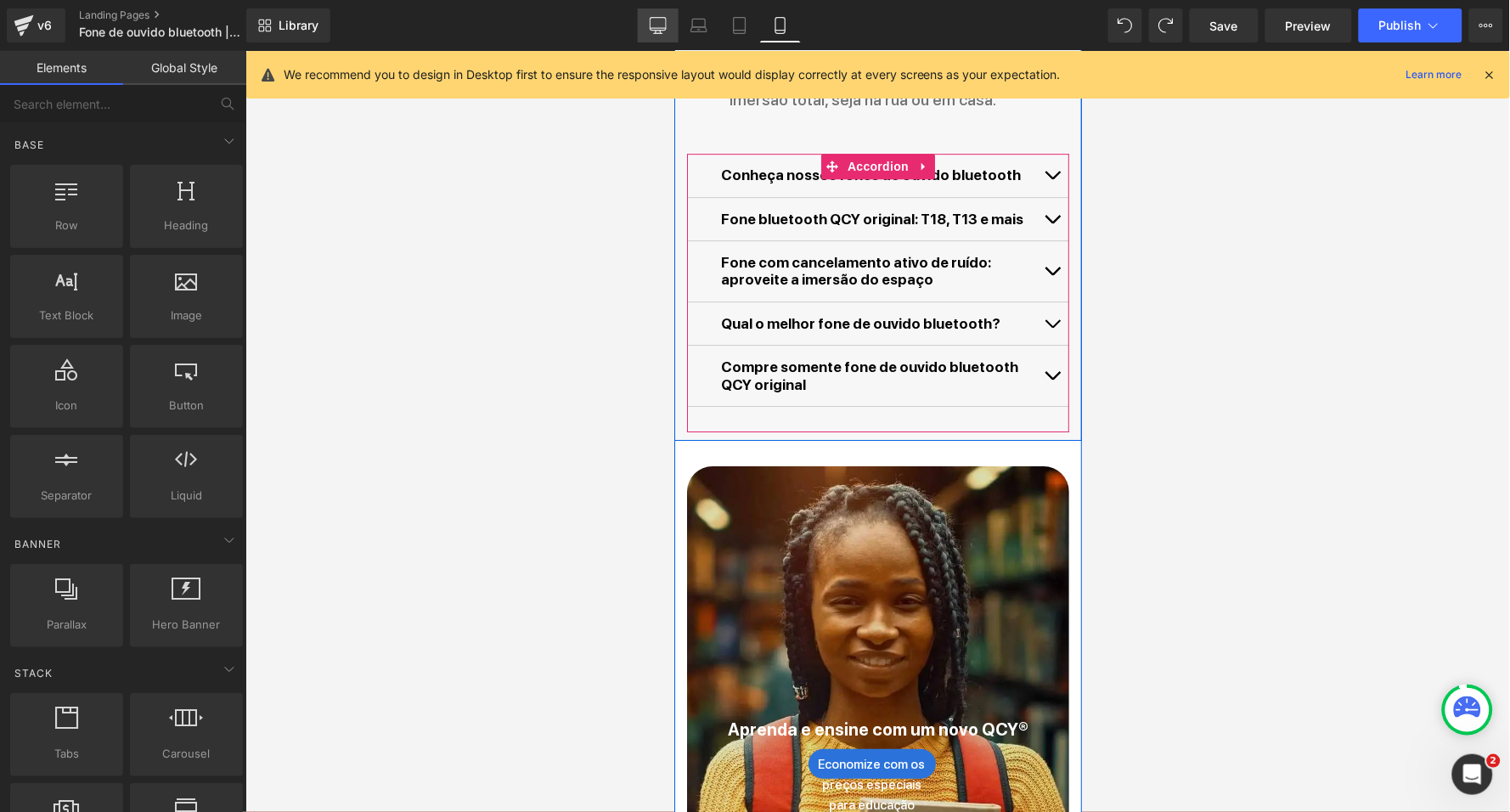
click at [667, 20] on icon at bounding box center [659, 24] width 16 height 13
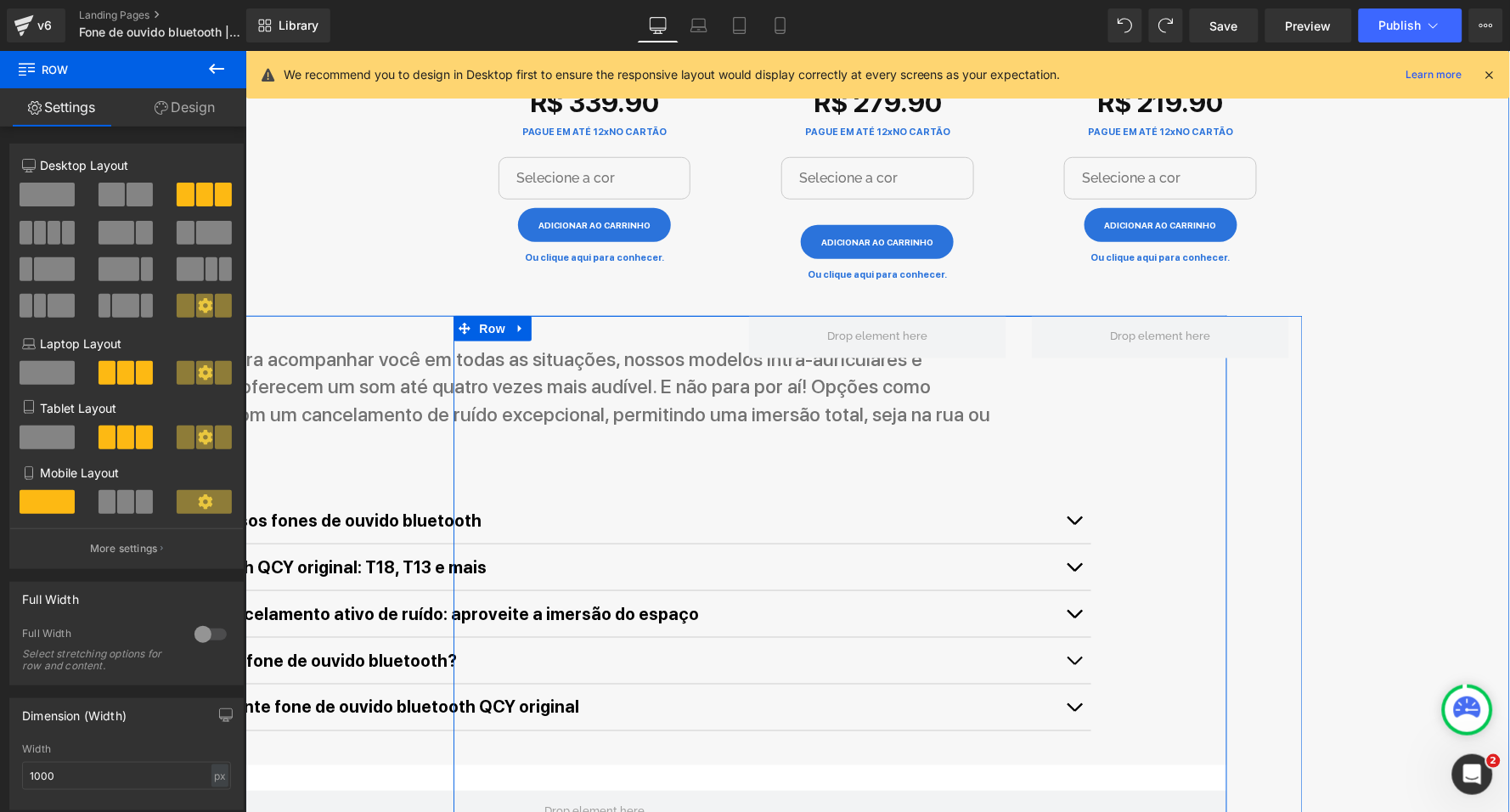
scroll to position [2118, 0]
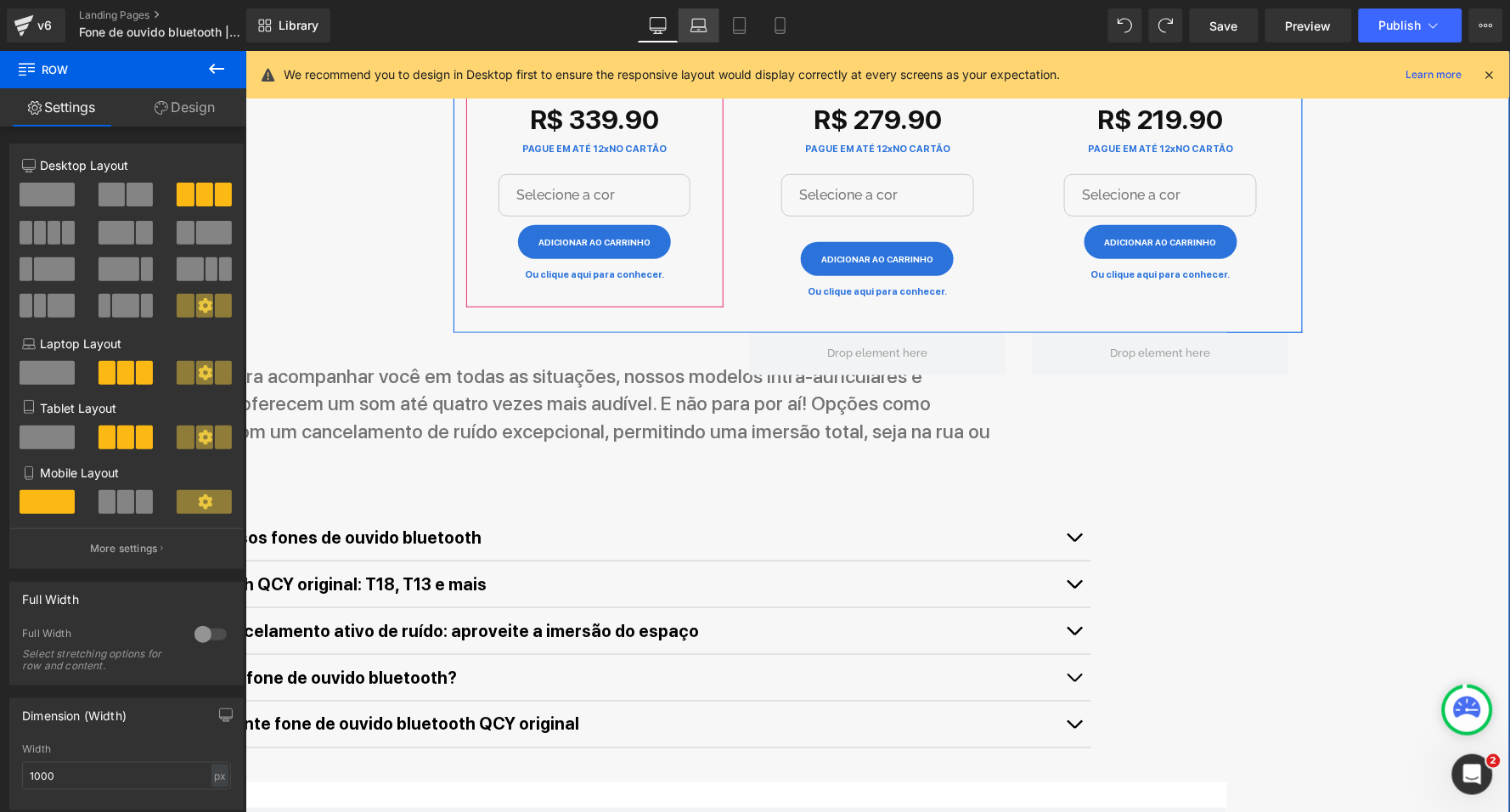
click at [705, 24] on icon at bounding box center [699, 26] width 17 height 17
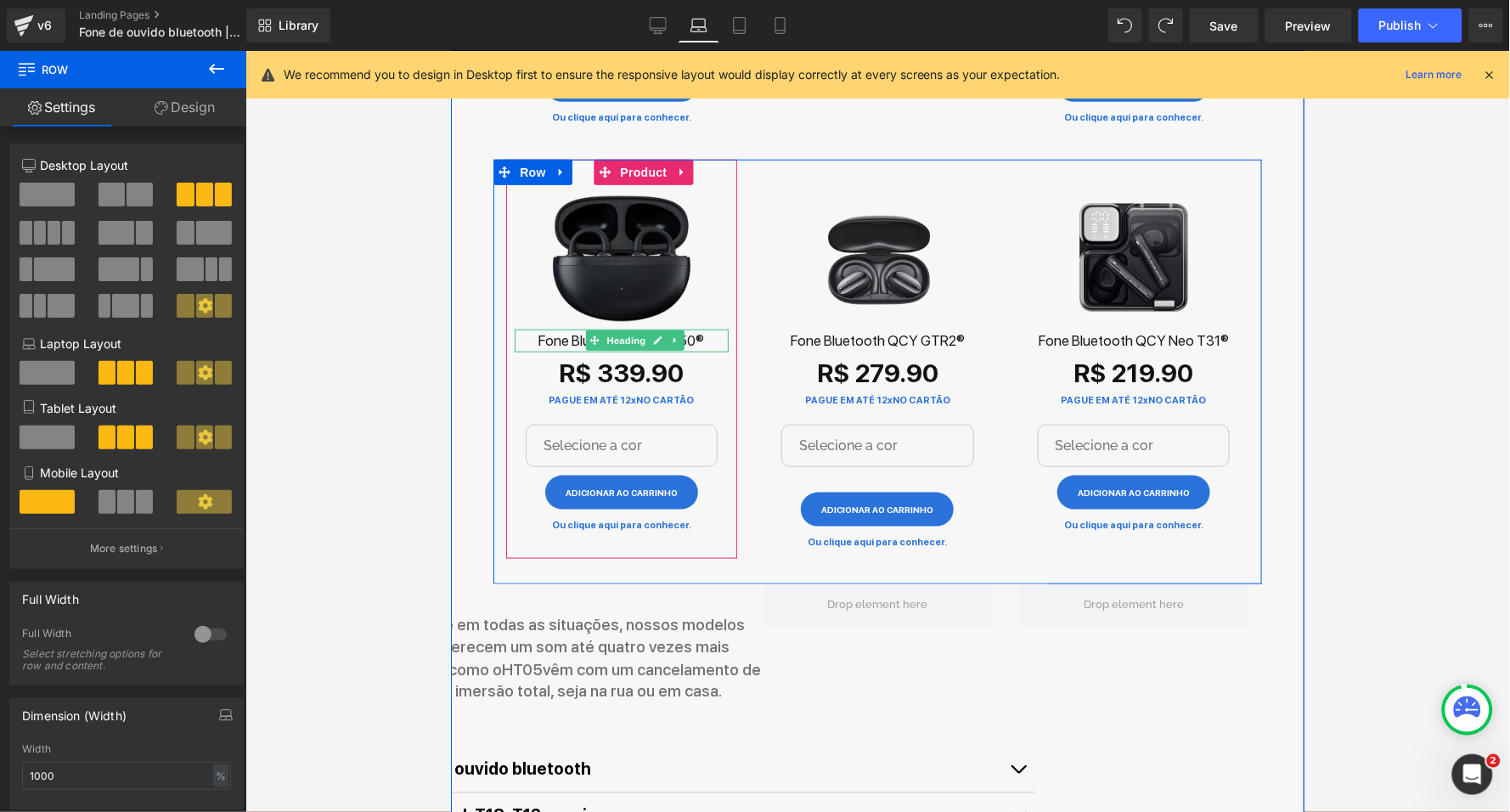
scroll to position [2317, 0]
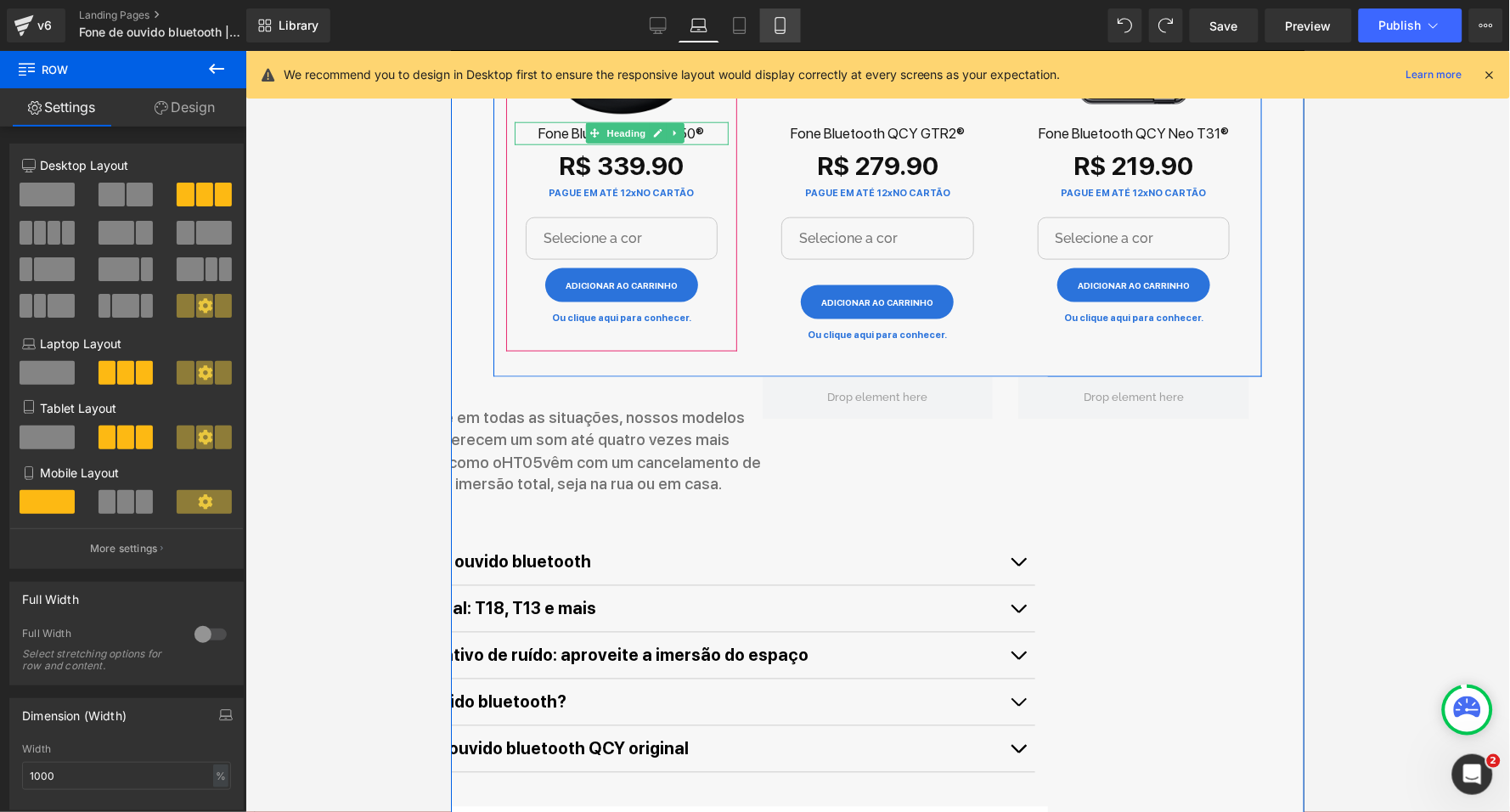
click at [767, 19] on link "Mobile" at bounding box center [781, 26] width 41 height 34
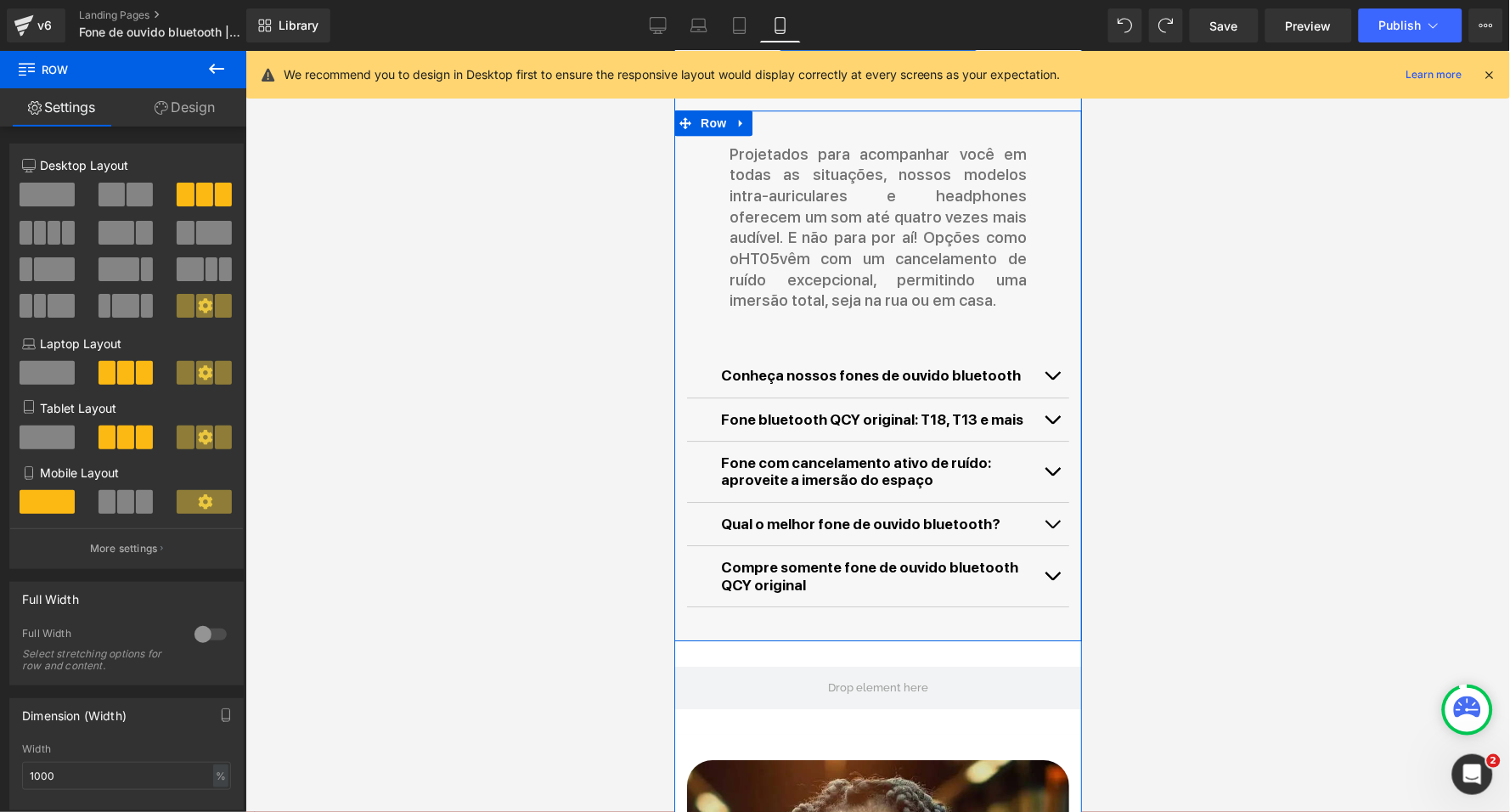
scroll to position [4895, 0]
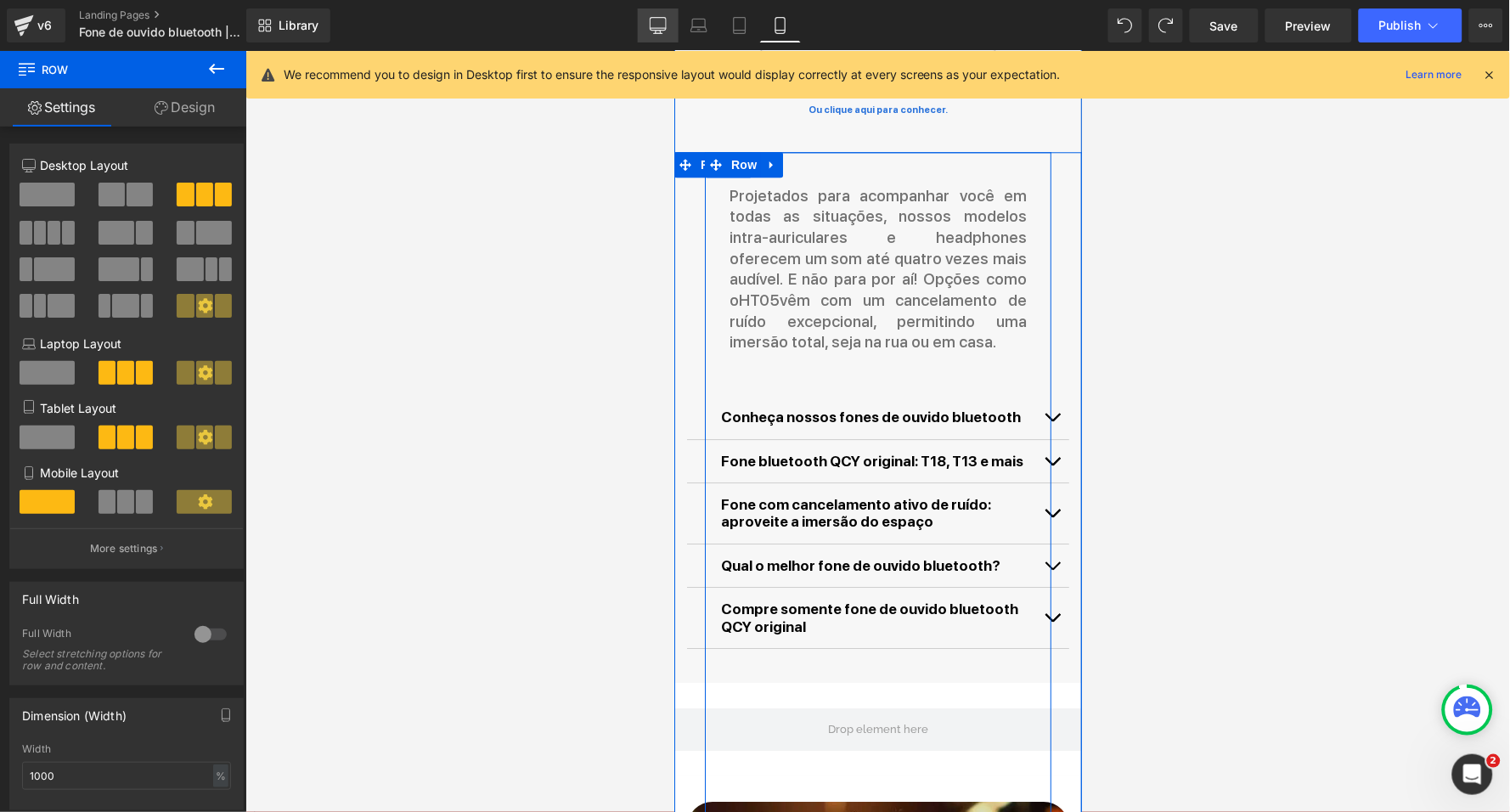
click at [664, 31] on icon at bounding box center [659, 26] width 17 height 17
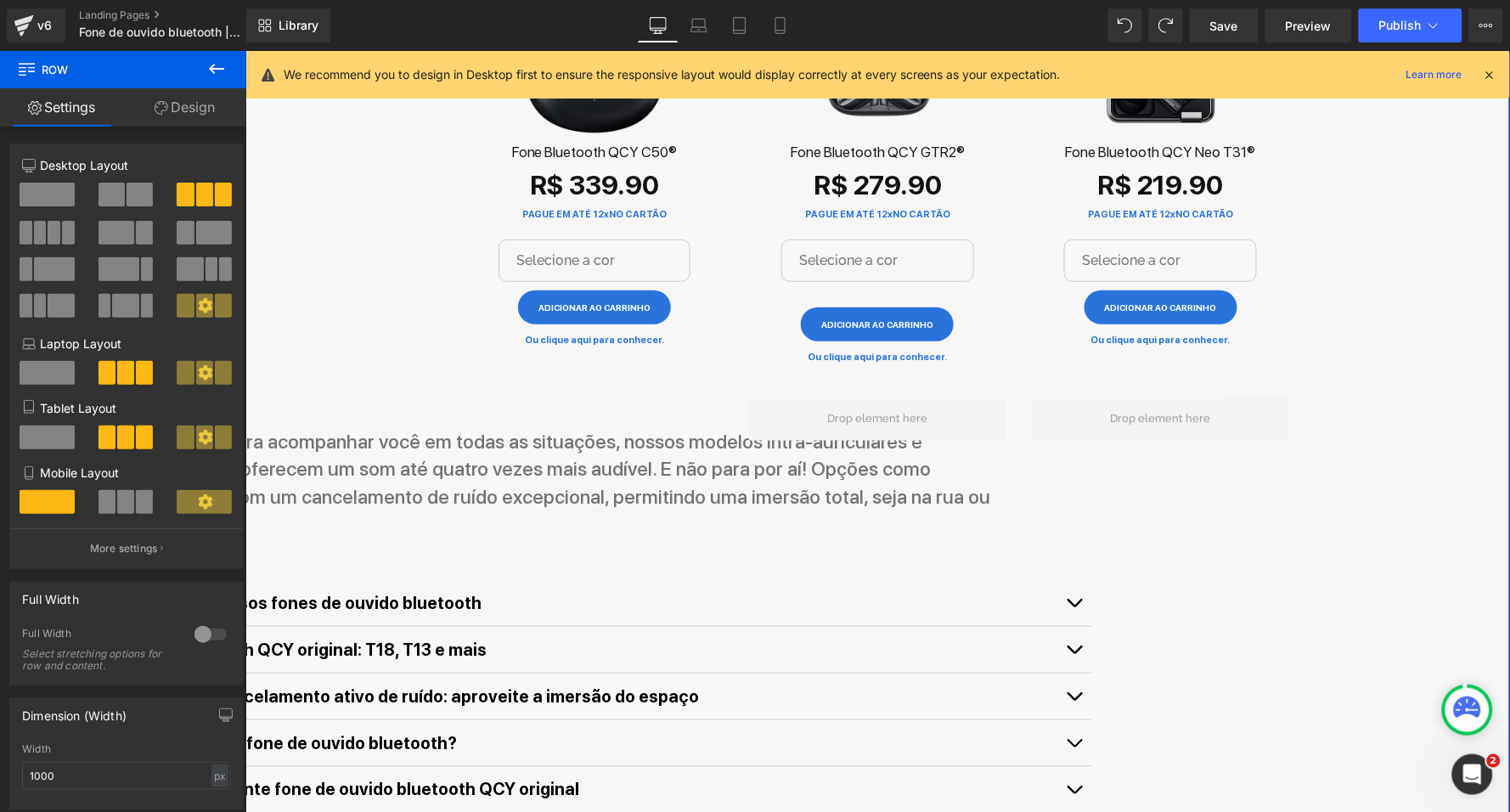
scroll to position [2018, 0]
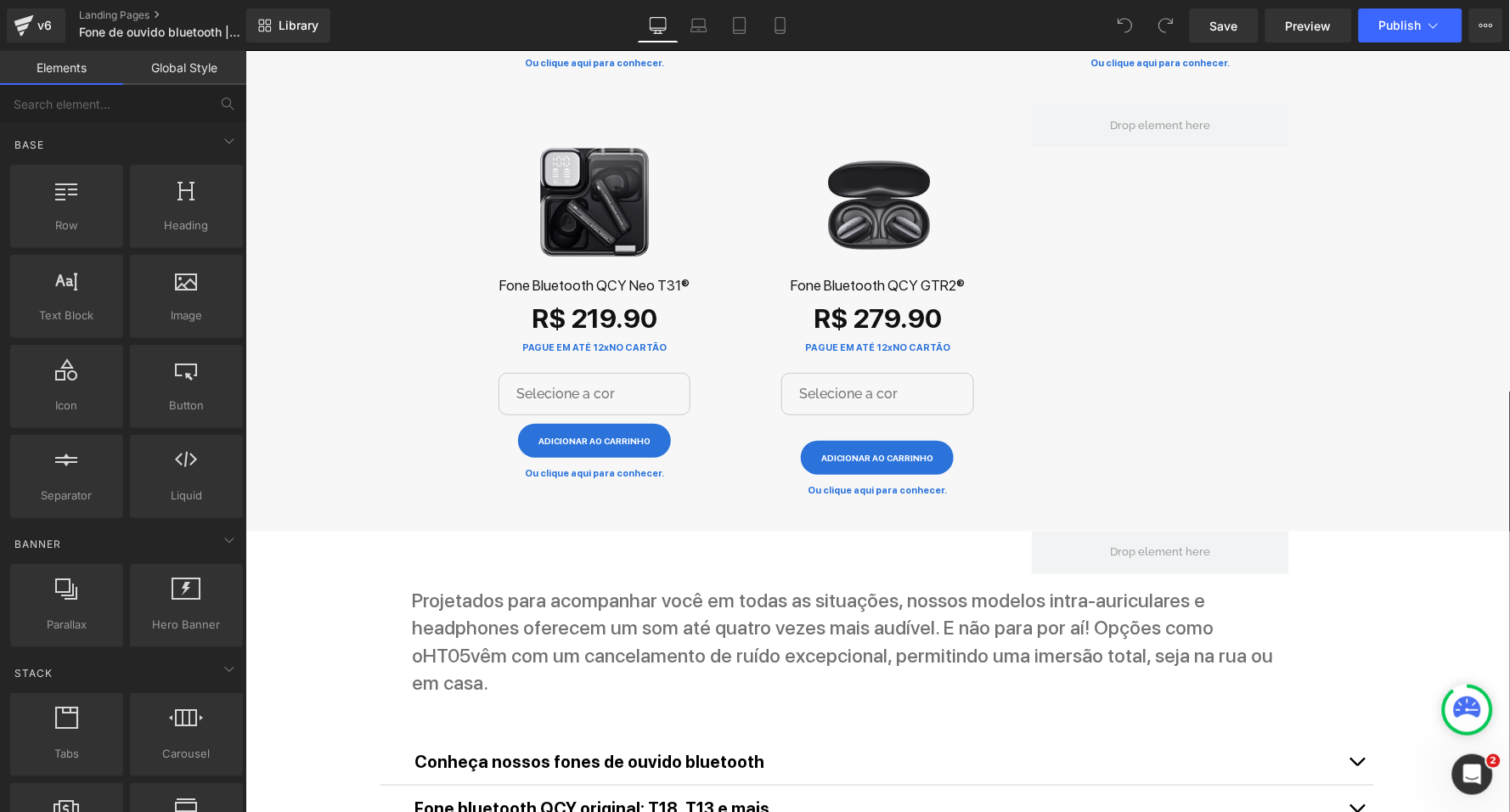
scroll to position [1724, 0]
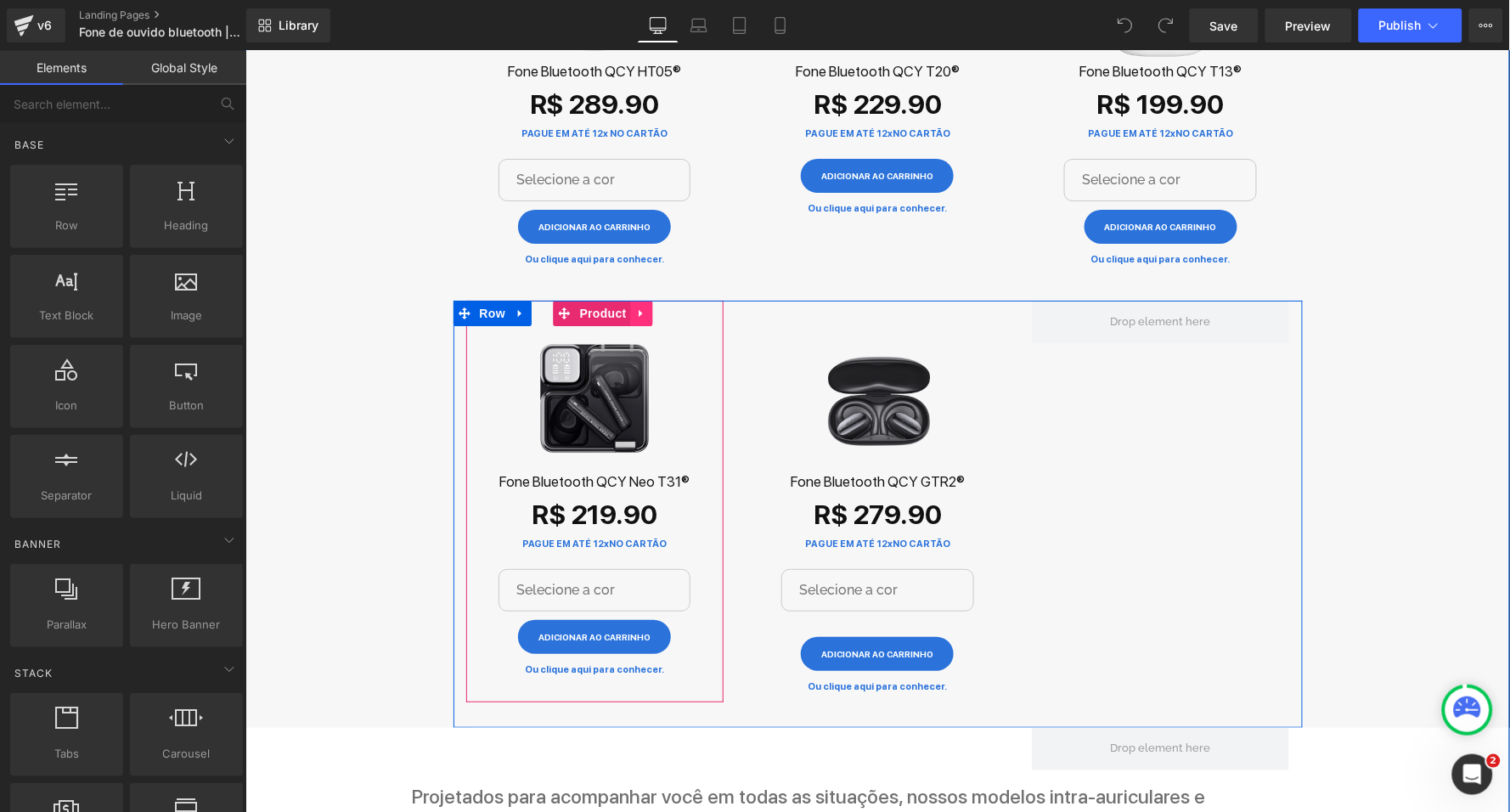
click at [643, 307] on icon at bounding box center [642, 313] width 12 height 13
click at [635, 300] on link at bounding box center [631, 313] width 22 height 26
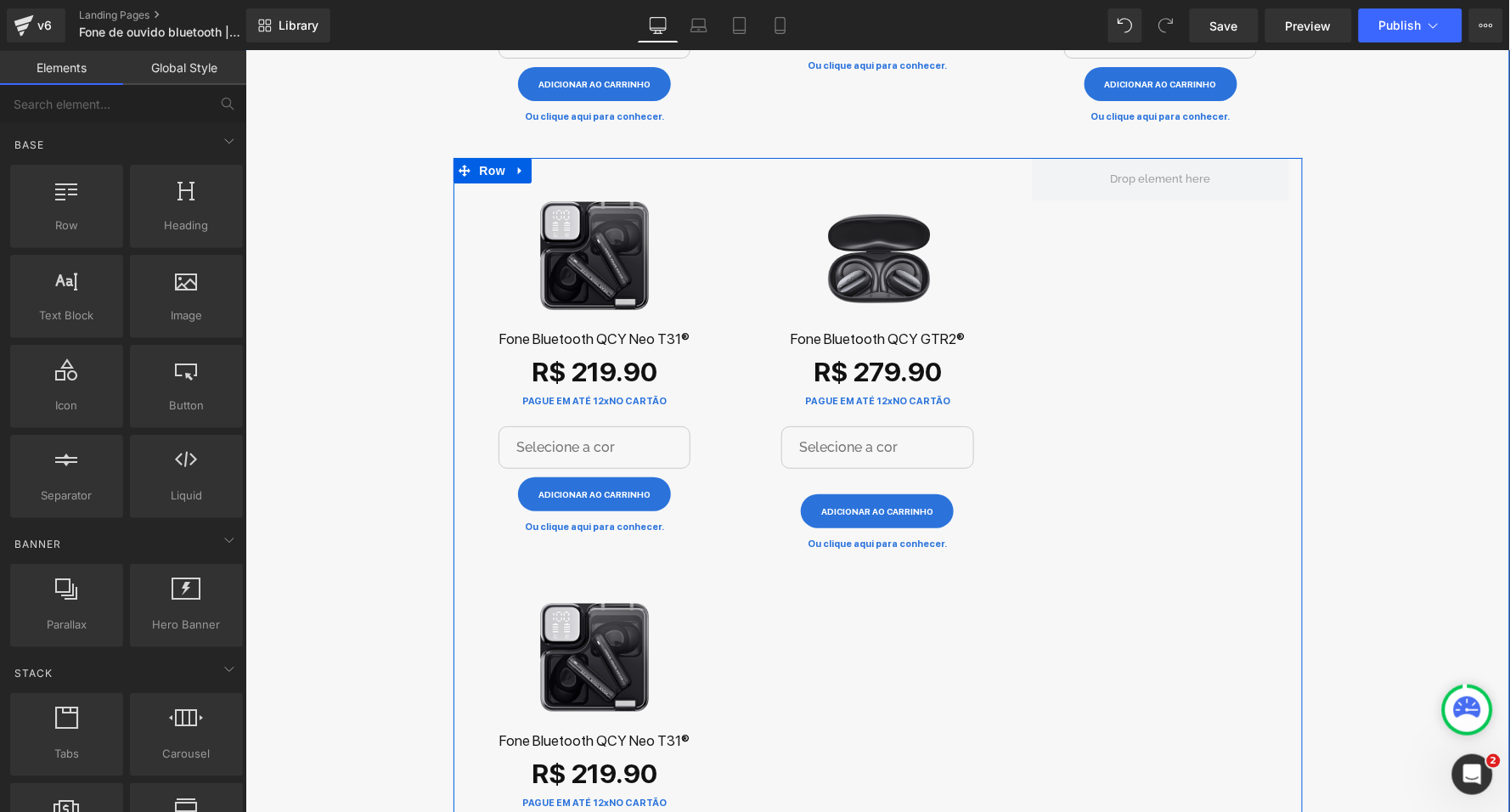
scroll to position [1774, 0]
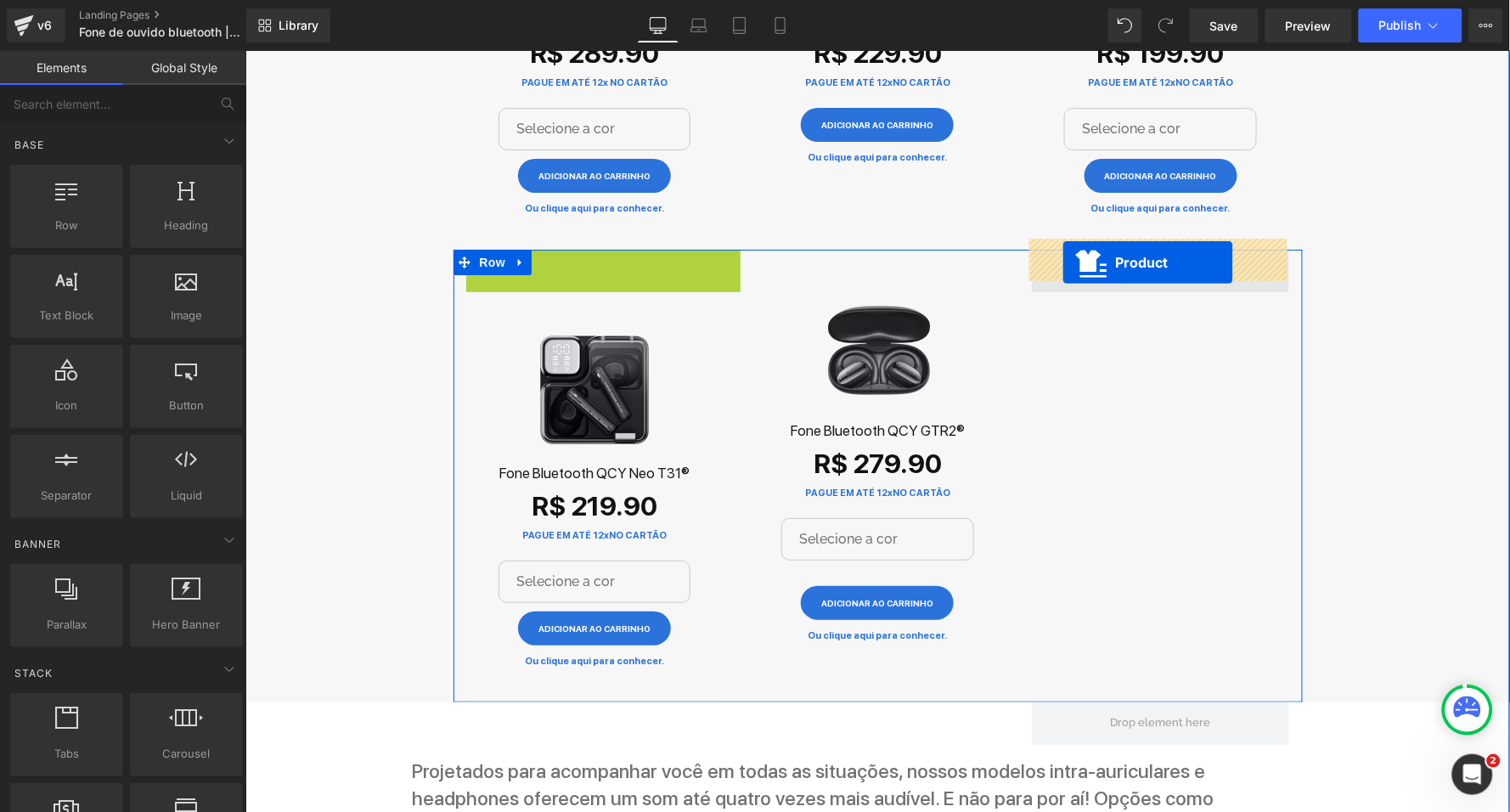
drag, startPoint x: 534, startPoint y: 252, endPoint x: 1062, endPoint y: 262, distance: 528.1
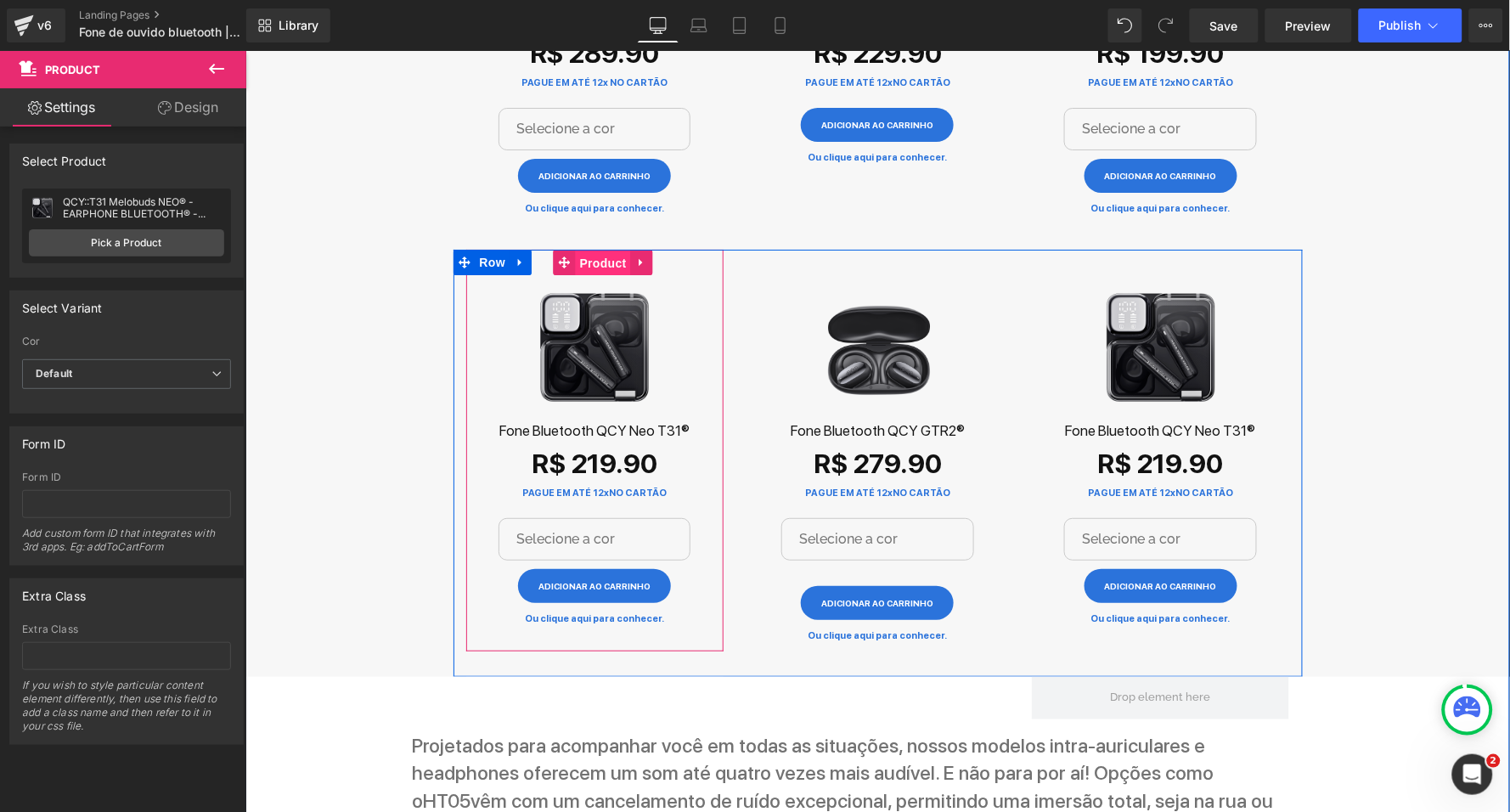
click at [603, 256] on span "Product" at bounding box center [602, 262] width 55 height 26
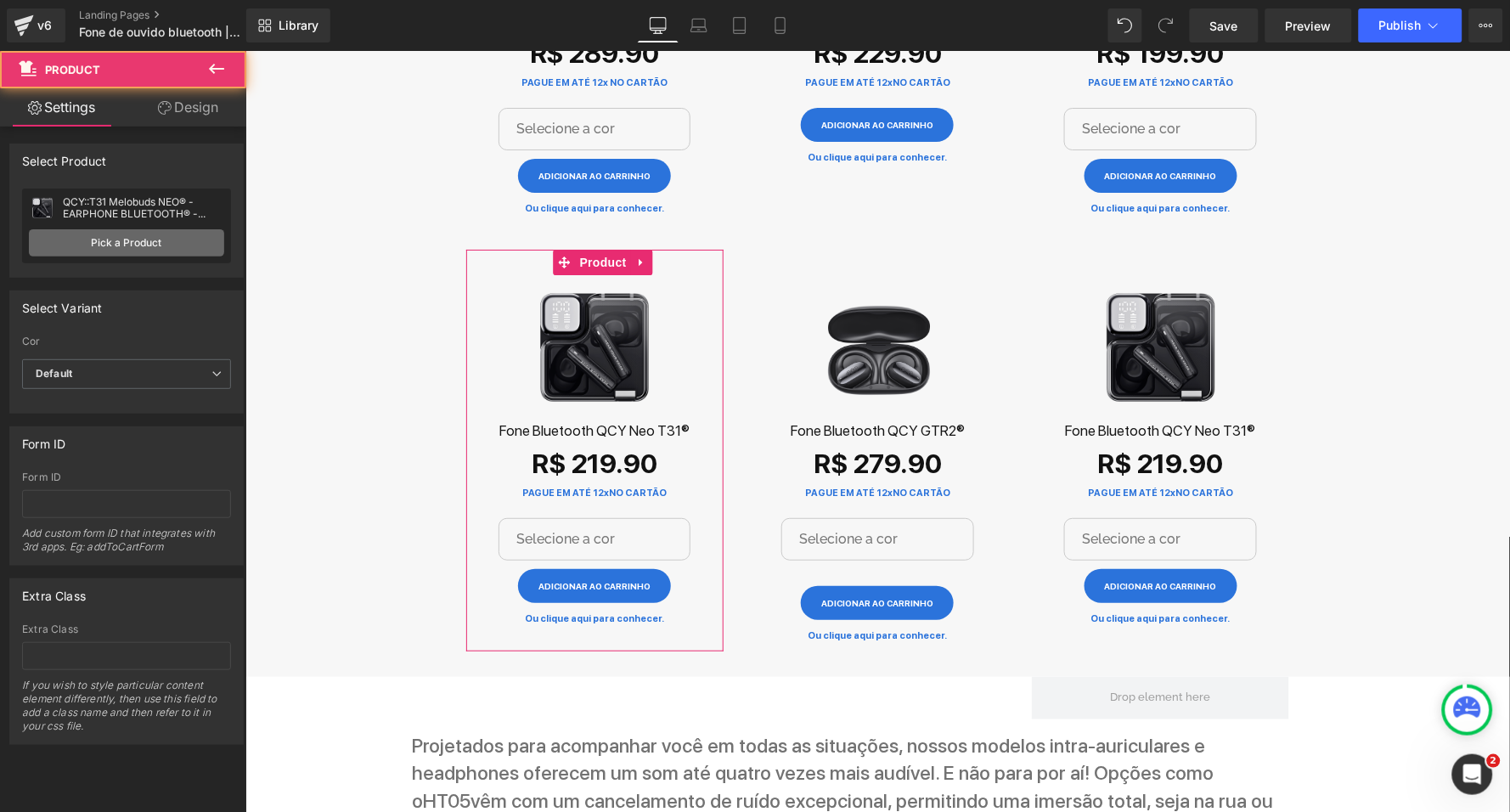
click at [91, 235] on link "Pick a Product" at bounding box center [126, 243] width 195 height 27
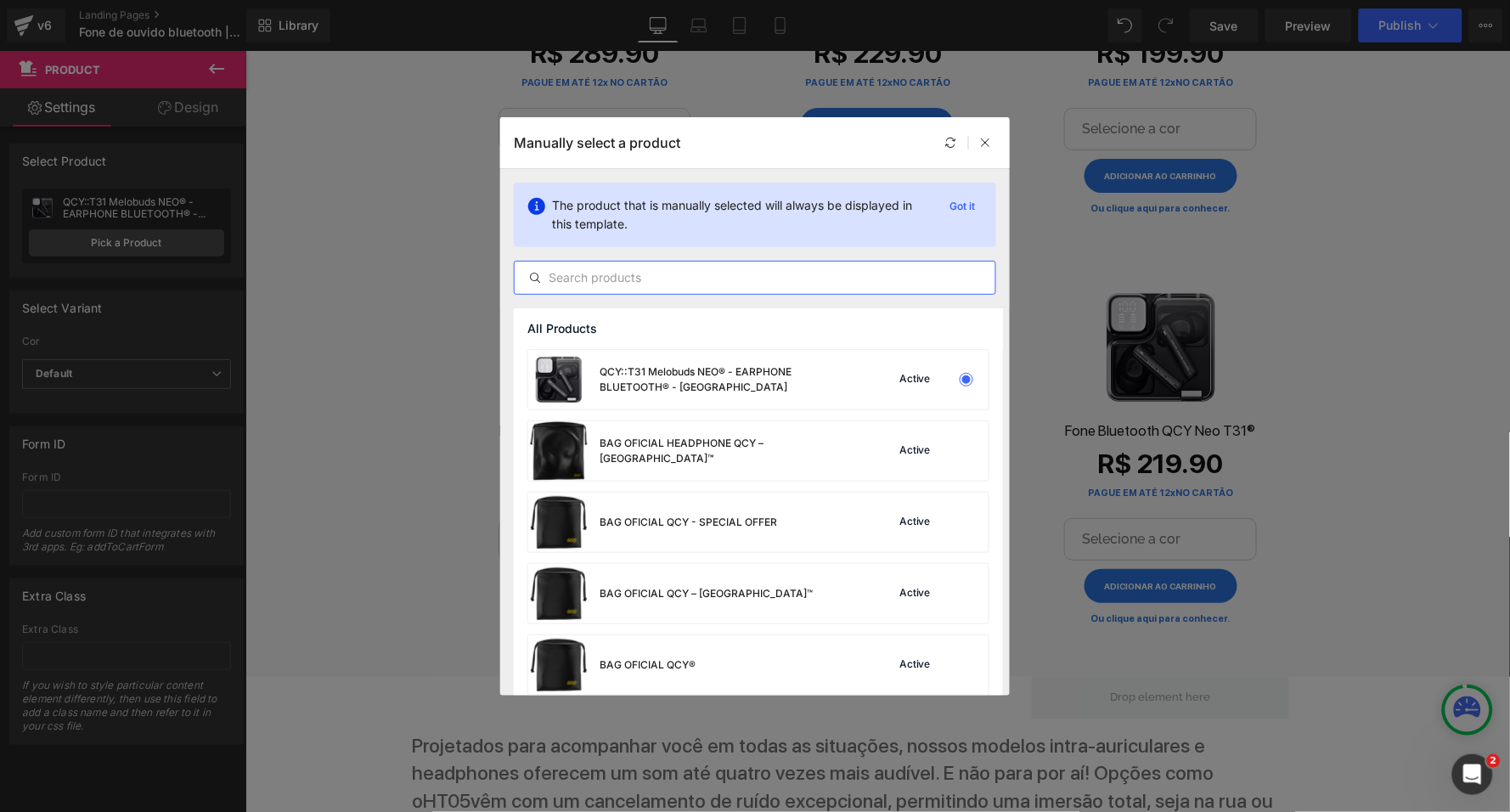
click at [683, 274] on input "text" at bounding box center [755, 278] width 481 height 20
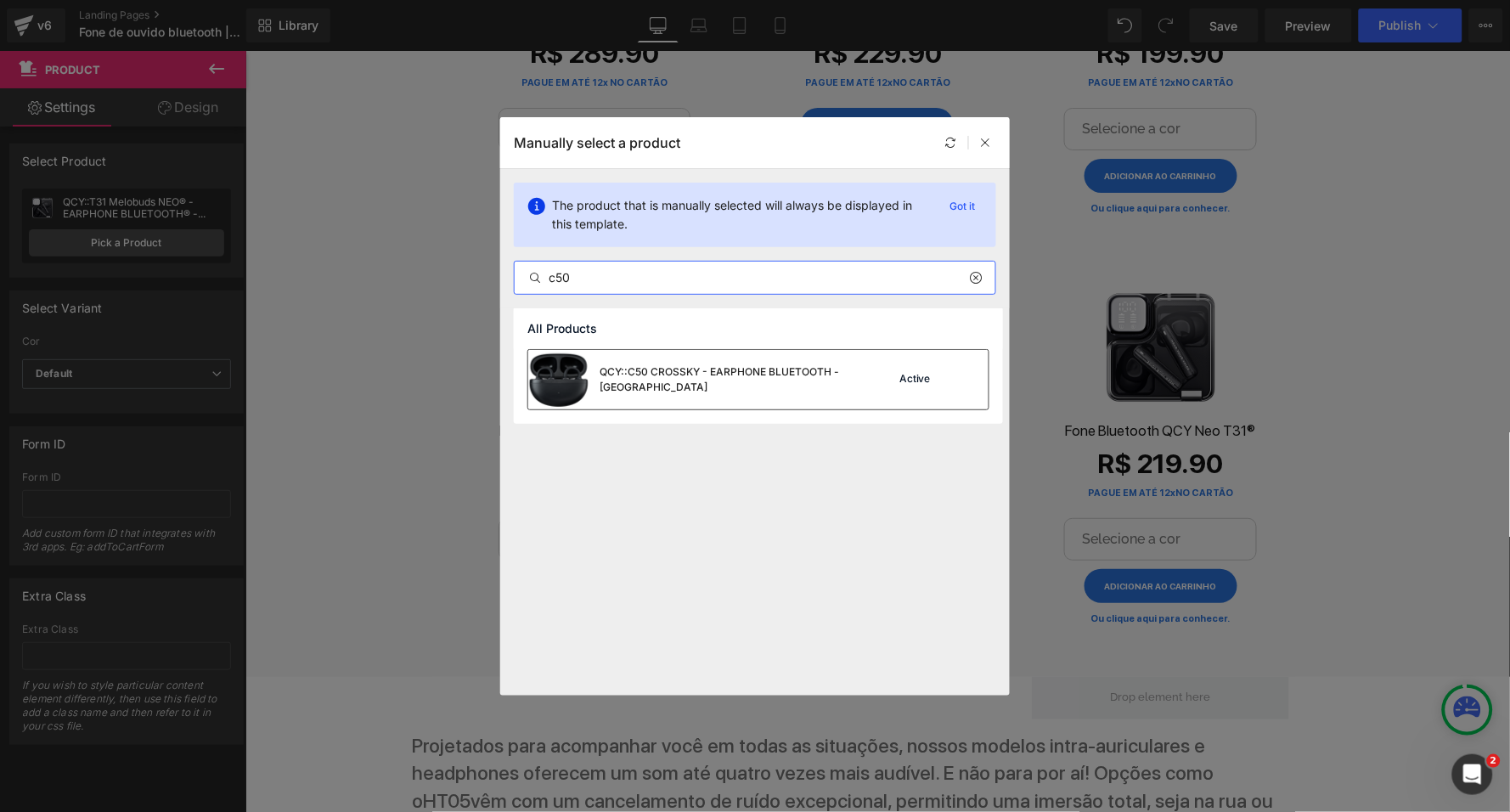
type input "c50"
click at [806, 371] on div "QCY::C50 CROSSKY - EARPHONE BLUETOOTH - [GEOGRAPHIC_DATA]" at bounding box center [727, 380] width 255 height 31
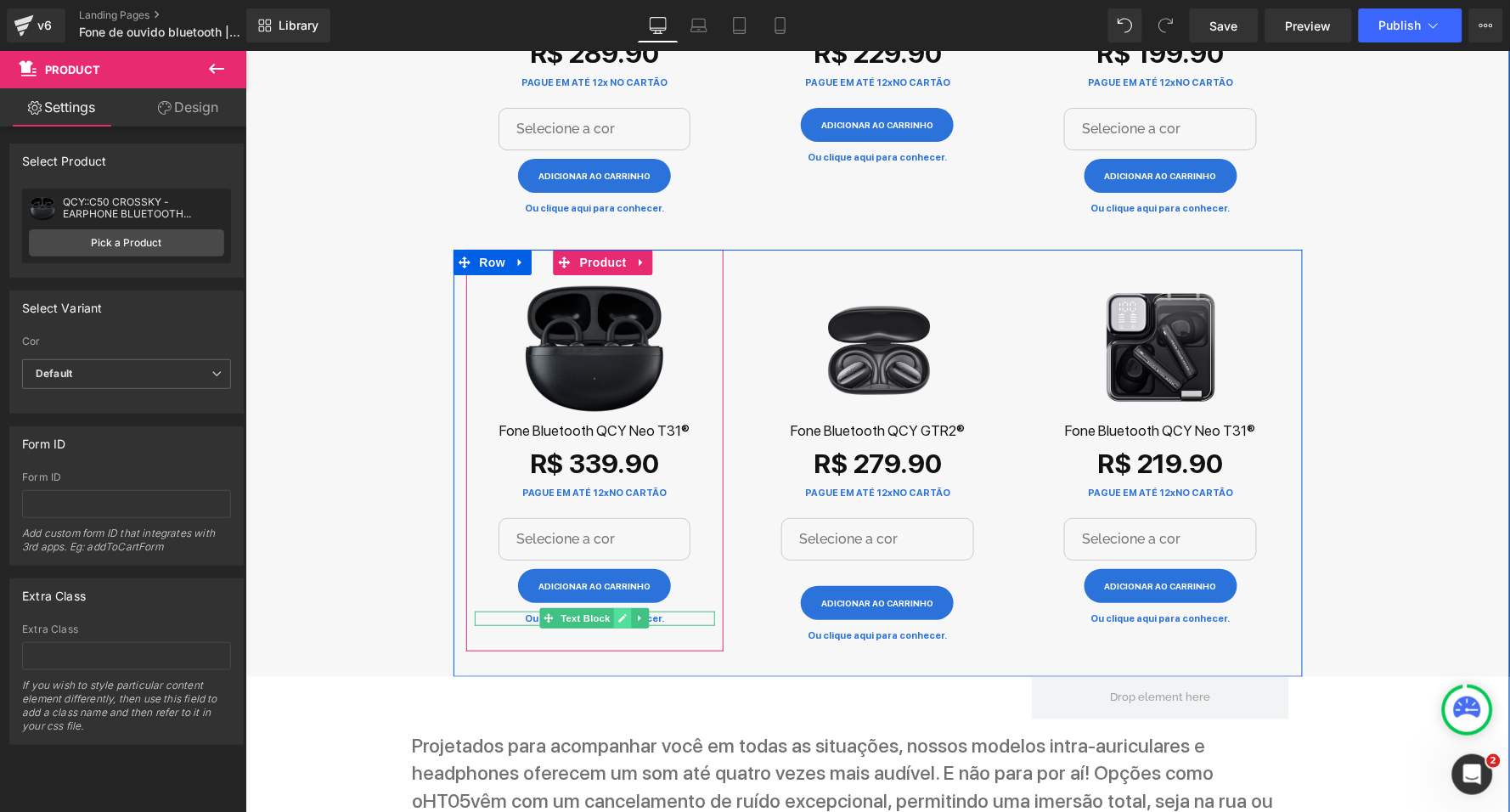
click at [625, 608] on link at bounding box center [622, 618] width 18 height 20
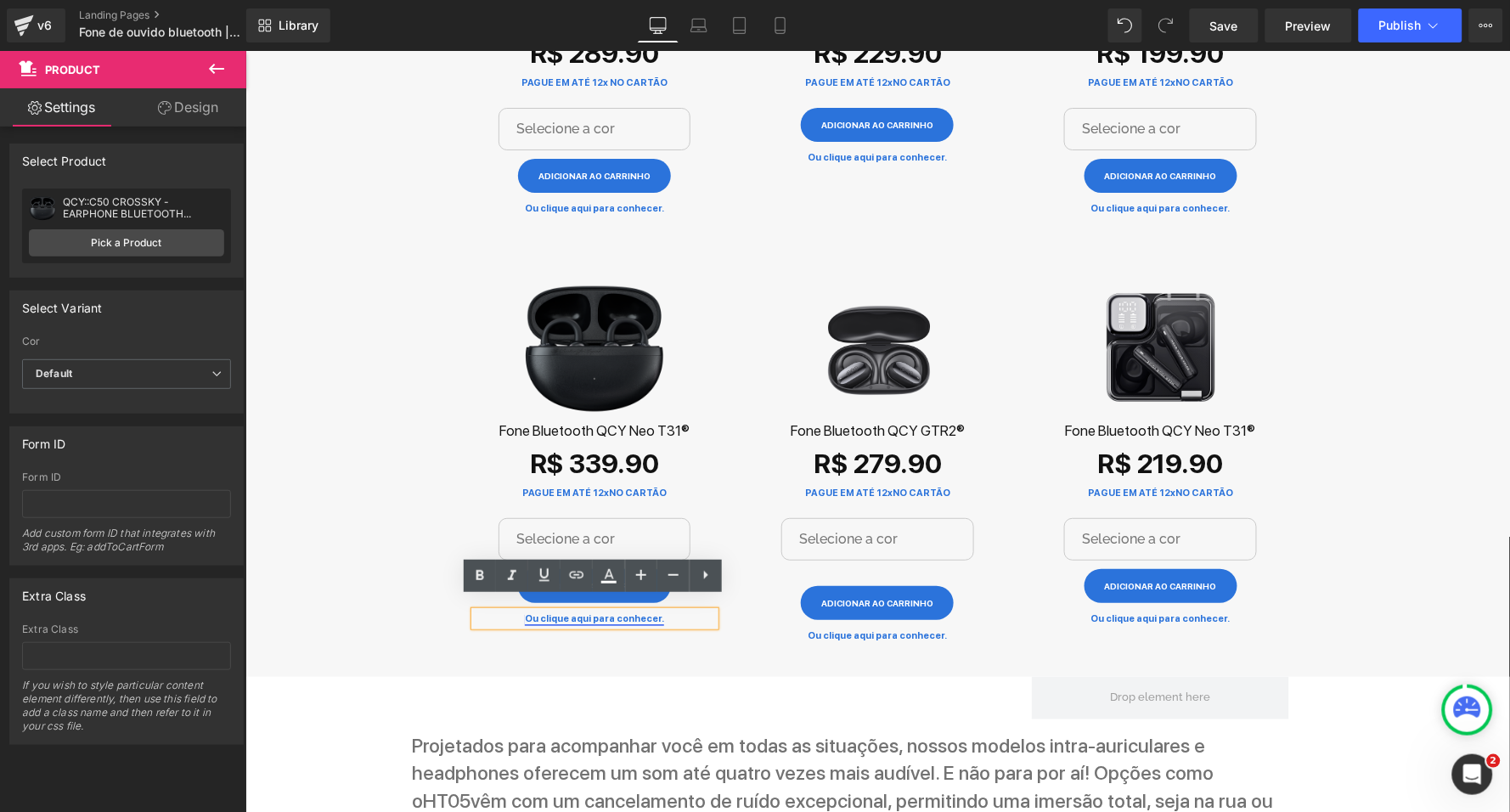
click at [605, 613] on link "Ou clique aqui para conhecer." at bounding box center [593, 618] width 139 height 11
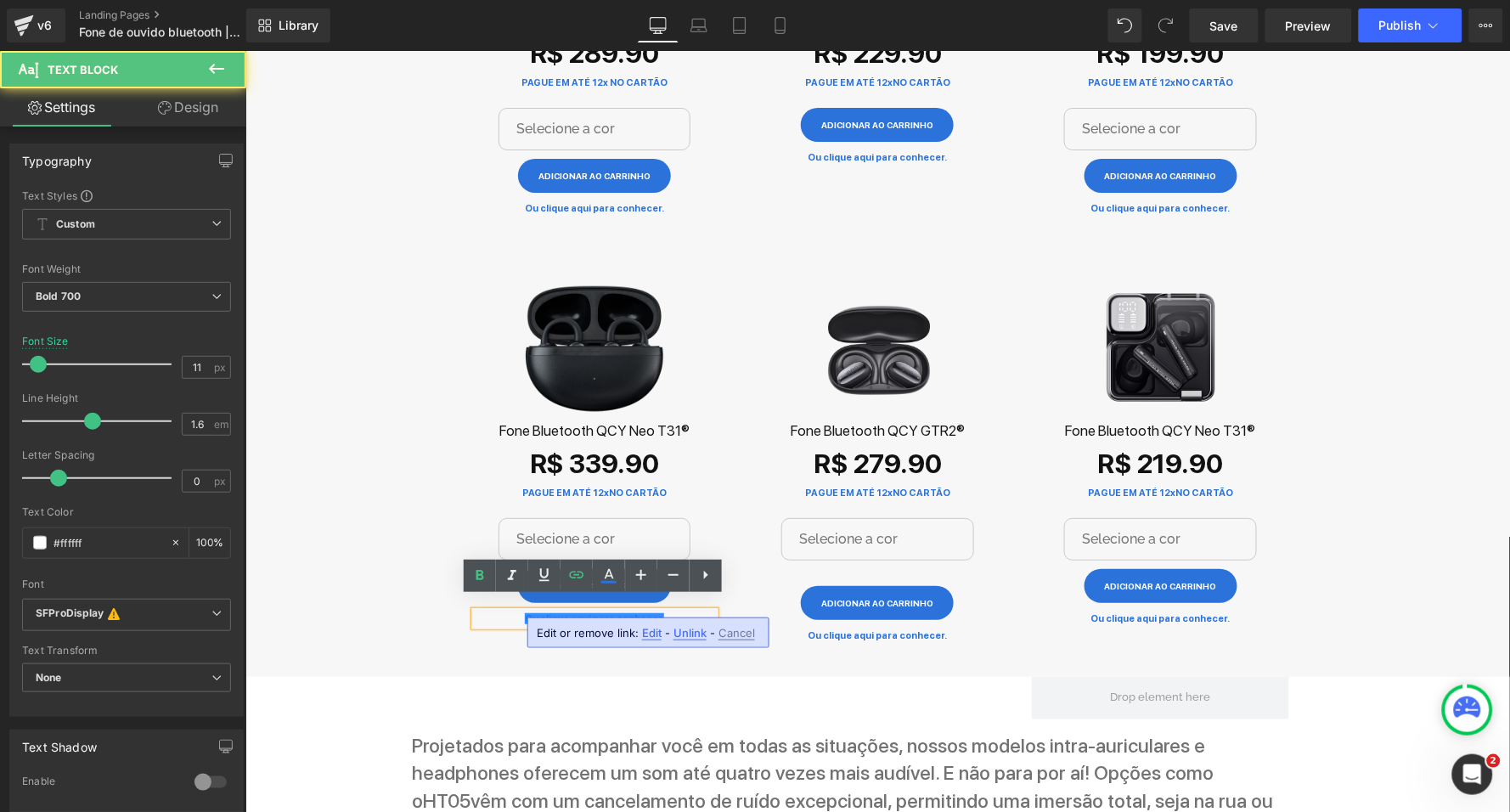
click at [644, 627] on span "Edit" at bounding box center [652, 633] width 20 height 14
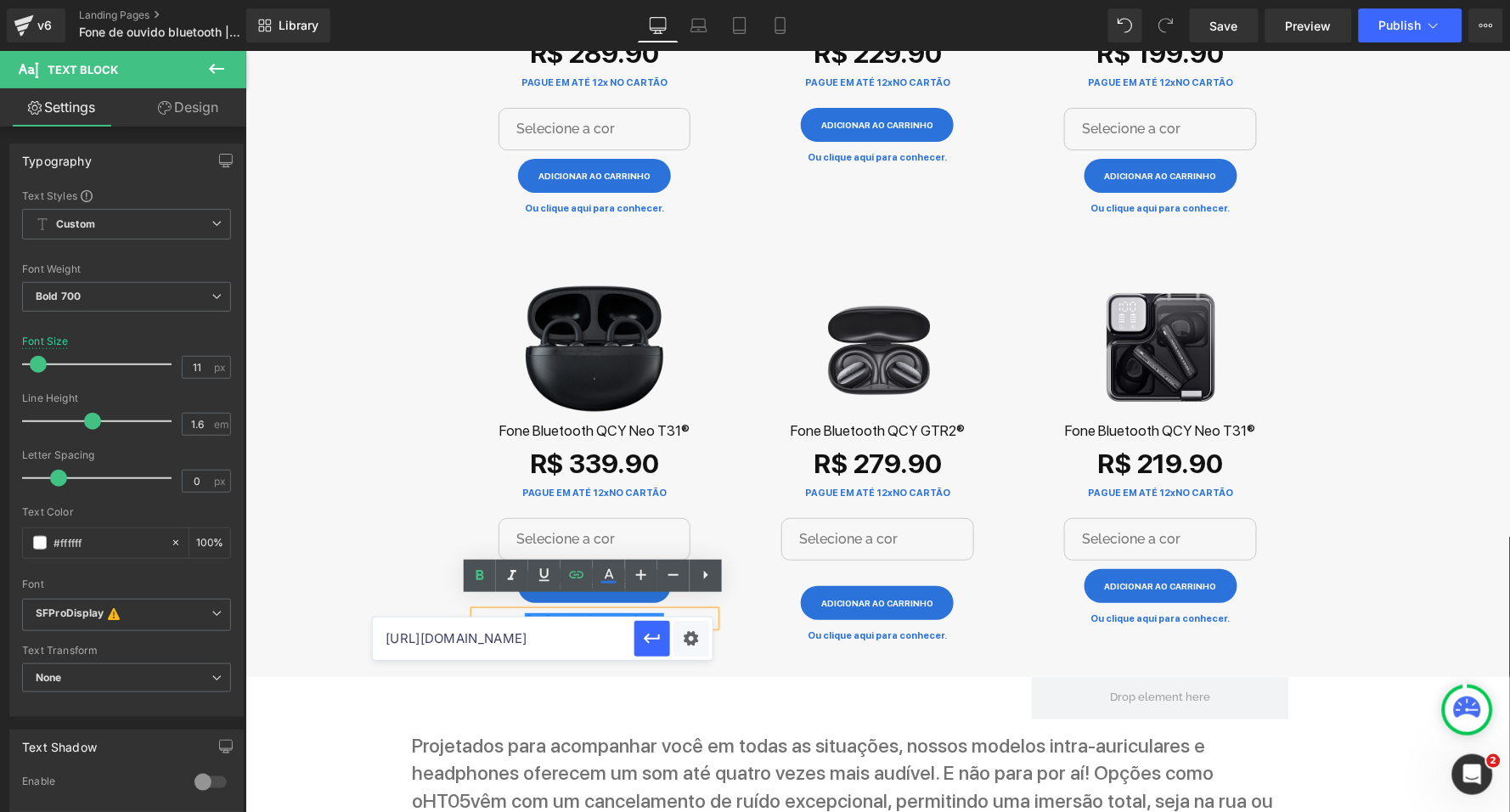
click at [593, 635] on input "[URL][DOMAIN_NAME]" at bounding box center [504, 639] width 262 height 43
type input "[URL][DOMAIN_NAME]"
click at [655, 638] on icon "button" at bounding box center [653, 639] width 16 height 10
click at [616, 425] on icon at bounding box center [616, 430] width 9 height 10
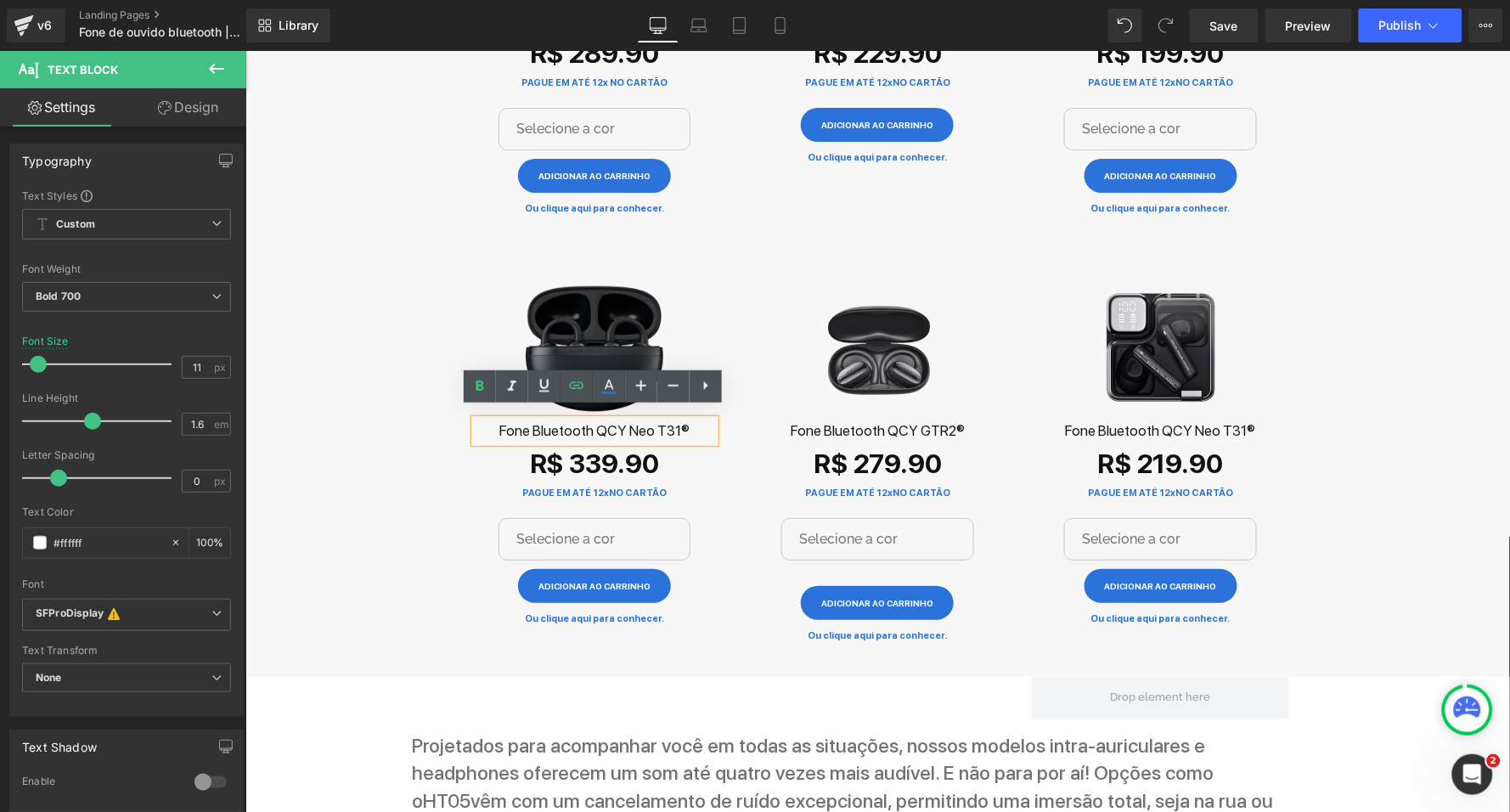
click at [616, 418] on h2 "Fone Bluetooth QCY Neo T31®" at bounding box center [594, 429] width 240 height 23
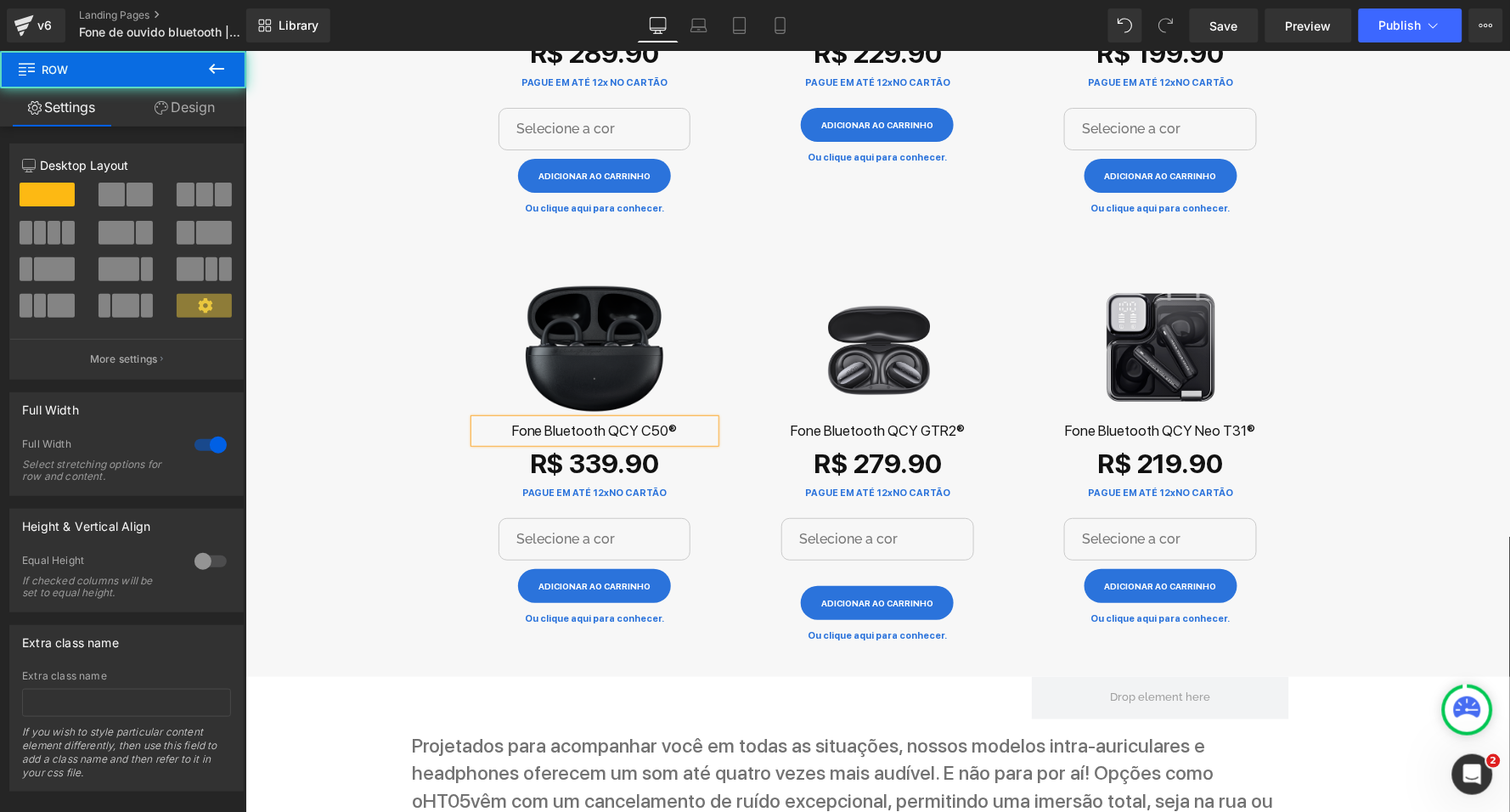
click at [351, 493] on div "Som 4x mais audível Text Block Sinta a revolução sonora com os fones de ouvido …" at bounding box center [877, 439] width 1265 height 2828
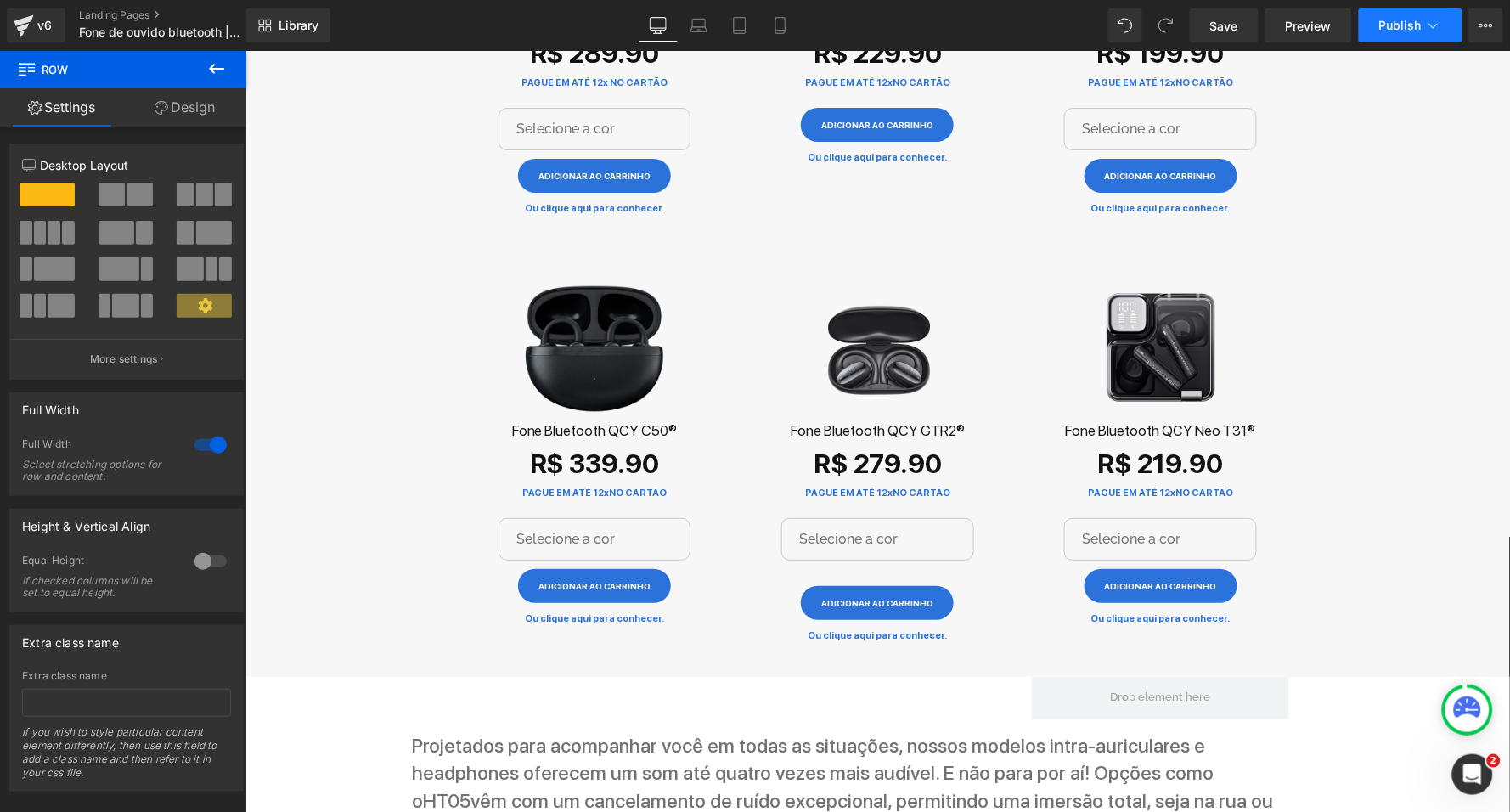
click at [1425, 32] on button "Publish" at bounding box center [1411, 26] width 104 height 34
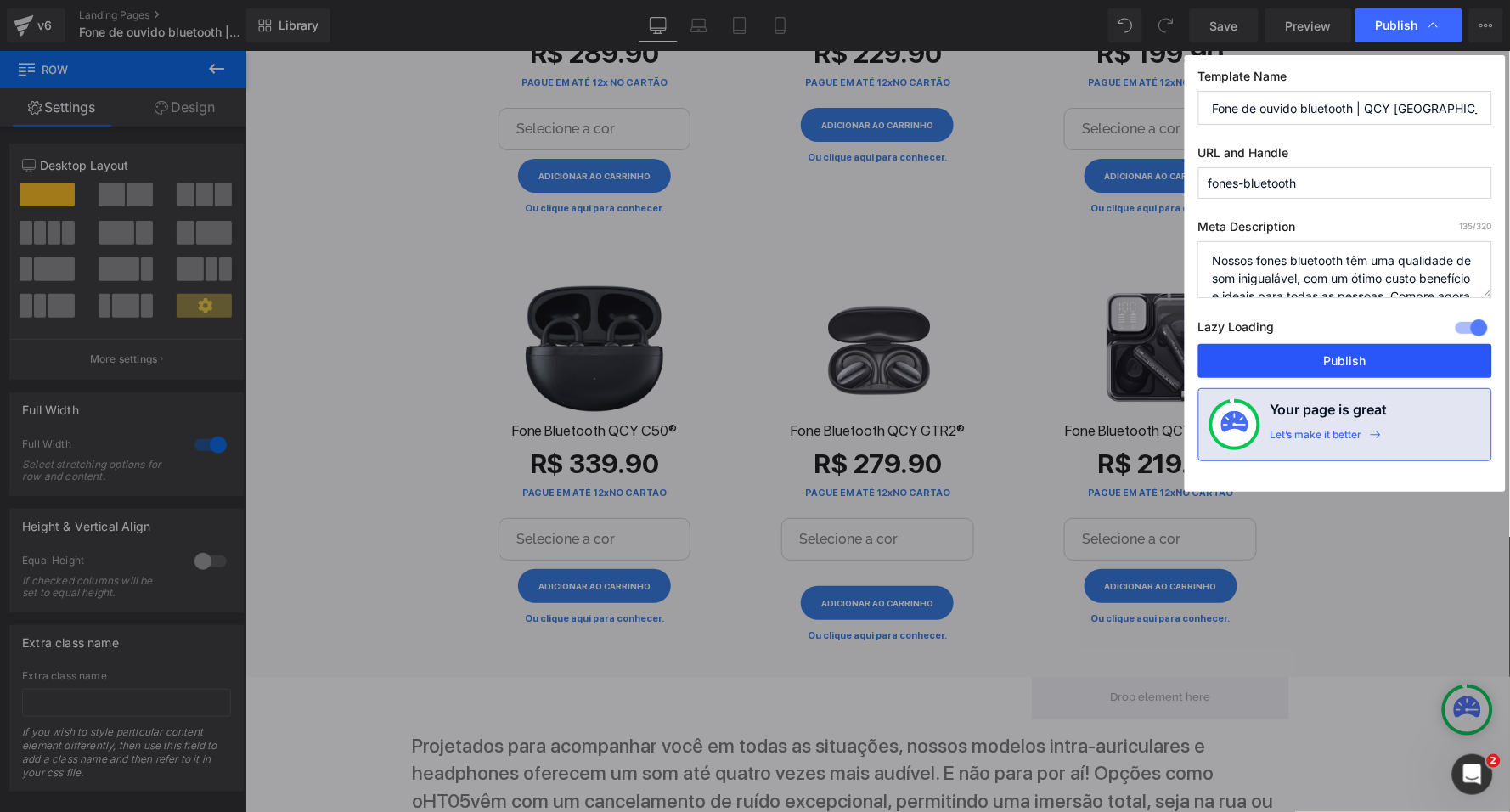
click at [1339, 355] on button "Publish" at bounding box center [1346, 361] width 294 height 34
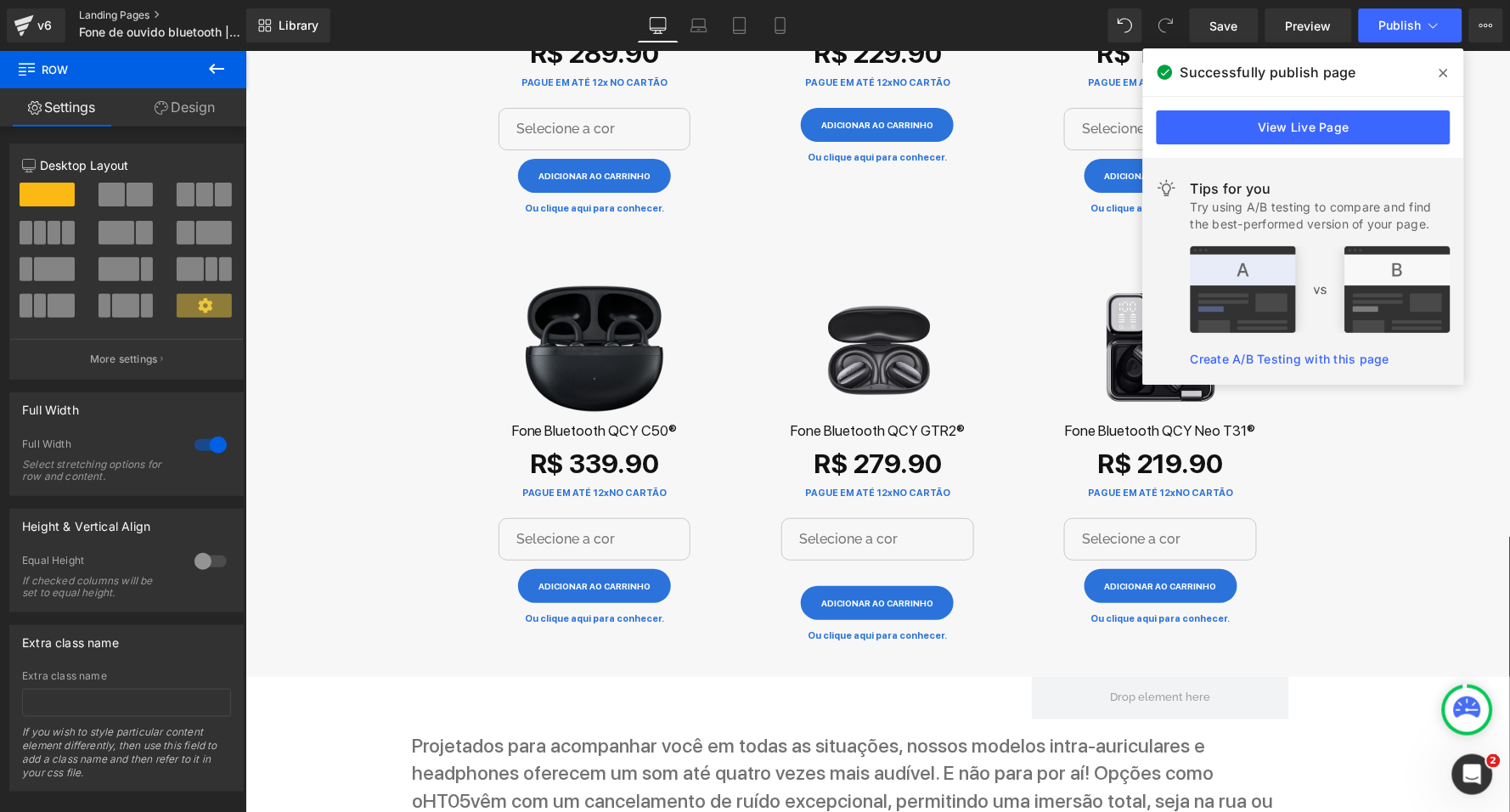
click at [129, 12] on link "Landing Pages" at bounding box center [176, 15] width 195 height 14
